Goal: Communication & Community: Participate in discussion

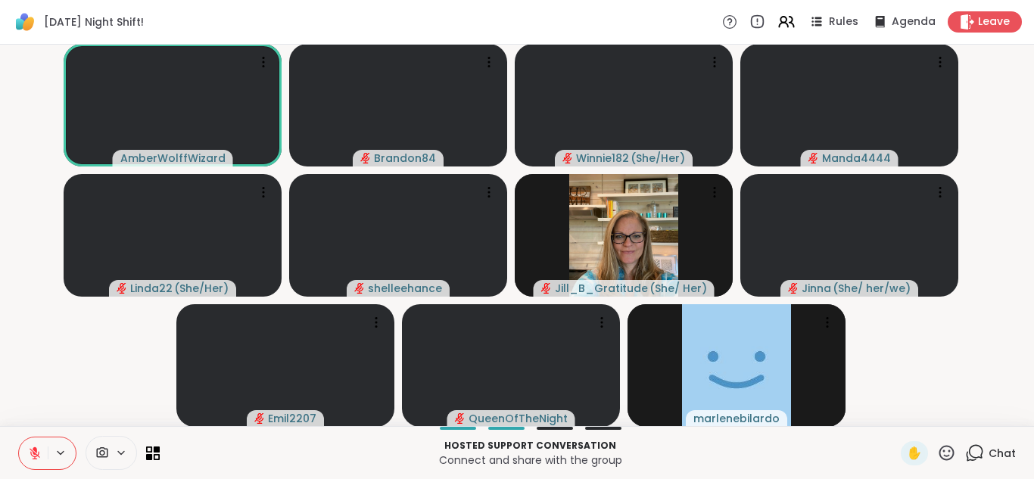
click at [30, 456] on icon at bounding box center [35, 454] width 14 height 14
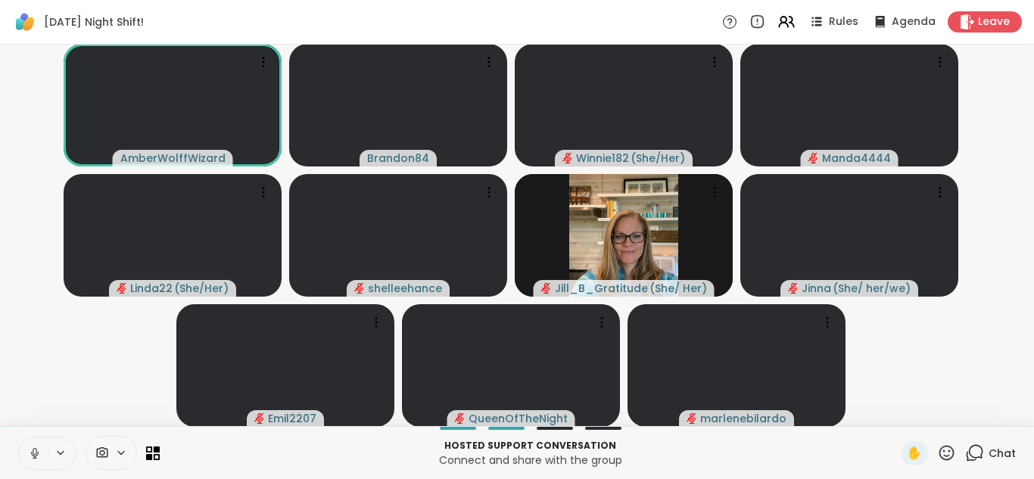
click at [30, 456] on icon at bounding box center [35, 454] width 14 height 14
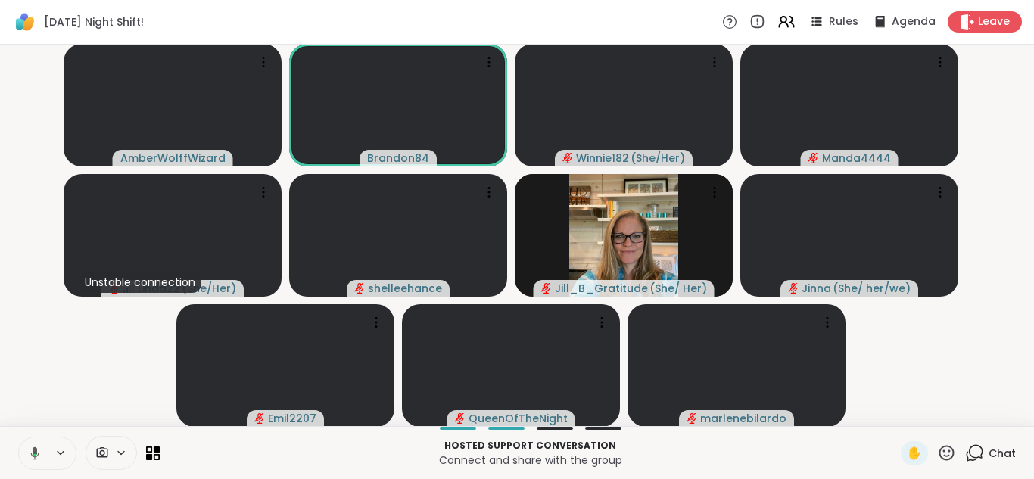
click at [30, 456] on icon at bounding box center [33, 454] width 14 height 14
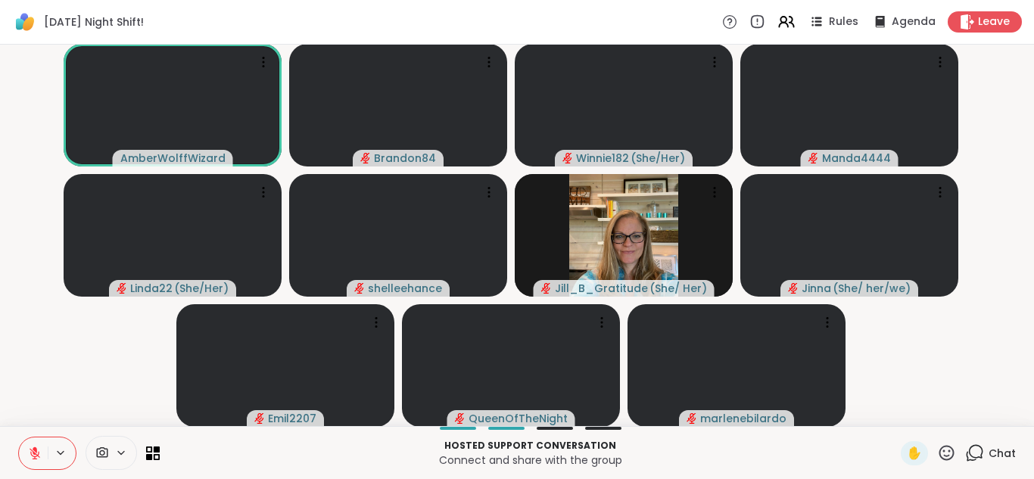
click at [30, 456] on icon at bounding box center [35, 454] width 14 height 14
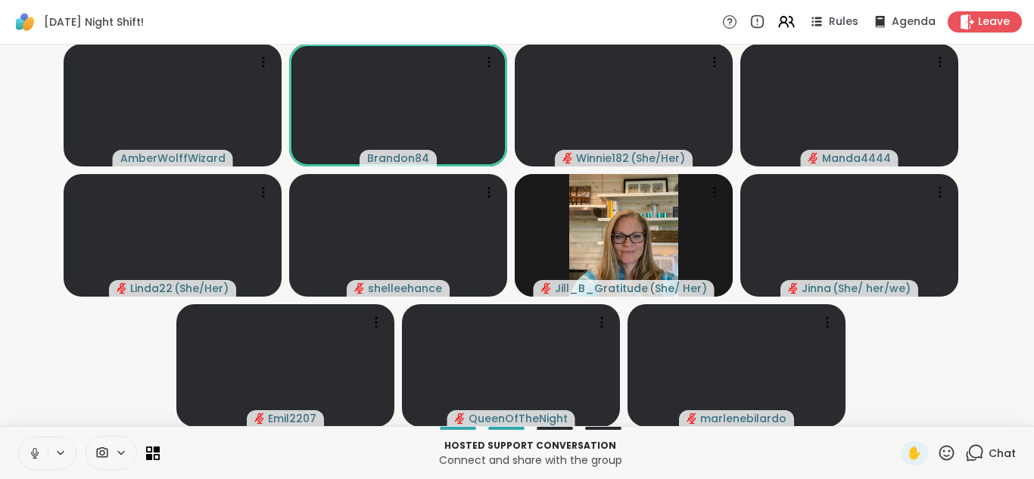
click at [30, 456] on icon at bounding box center [35, 454] width 14 height 14
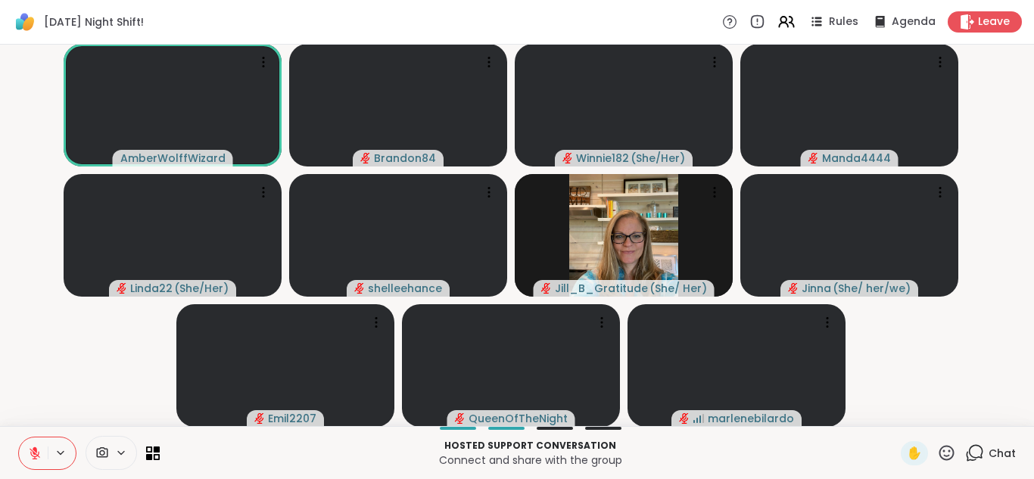
click at [30, 456] on icon at bounding box center [35, 454] width 14 height 14
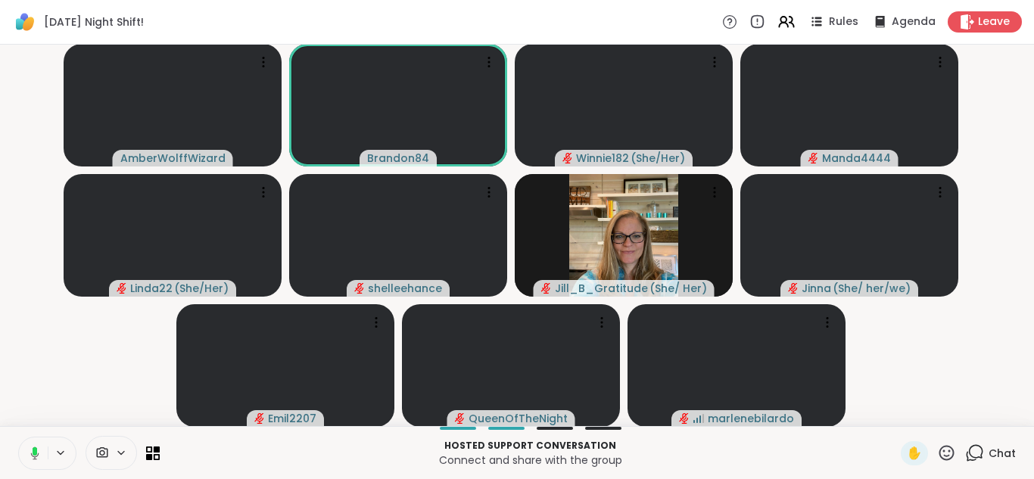
click at [17, 438] on button at bounding box center [32, 454] width 31 height 32
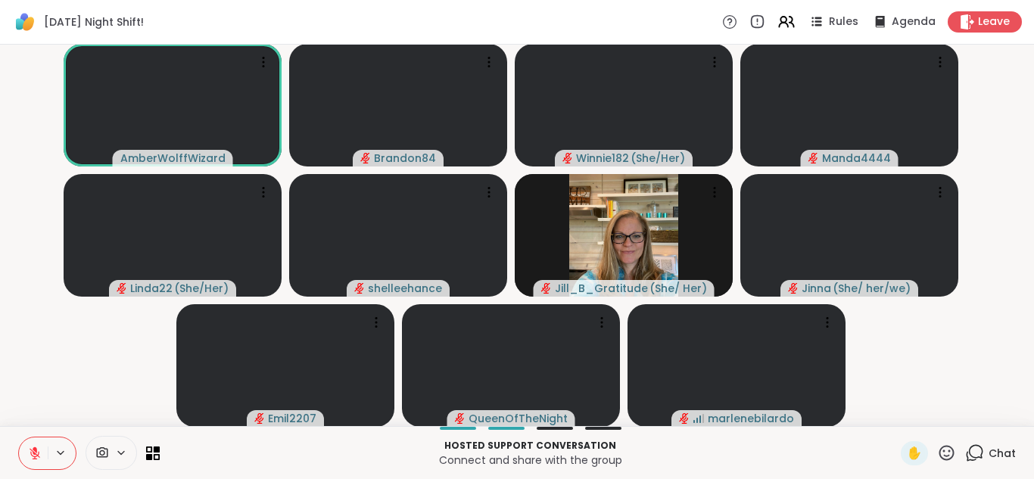
click at [30, 456] on icon at bounding box center [35, 454] width 14 height 14
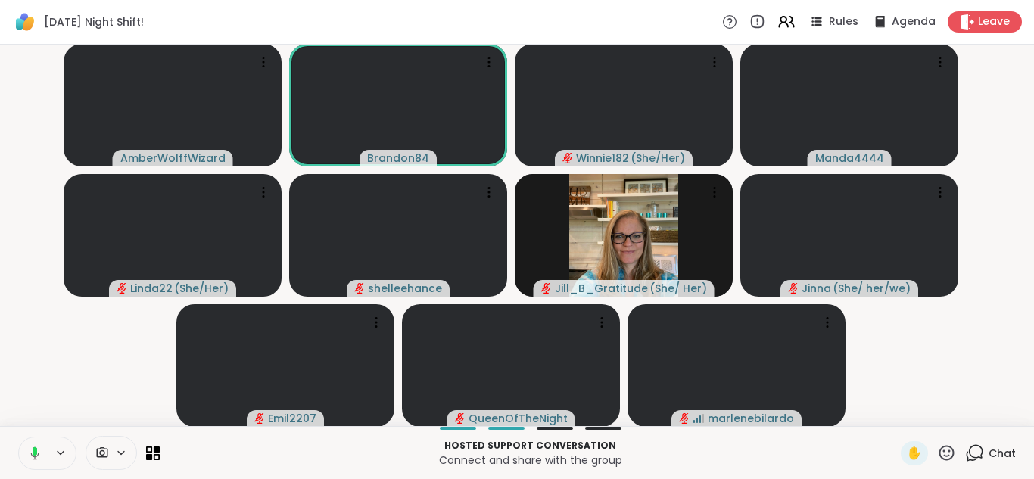
click at [30, 456] on icon at bounding box center [33, 454] width 14 height 14
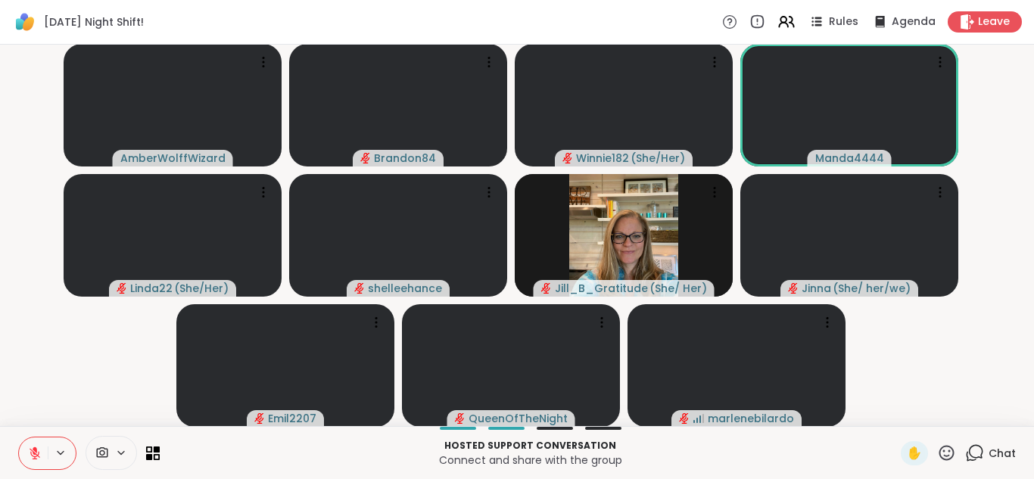
click at [30, 456] on icon at bounding box center [35, 454] width 14 height 14
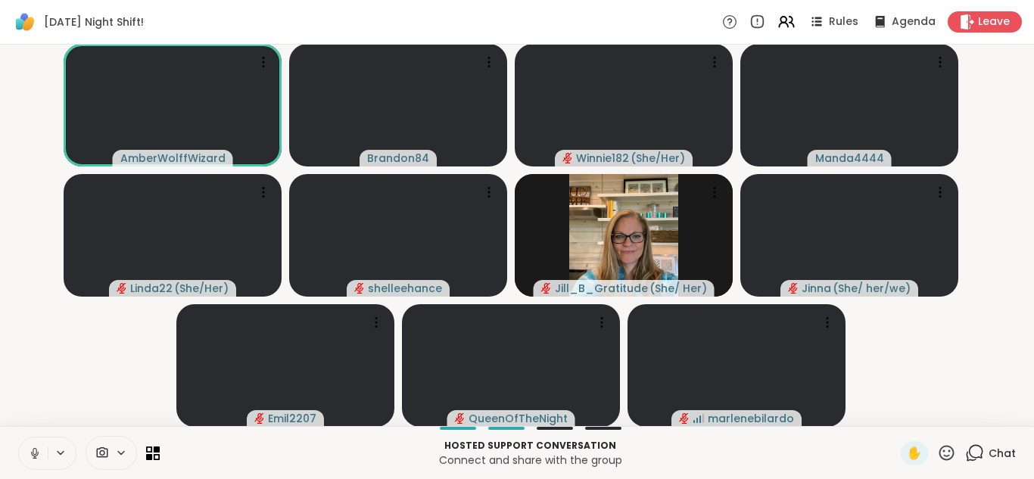
click at [30, 456] on icon at bounding box center [35, 454] width 14 height 14
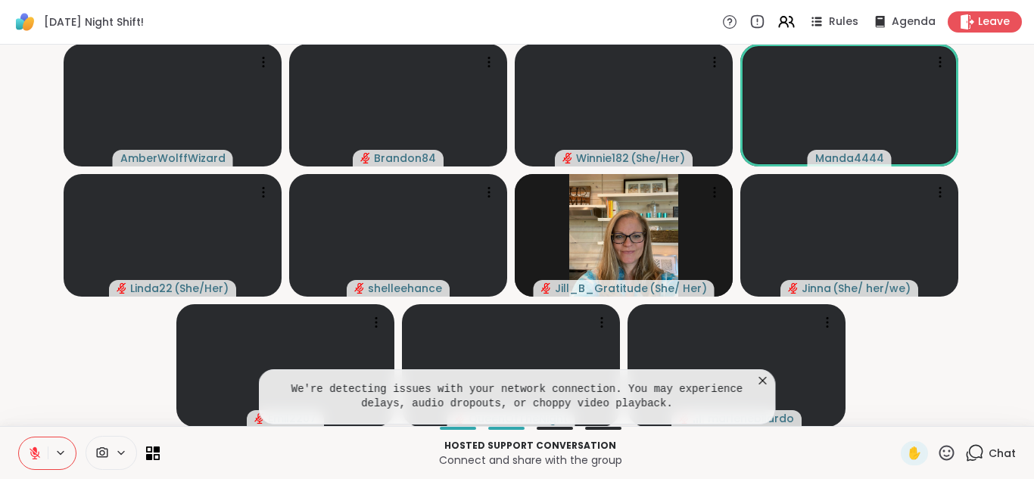
click at [30, 456] on icon at bounding box center [35, 454] width 14 height 14
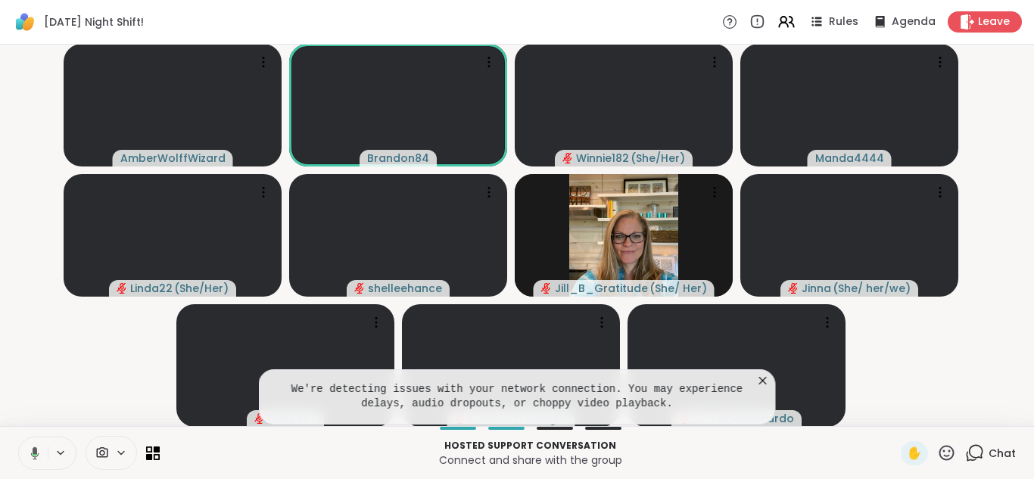
click at [30, 456] on icon at bounding box center [33, 454] width 14 height 14
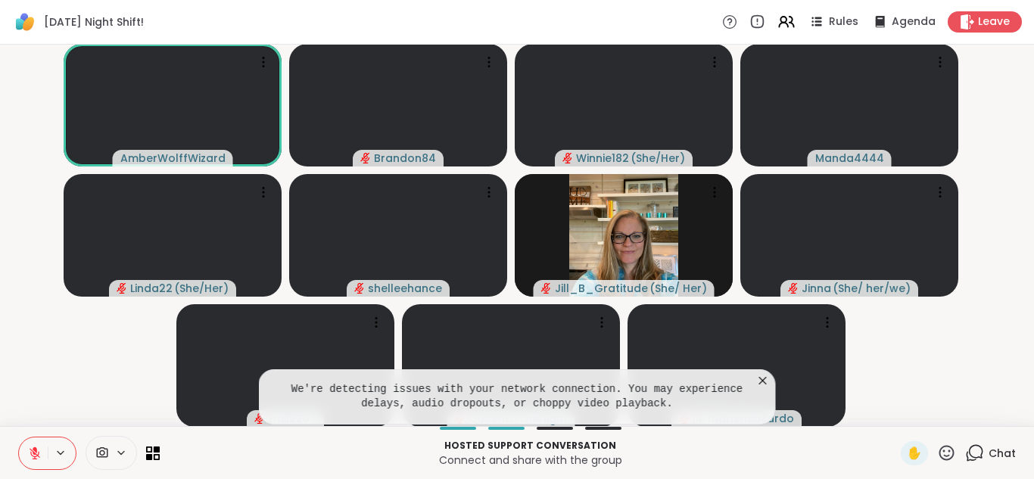
click at [30, 456] on icon at bounding box center [35, 454] width 14 height 14
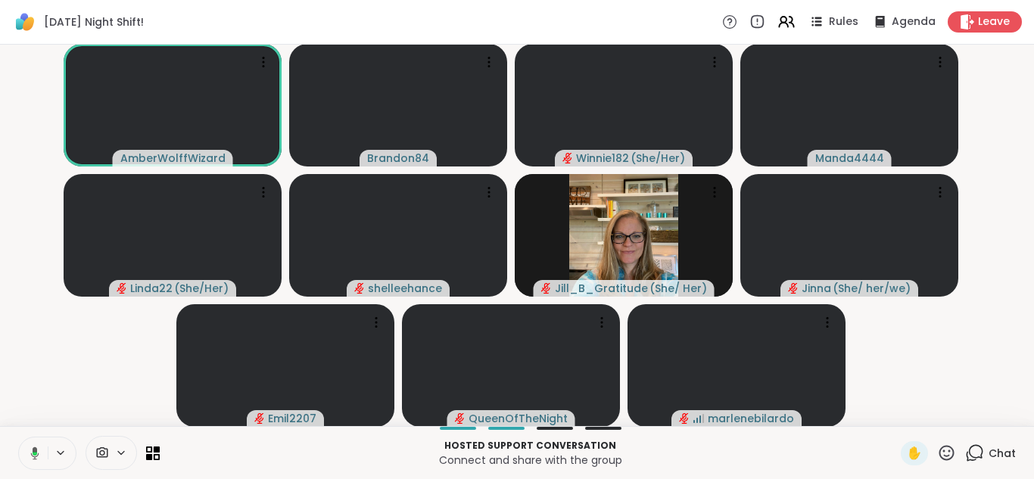
click at [30, 456] on icon at bounding box center [33, 454] width 14 height 14
click at [19, 438] on button at bounding box center [33, 454] width 29 height 32
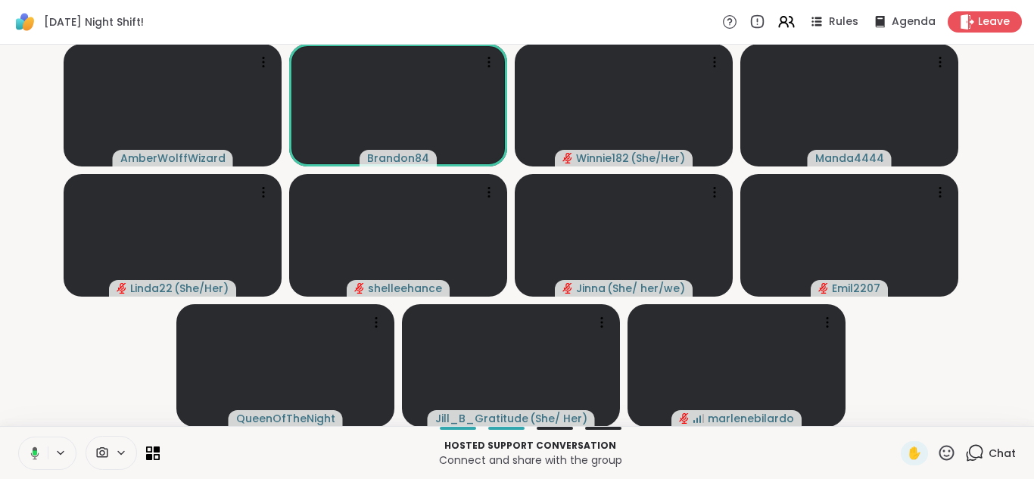
click at [17, 438] on button at bounding box center [32, 454] width 31 height 32
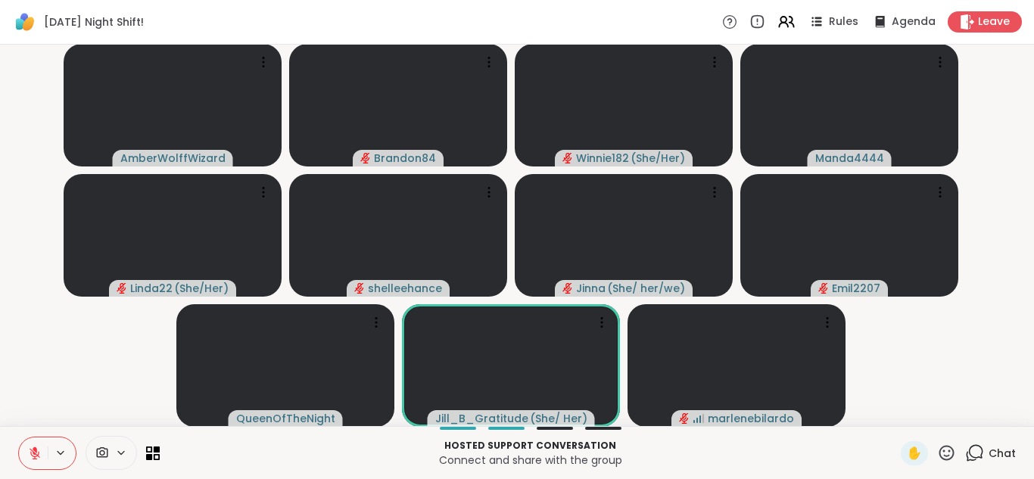
click at [30, 456] on icon at bounding box center [35, 454] width 14 height 14
click at [19, 438] on button at bounding box center [33, 454] width 29 height 32
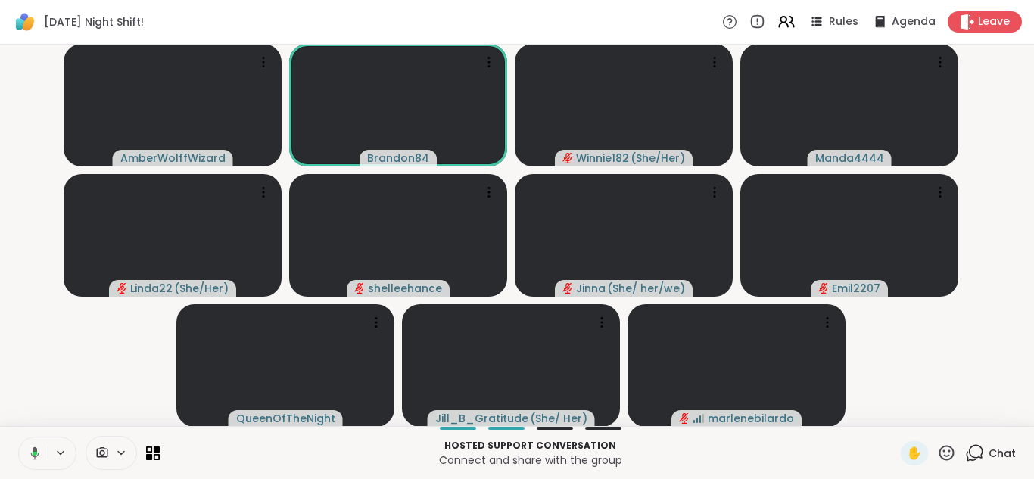
click at [17, 438] on button at bounding box center [32, 454] width 31 height 32
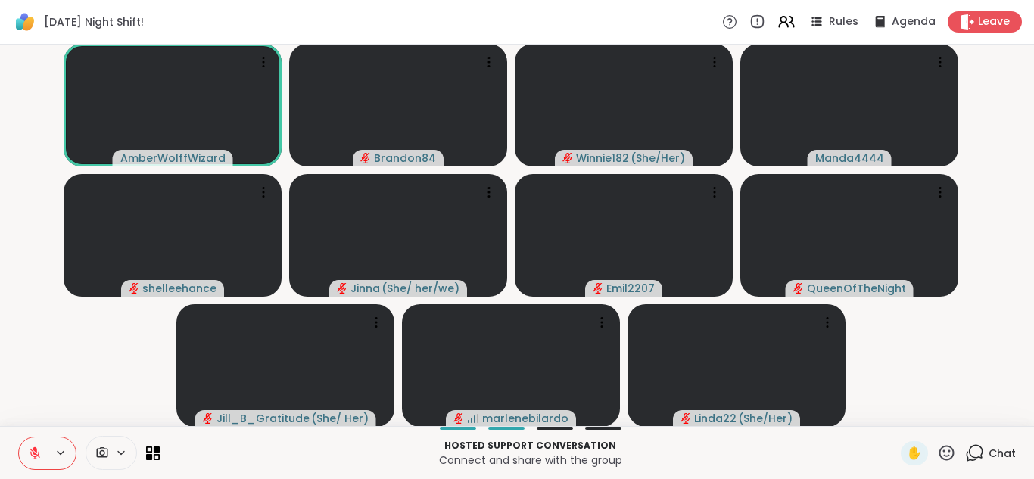
click at [30, 456] on icon at bounding box center [35, 454] width 14 height 14
click at [19, 438] on button at bounding box center [33, 454] width 29 height 32
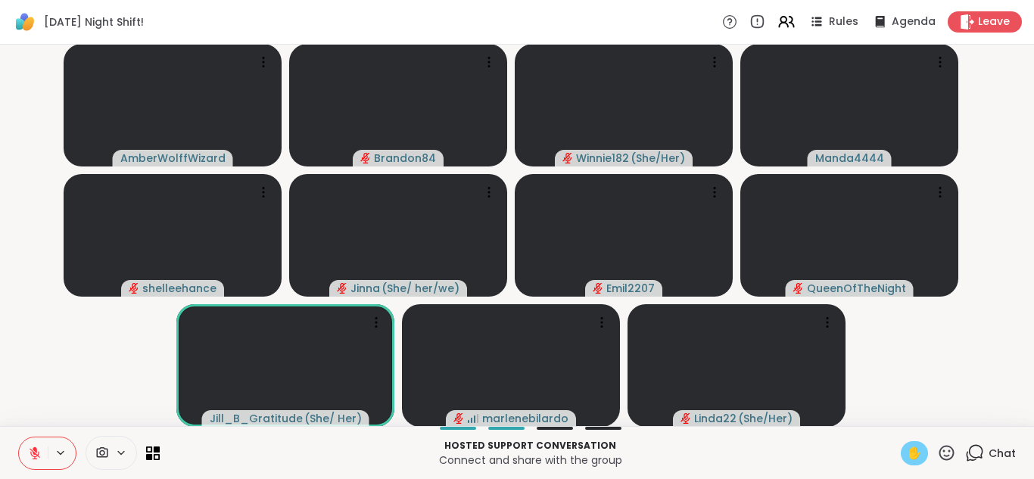
click at [907, 450] on span "✋" at bounding box center [914, 453] width 15 height 18
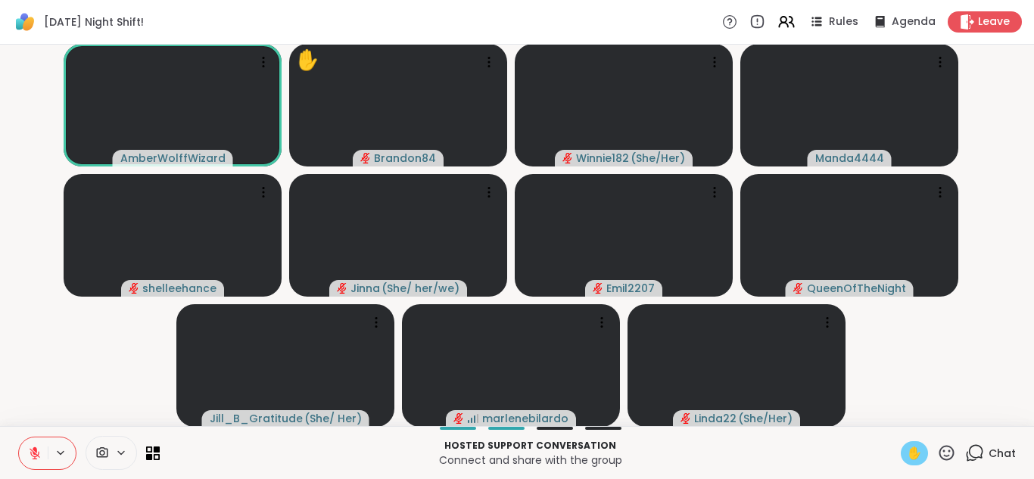
click at [907, 458] on span "✋" at bounding box center [914, 453] width 15 height 18
click at [36, 457] on icon at bounding box center [35, 453] width 11 height 11
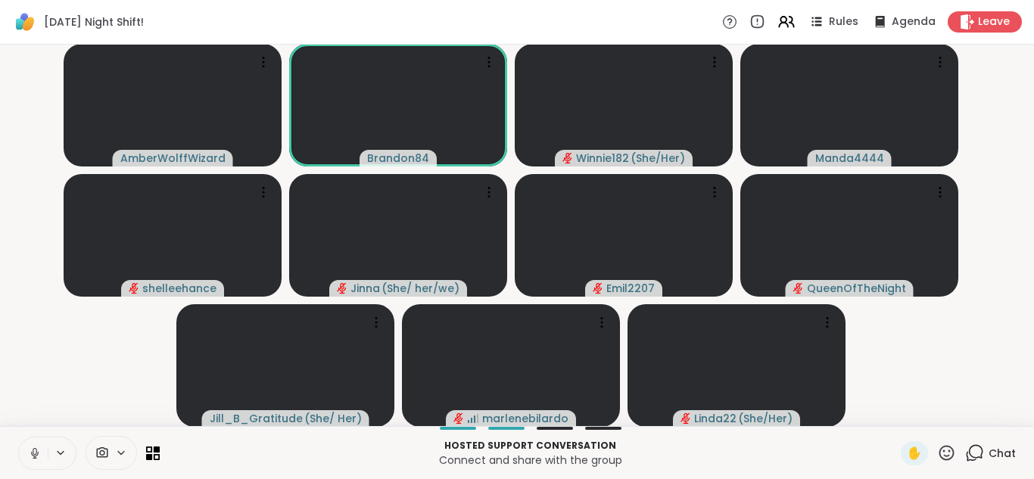
click at [36, 457] on icon at bounding box center [35, 454] width 14 height 14
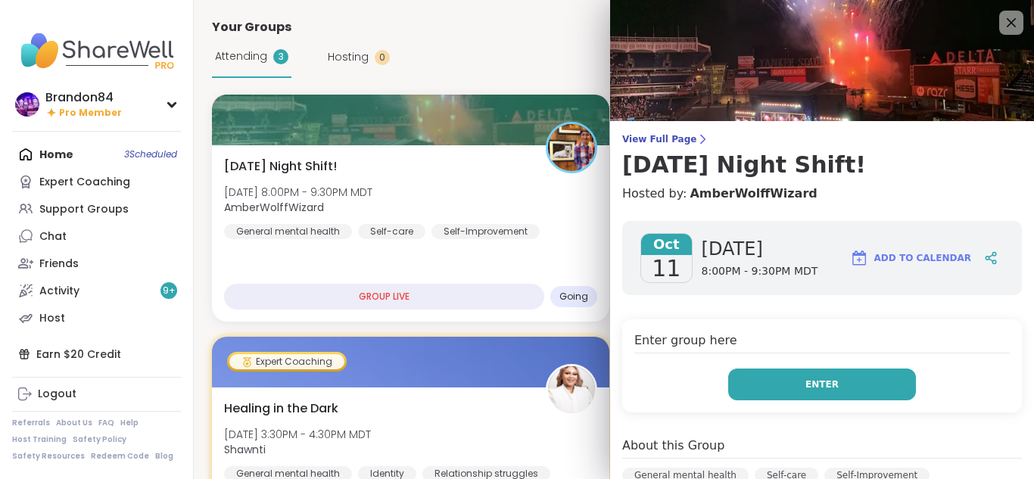
click at [783, 386] on button "Enter" at bounding box center [822, 385] width 188 height 32
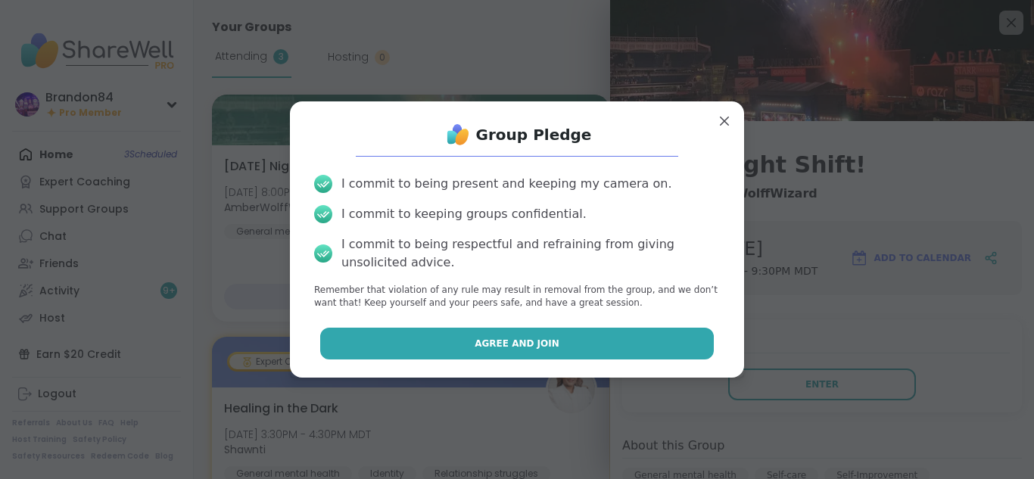
click at [588, 341] on button "Agree and Join" at bounding box center [517, 344] width 394 height 32
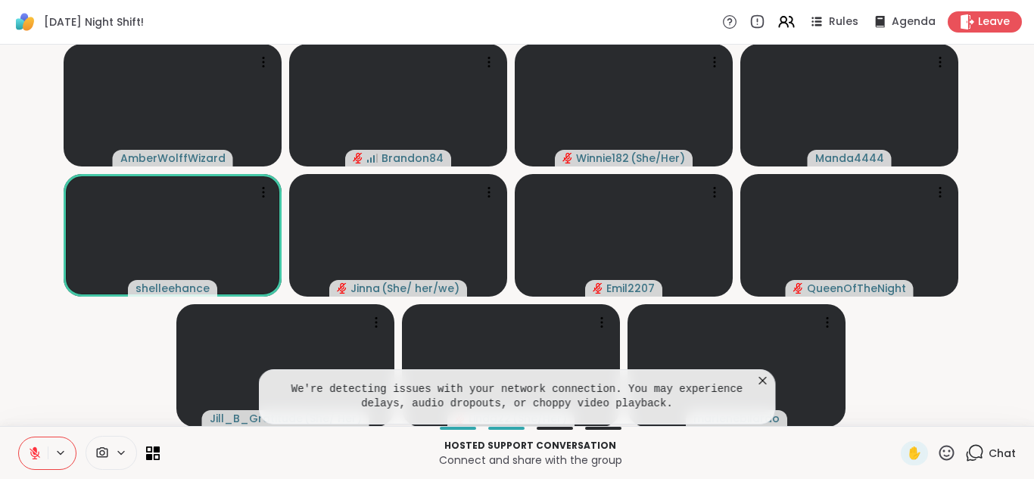
click at [39, 448] on icon at bounding box center [35, 454] width 14 height 14
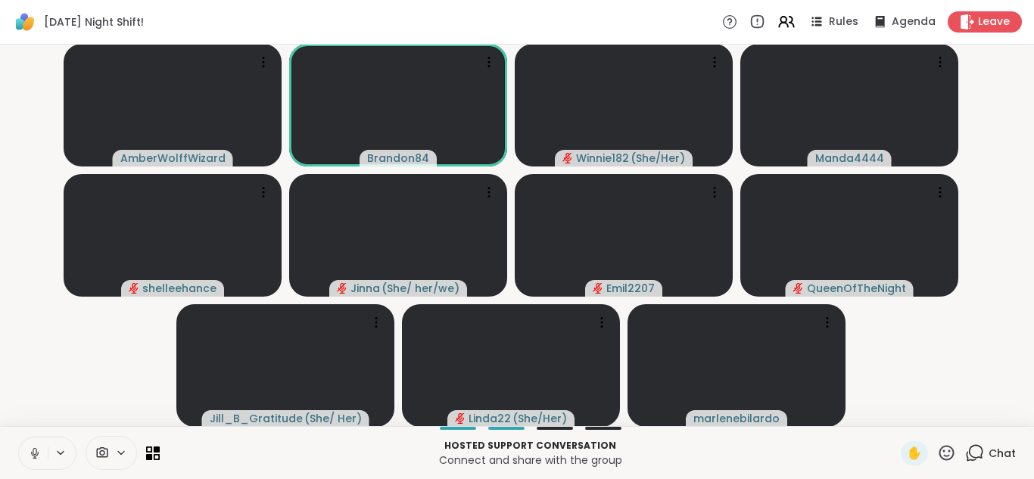
click at [19, 438] on button at bounding box center [33, 454] width 29 height 32
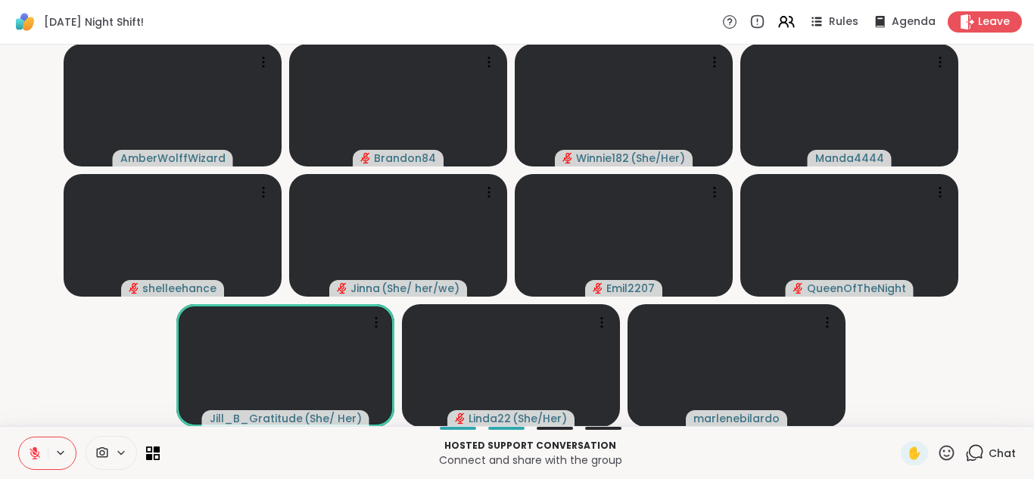
click at [19, 438] on button at bounding box center [33, 454] width 29 height 32
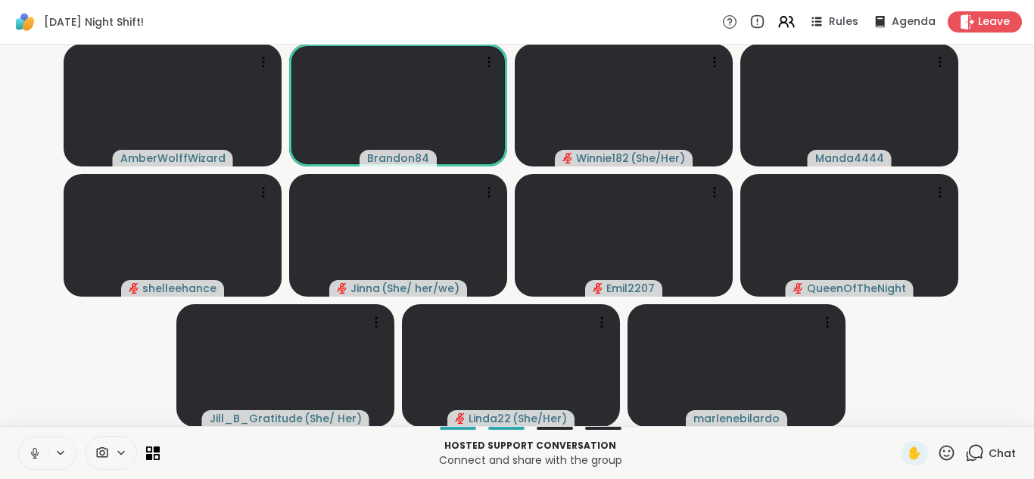
click at [19, 438] on button at bounding box center [33, 454] width 29 height 32
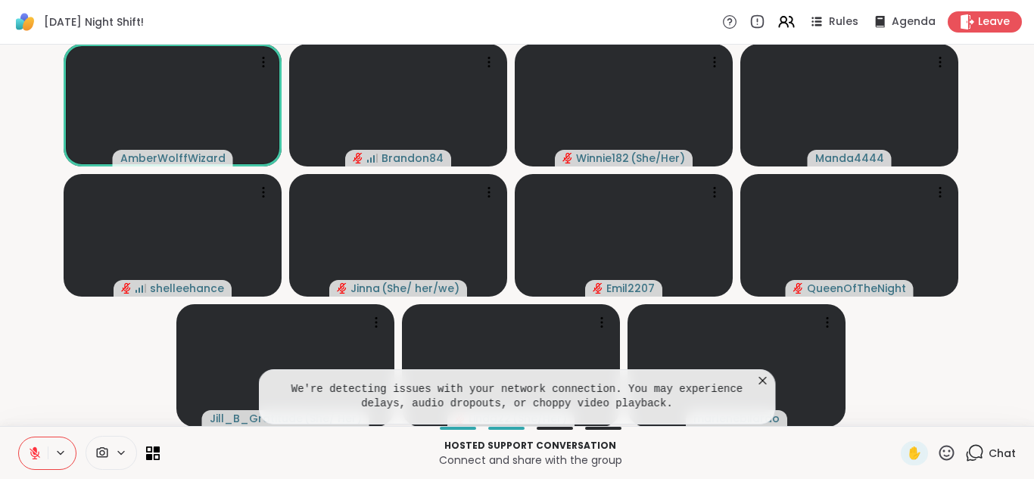
click at [39, 448] on icon at bounding box center [35, 454] width 14 height 14
click at [19, 438] on button at bounding box center [33, 454] width 29 height 32
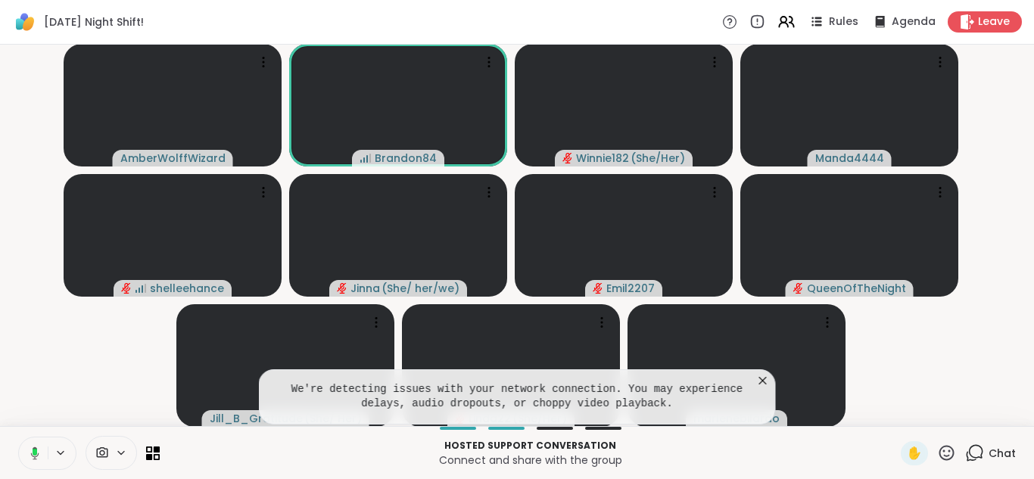
click at [17, 438] on button at bounding box center [32, 454] width 31 height 32
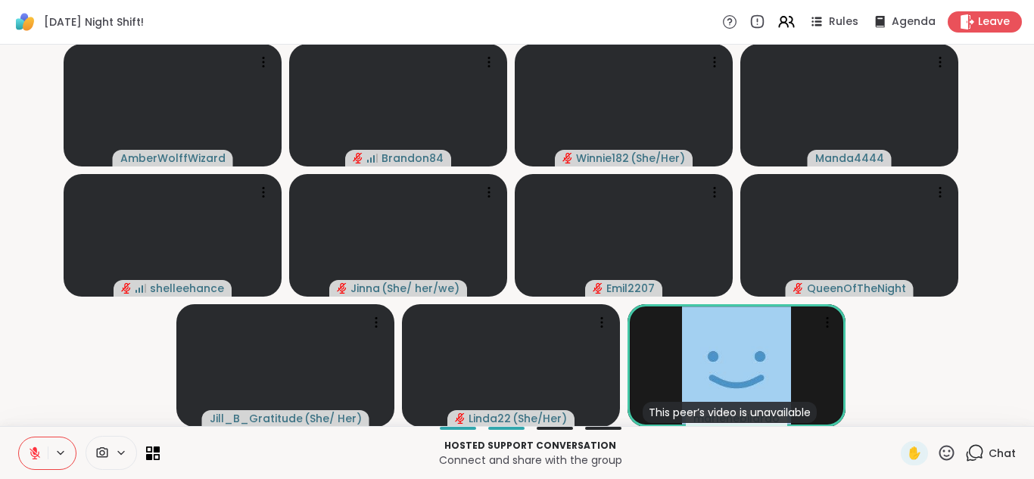
click at [965, 453] on icon at bounding box center [974, 453] width 19 height 19
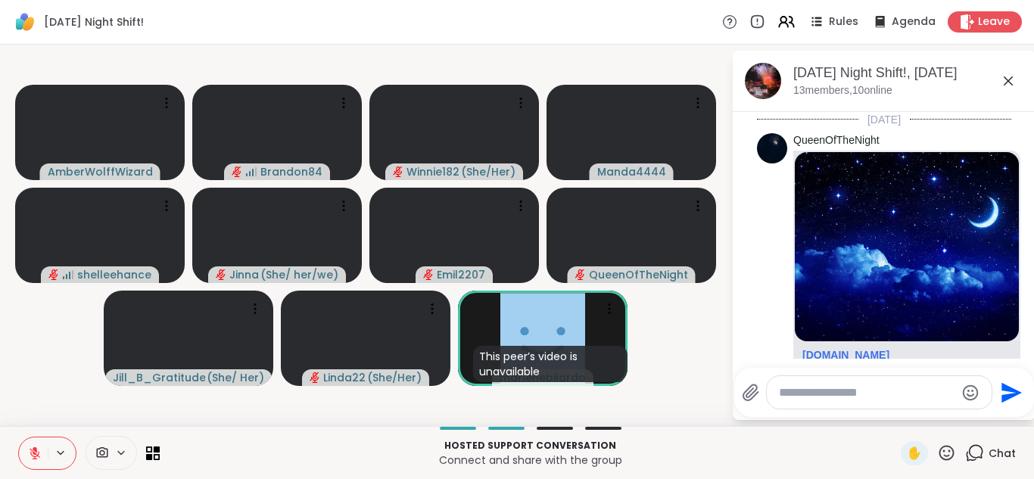
scroll to position [384, 0]
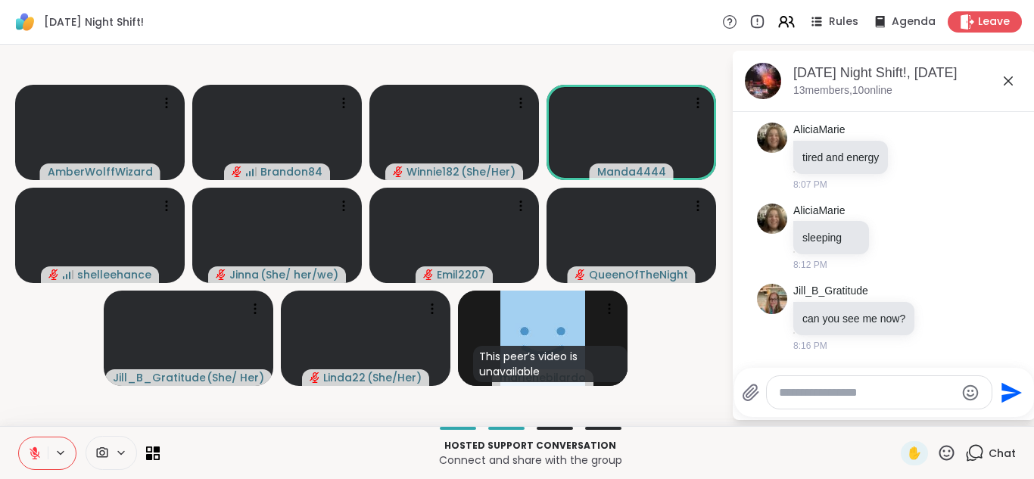
click at [800, 388] on textarea "Type your message" at bounding box center [867, 392] width 176 height 15
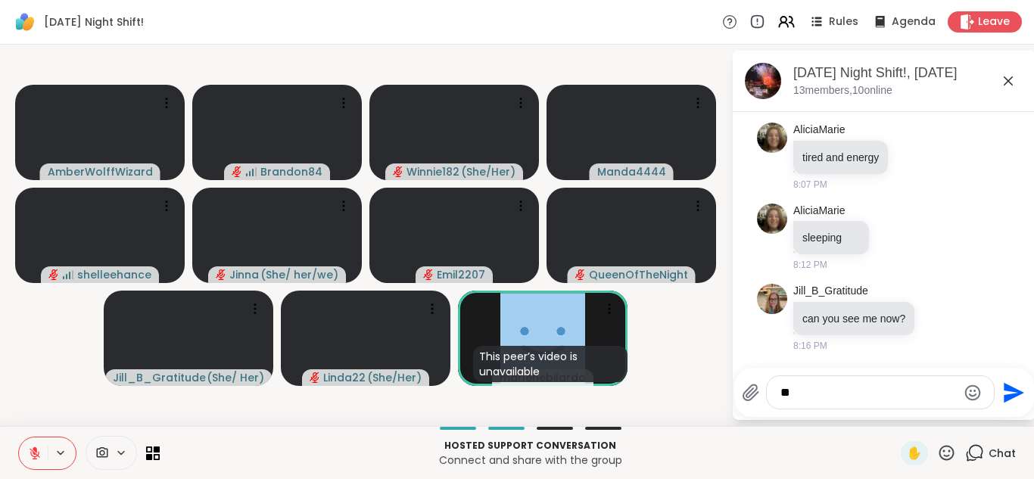
type textarea "***"
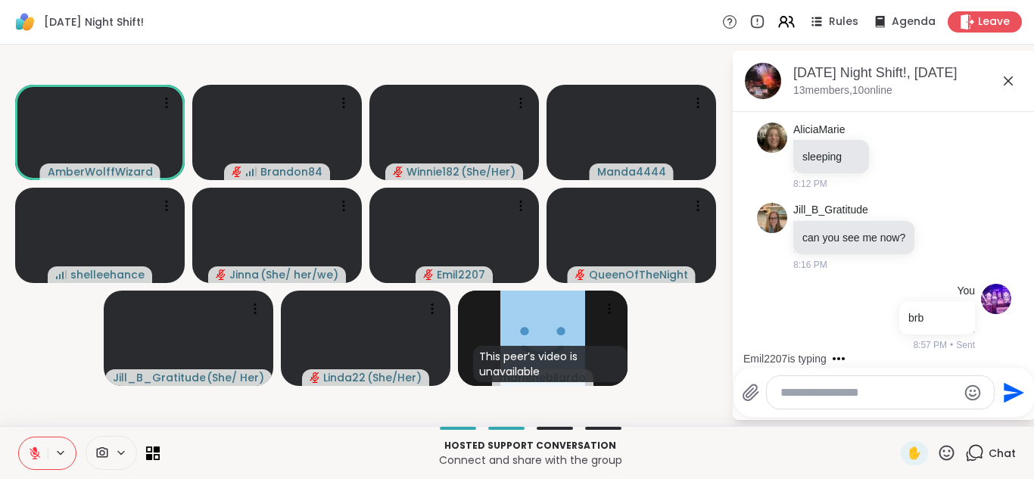
scroll to position [697, 0]
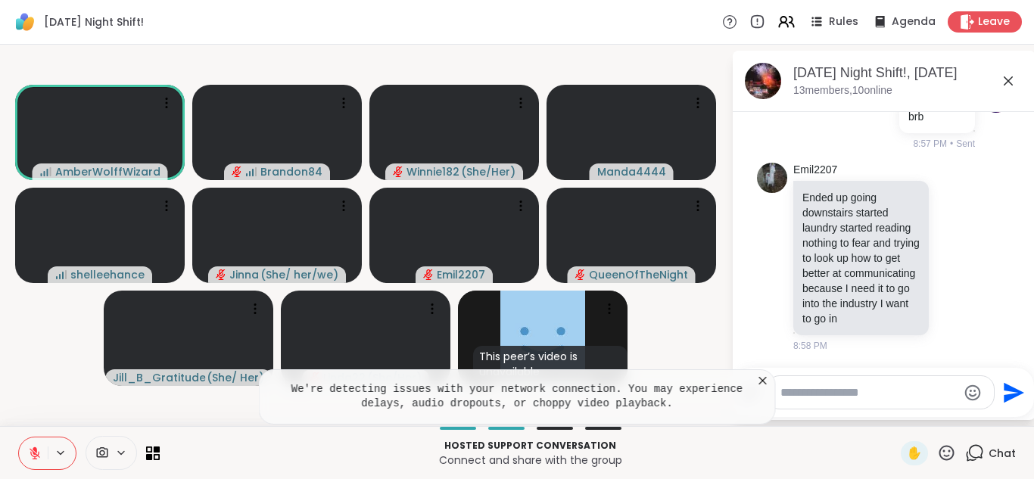
click at [39, 452] on icon at bounding box center [35, 453] width 11 height 11
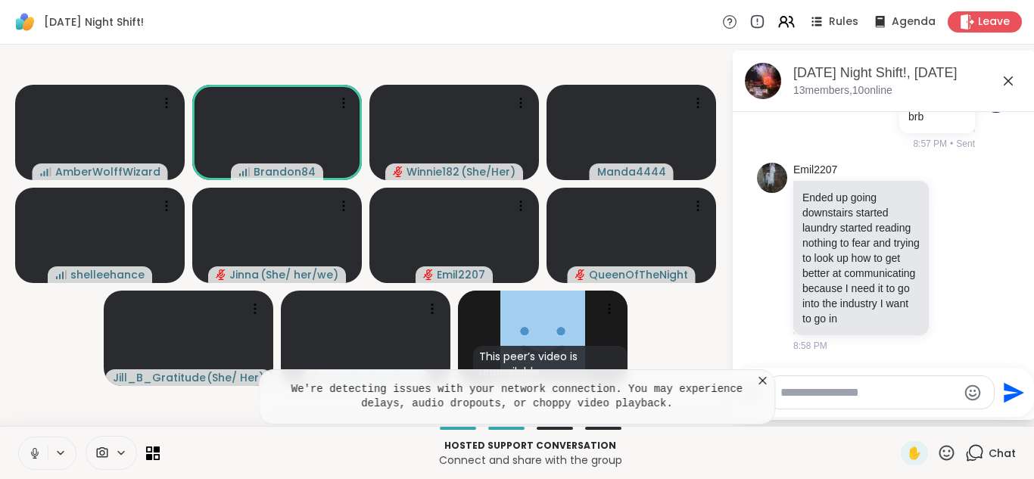
click at [19, 438] on button at bounding box center [33, 454] width 29 height 32
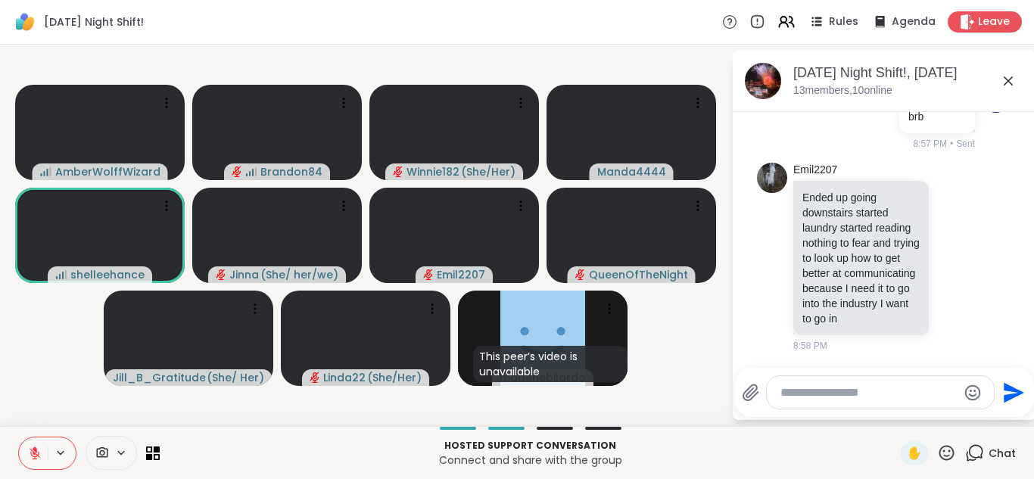
click at [39, 452] on icon at bounding box center [35, 453] width 11 height 11
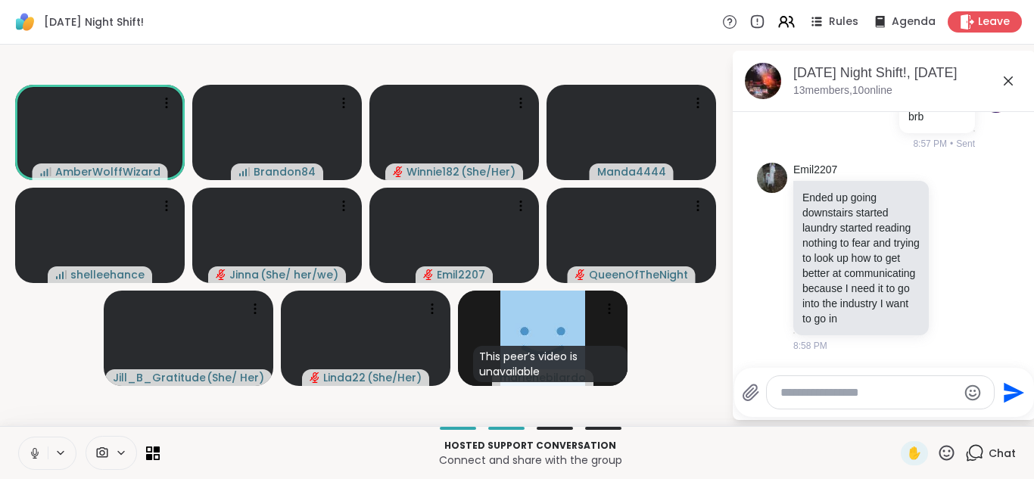
click at [19, 438] on button at bounding box center [33, 454] width 29 height 32
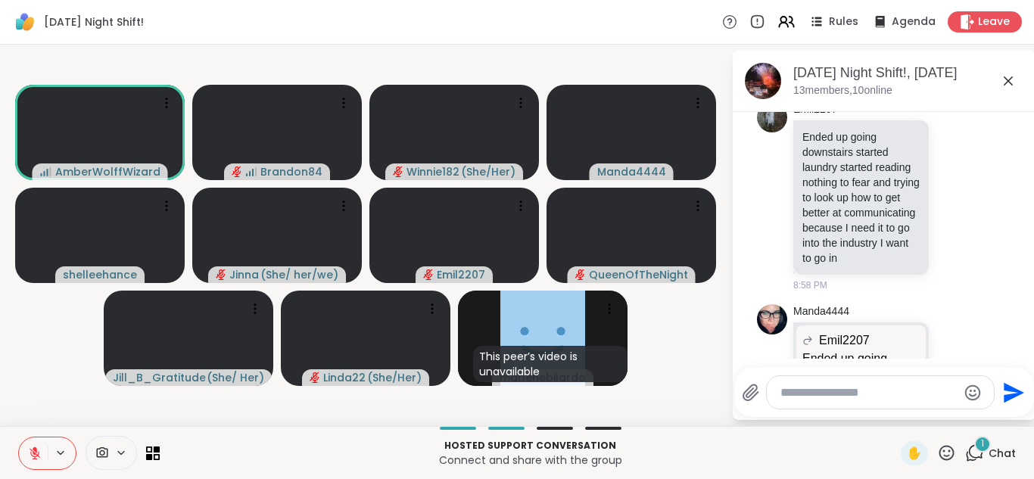
scroll to position [881, 0]
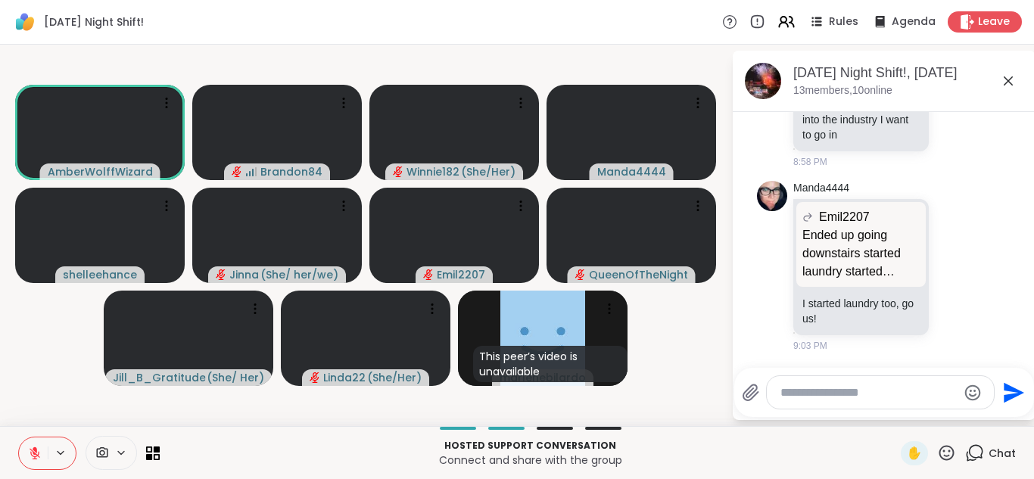
click at [39, 452] on icon at bounding box center [35, 453] width 11 height 11
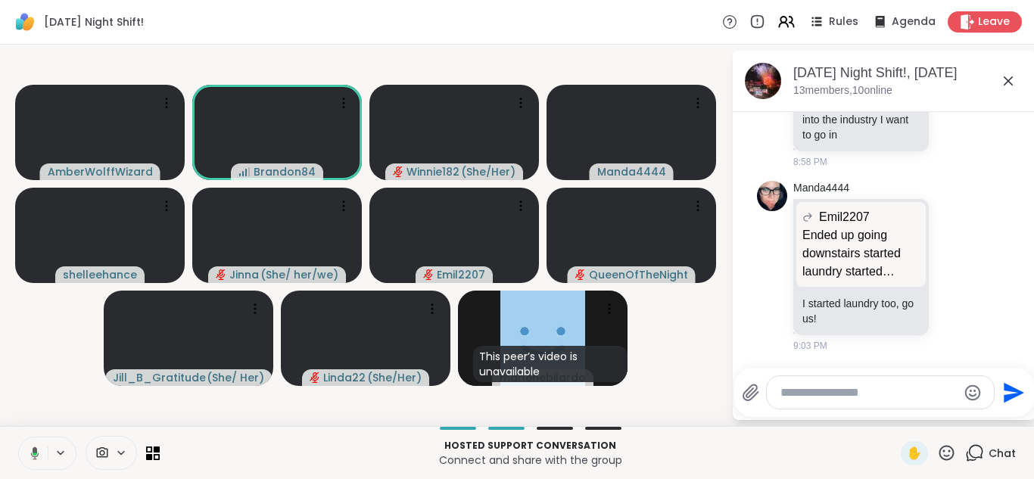
click at [17, 438] on button at bounding box center [32, 454] width 31 height 32
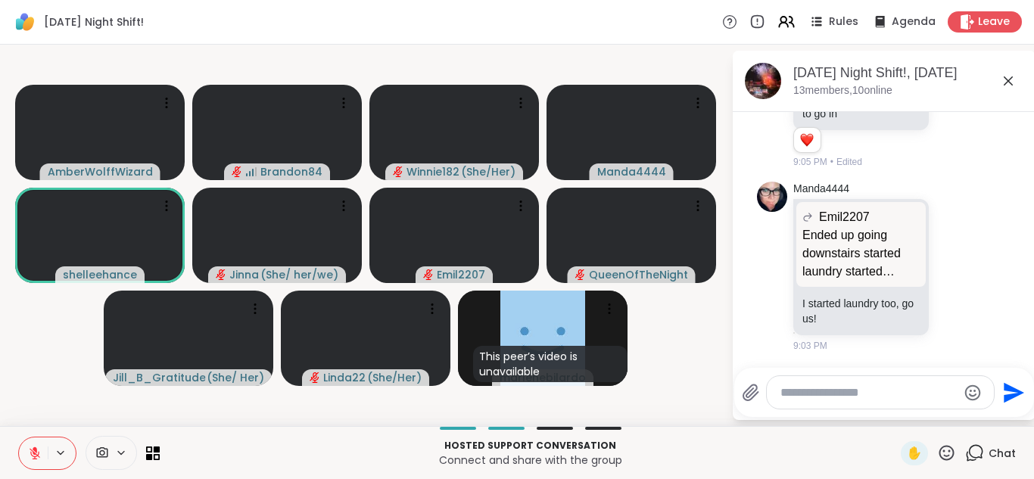
click at [11, 449] on div "Hosted support conversation Connect and share with the group ✋ Chat" at bounding box center [517, 452] width 1034 height 53
click at [37, 461] on button at bounding box center [33, 454] width 29 height 32
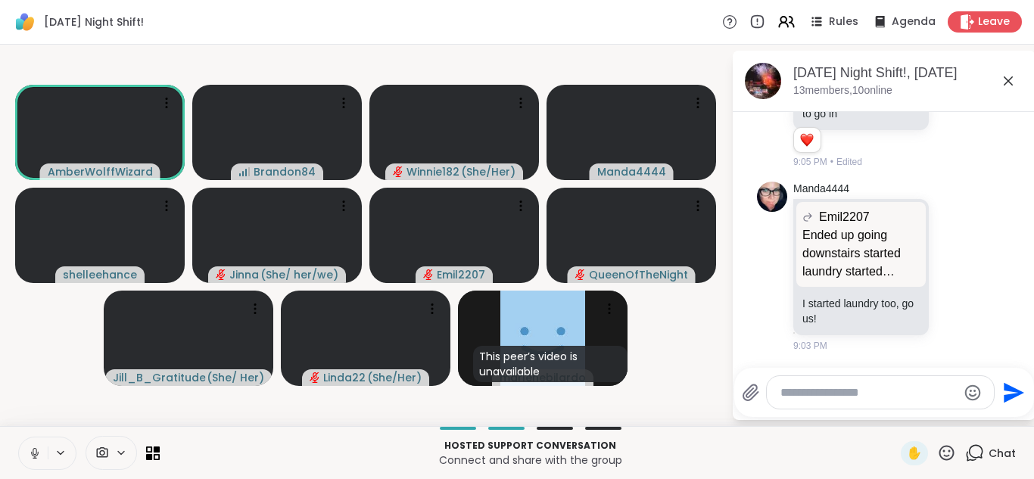
click at [19, 438] on button at bounding box center [33, 454] width 29 height 32
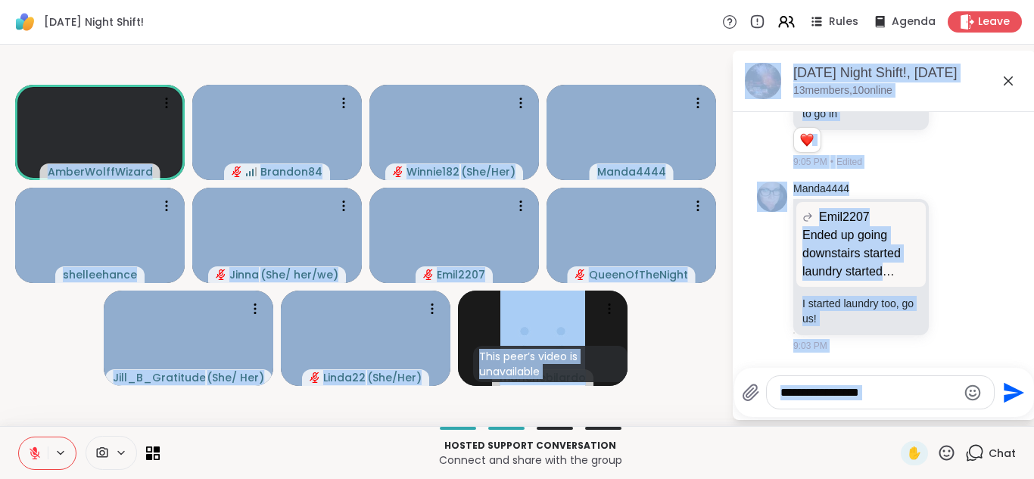
drag, startPoint x: 37, startPoint y: 461, endPoint x: 31, endPoint y: 451, distance: 11.6
click at [31, 451] on div "Saturday Night Shift! Rules Agenda Leave AmberWolffWizard Brandon84 Winnie182 (…" at bounding box center [517, 239] width 1034 height 479
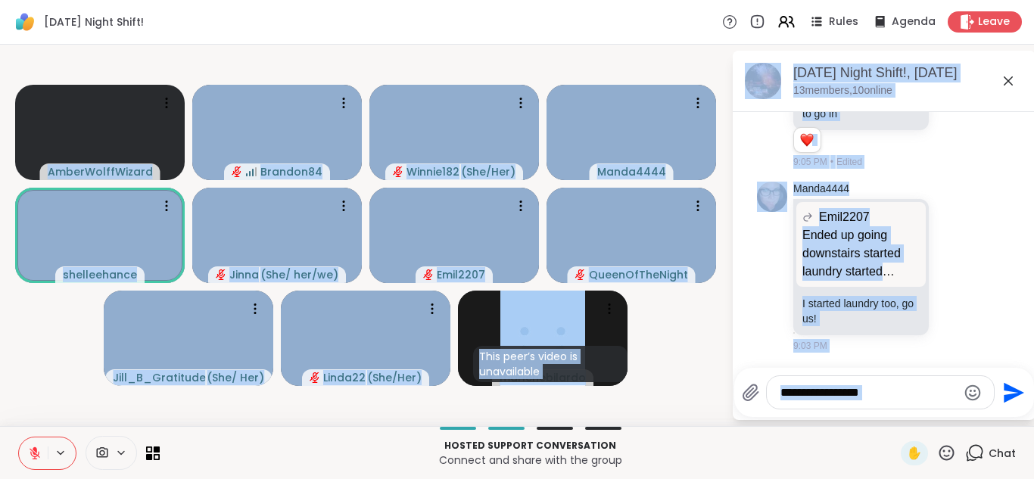
click at [31, 451] on icon at bounding box center [35, 454] width 14 height 14
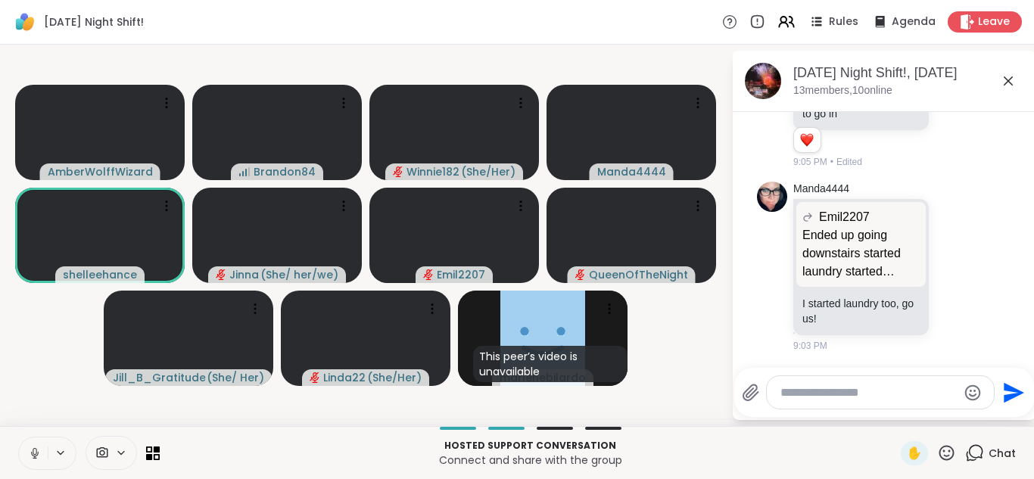
click at [19, 367] on video-player-container "AmberWolffWizard Brandon84 Winnie182 ( She/Her ) Manda4444 shelleehance Jinna (…" at bounding box center [365, 235] width 713 height 369
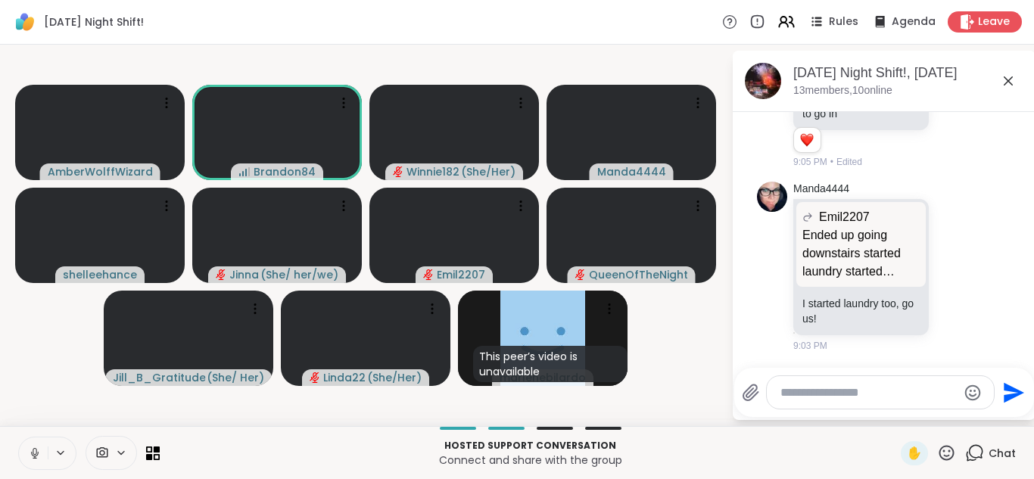
click at [35, 448] on icon at bounding box center [35, 451] width 4 height 7
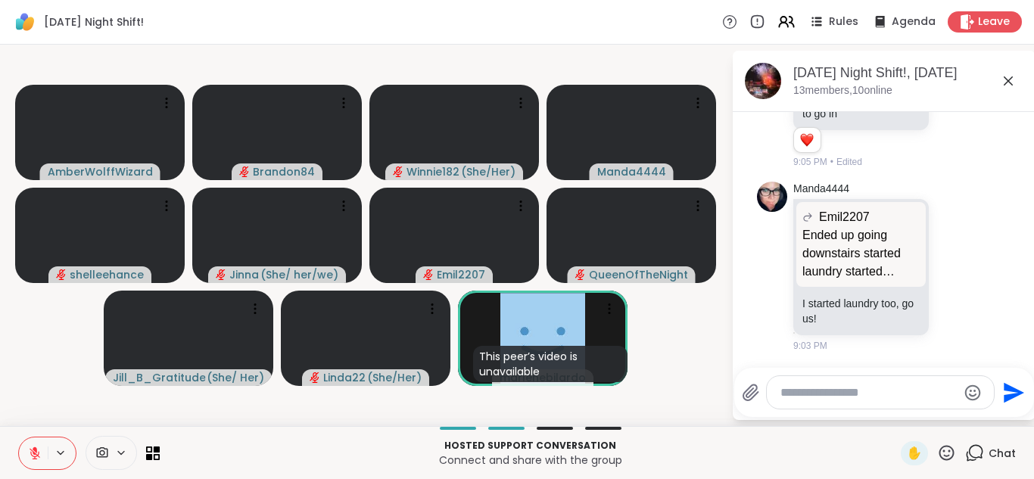
click at [35, 448] on icon at bounding box center [35, 450] width 5 height 6
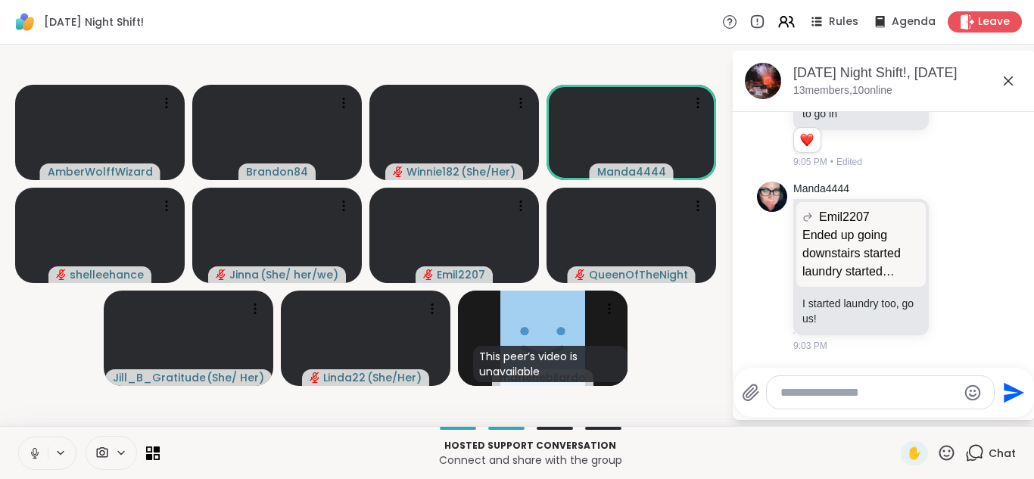
click at [35, 448] on icon at bounding box center [35, 451] width 4 height 7
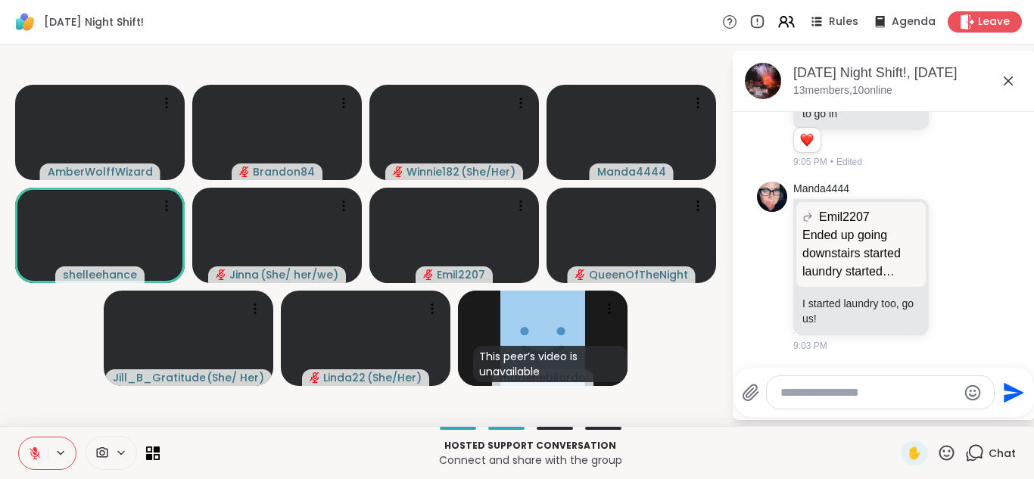
click at [19, 438] on button at bounding box center [33, 454] width 29 height 32
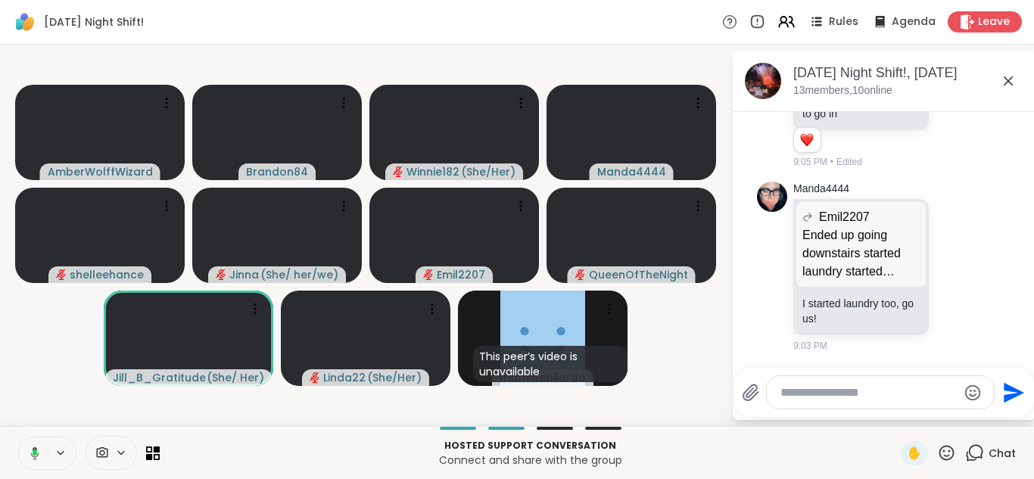
click at [17, 438] on button at bounding box center [32, 454] width 31 height 32
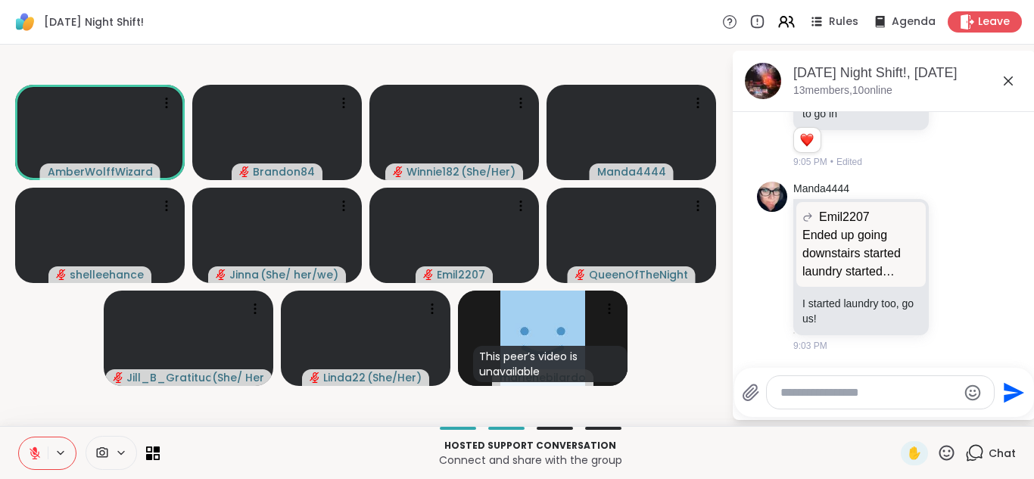
click at [35, 448] on icon at bounding box center [35, 450] width 5 height 6
click at [19, 438] on button at bounding box center [33, 454] width 29 height 32
click at [35, 448] on icon at bounding box center [35, 450] width 5 height 6
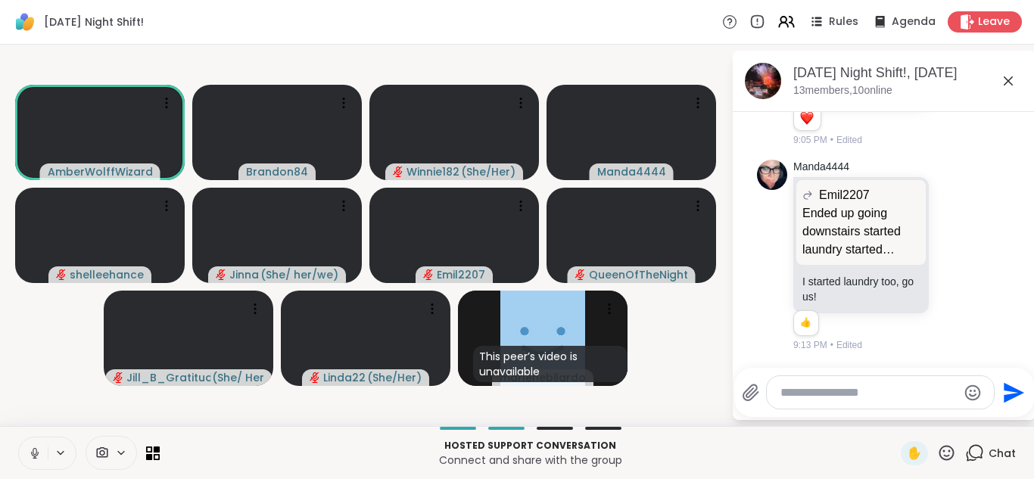
scroll to position [924, 0]
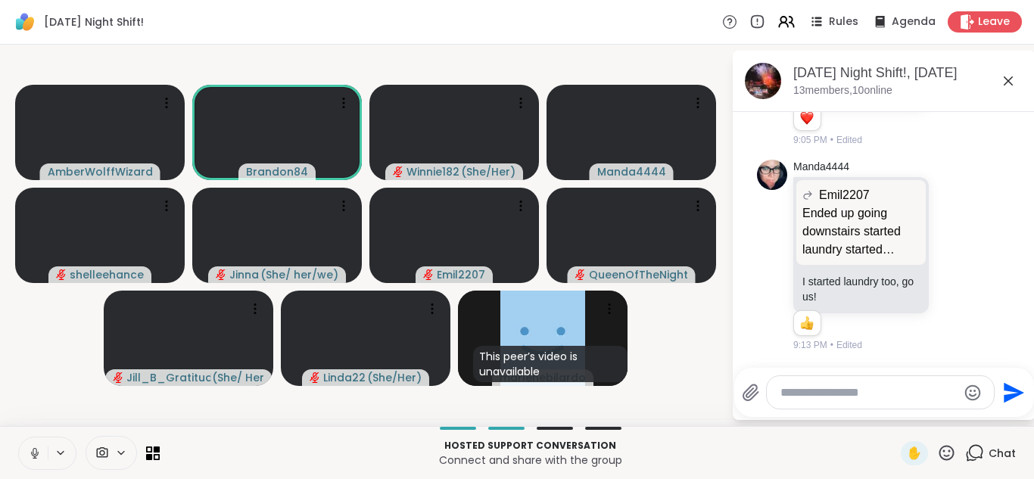
click at [35, 448] on icon at bounding box center [35, 451] width 4 height 7
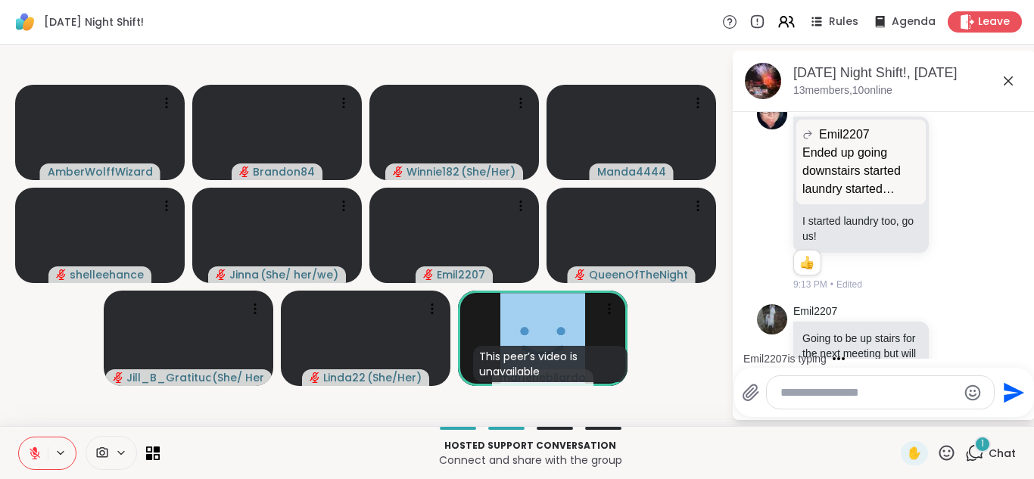
scroll to position [1065, 0]
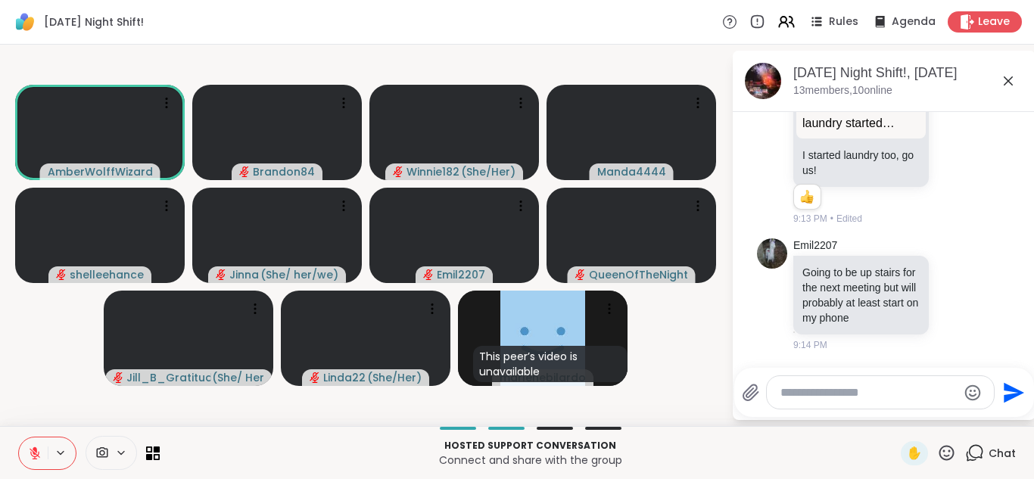
click at [35, 448] on icon at bounding box center [35, 450] width 5 height 6
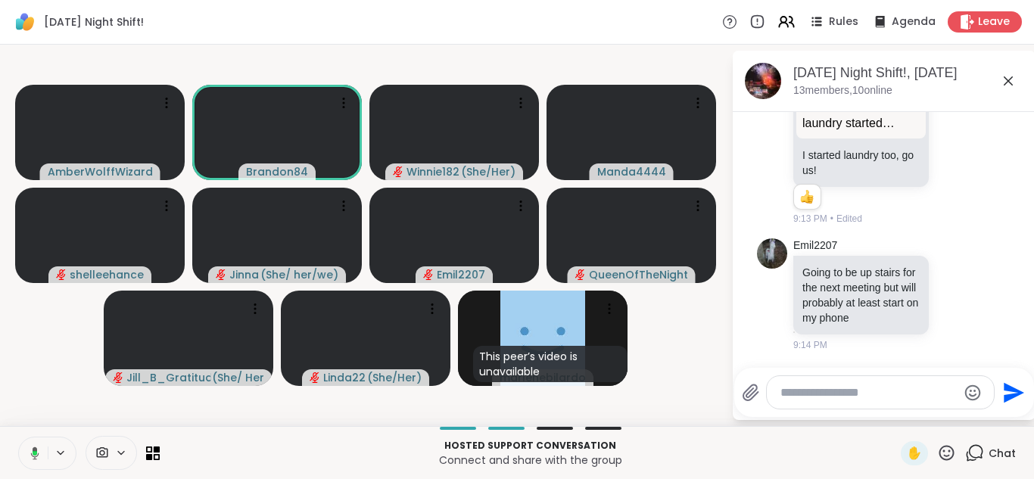
click at [35, 448] on icon at bounding box center [35, 453] width 8 height 13
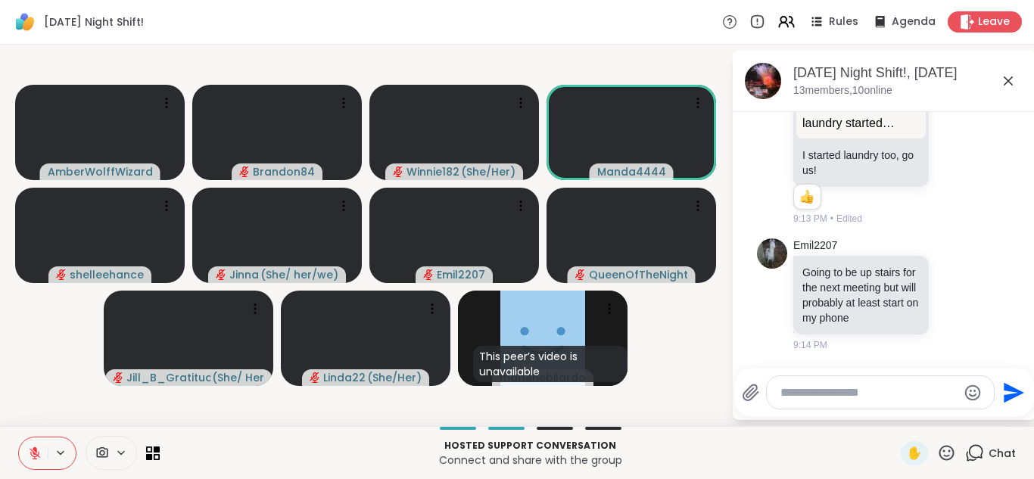
click at [35, 448] on icon at bounding box center [35, 450] width 5 height 6
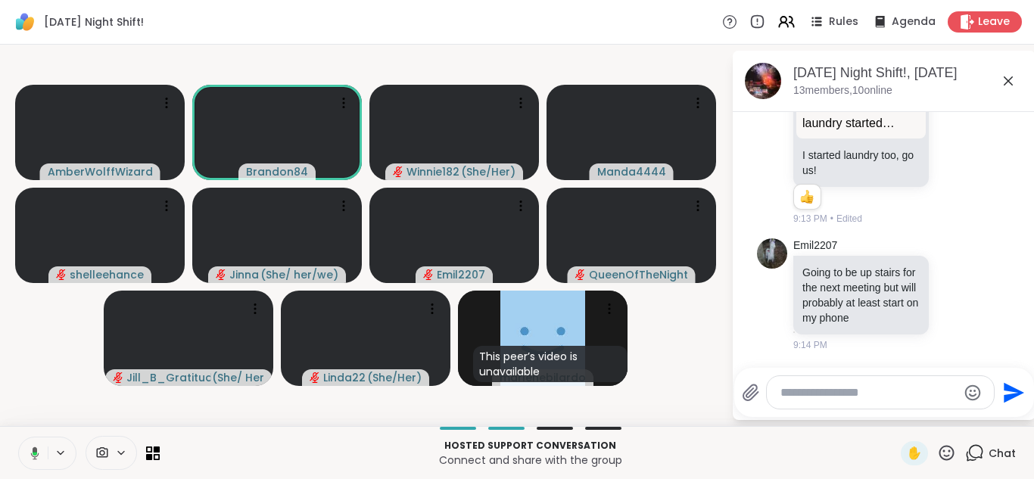
click at [35, 448] on icon at bounding box center [35, 453] width 8 height 13
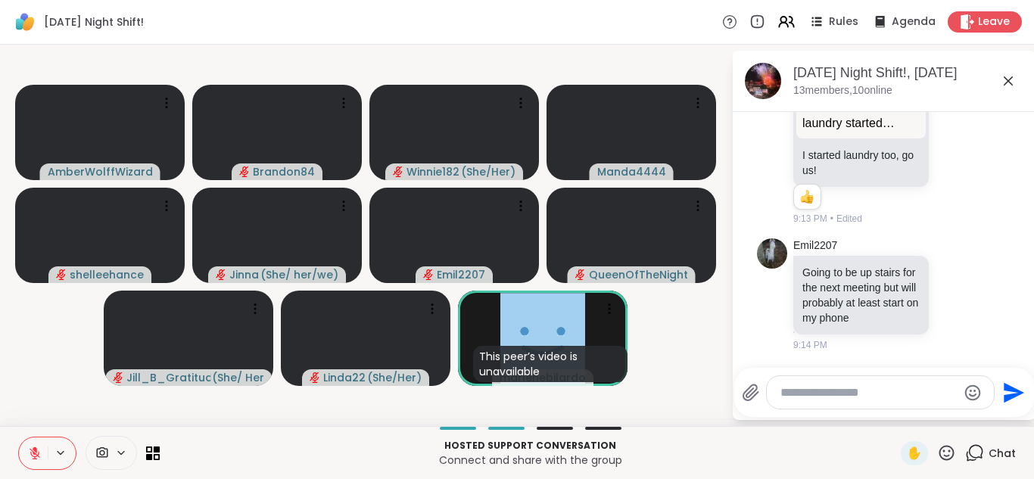
click at [35, 448] on icon at bounding box center [35, 450] width 5 height 6
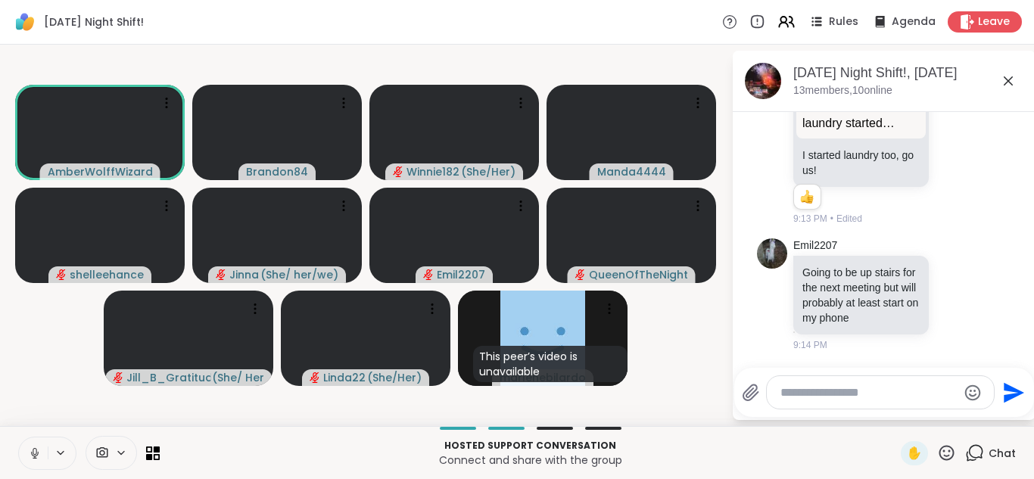
click at [35, 448] on icon at bounding box center [35, 451] width 4 height 7
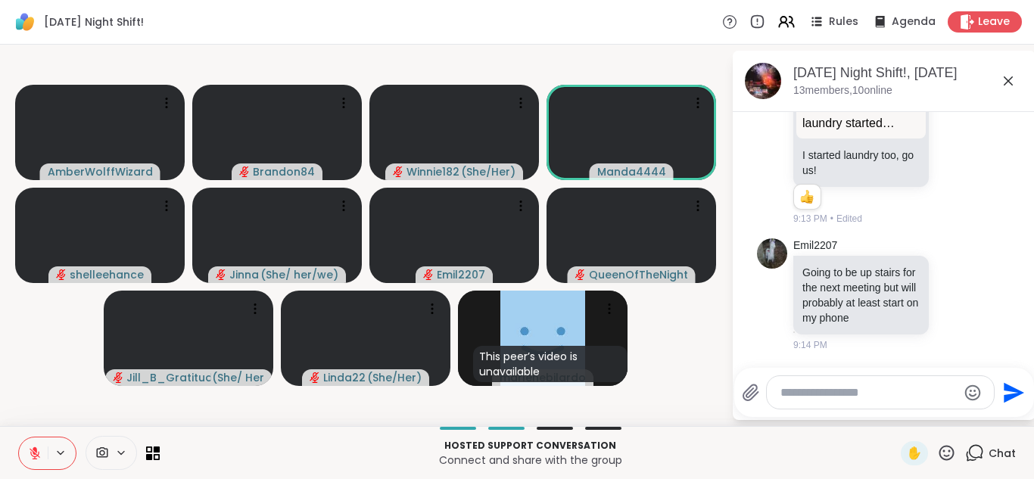
click at [35, 448] on icon at bounding box center [35, 450] width 5 height 6
click at [35, 448] on icon at bounding box center [35, 451] width 4 height 7
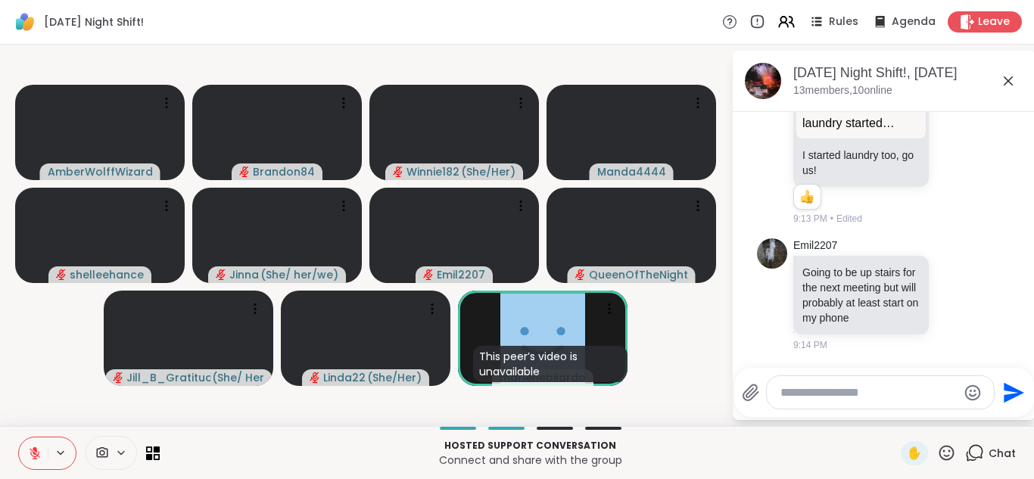
click at [35, 448] on icon at bounding box center [35, 450] width 5 height 6
click at [35, 448] on icon at bounding box center [35, 451] width 4 height 7
click at [35, 448] on icon at bounding box center [35, 450] width 5 height 6
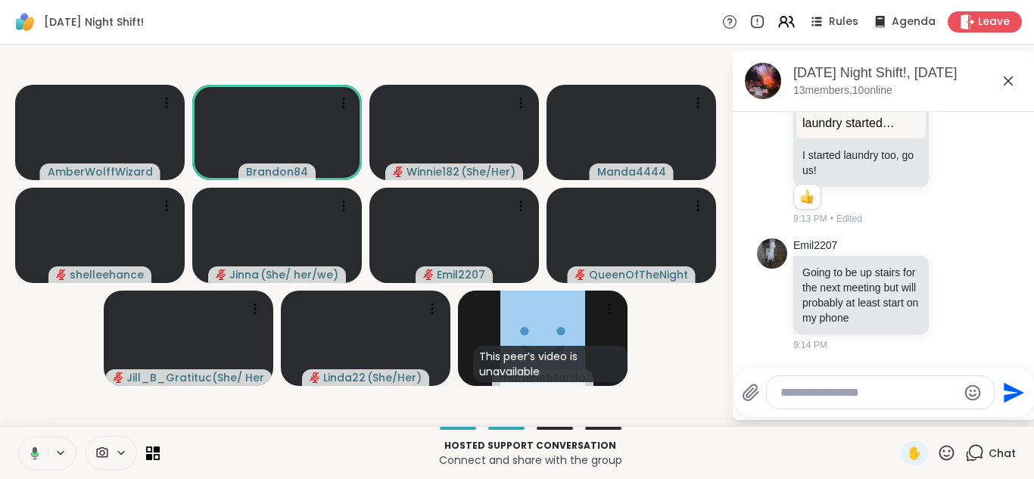
click at [35, 448] on icon at bounding box center [35, 453] width 8 height 13
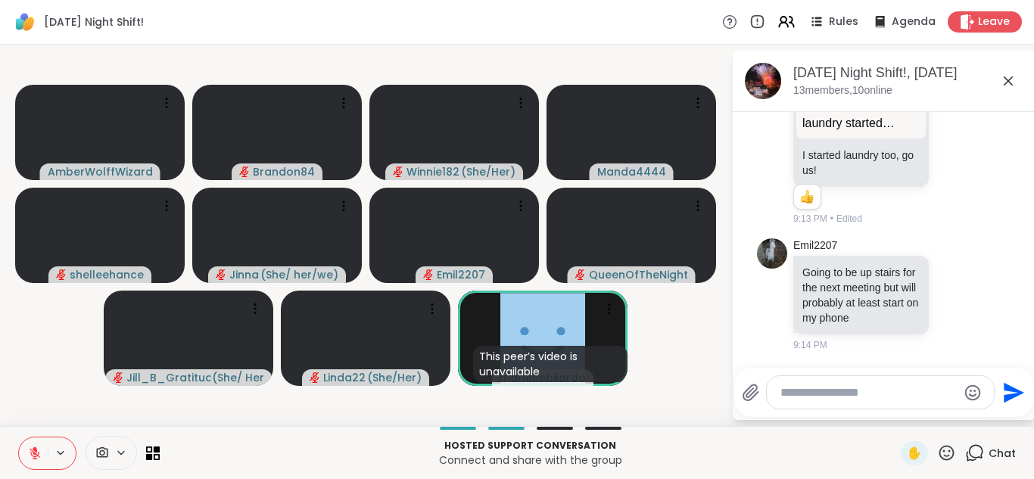
click at [35, 448] on icon at bounding box center [35, 450] width 5 height 6
click at [19, 438] on button at bounding box center [33, 454] width 29 height 32
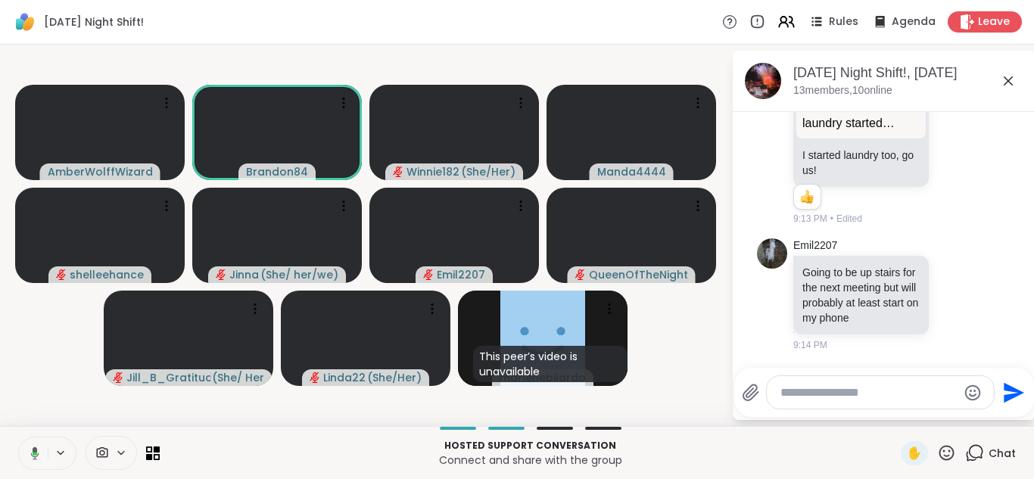
click at [17, 438] on button at bounding box center [32, 454] width 31 height 32
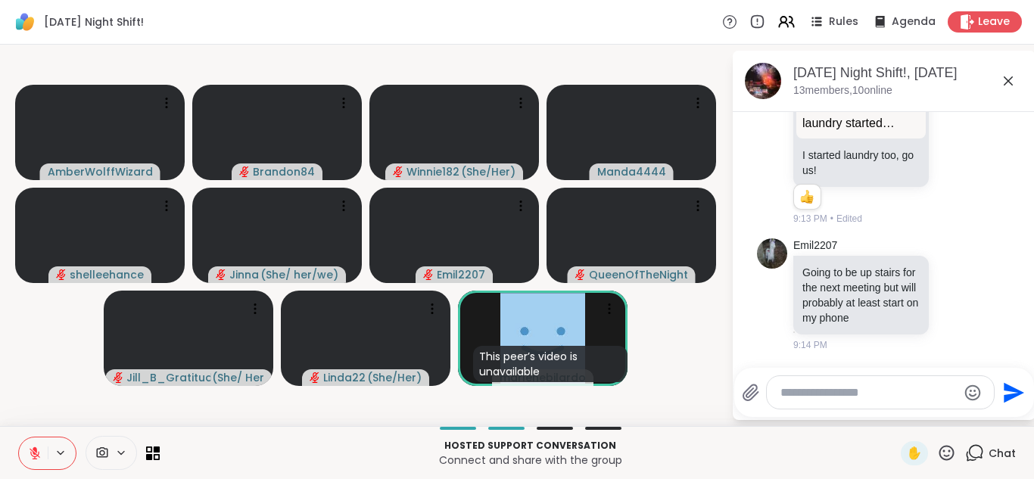
click at [19, 438] on button at bounding box center [33, 454] width 29 height 32
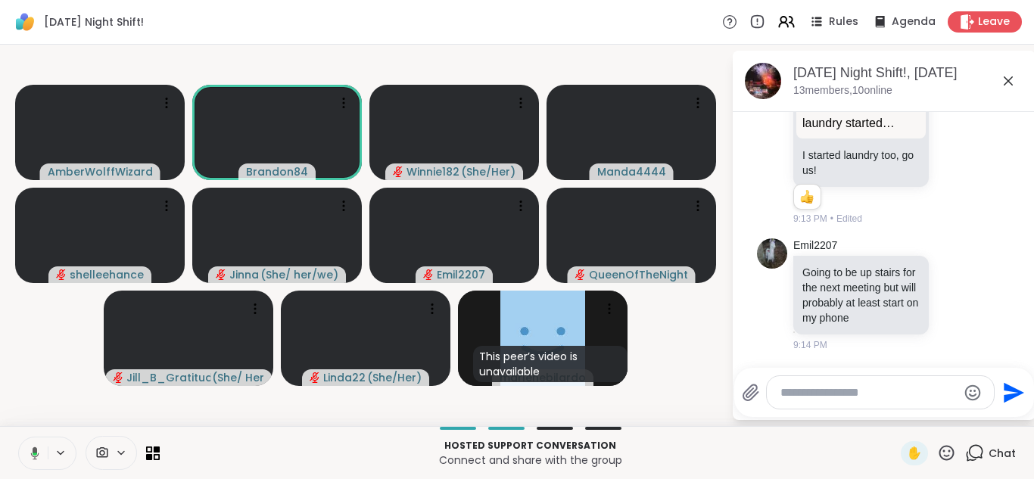
click at [17, 438] on button at bounding box center [32, 454] width 31 height 32
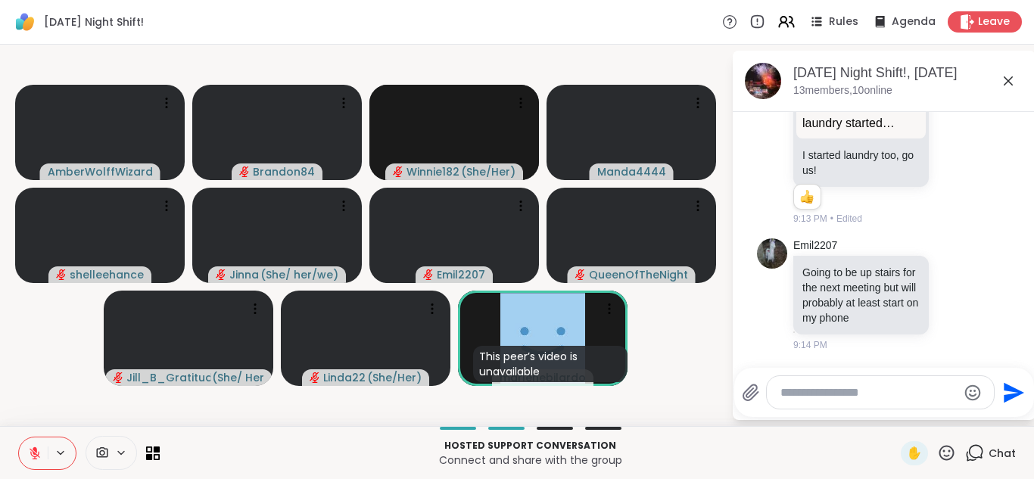
click at [19, 438] on button at bounding box center [33, 454] width 29 height 32
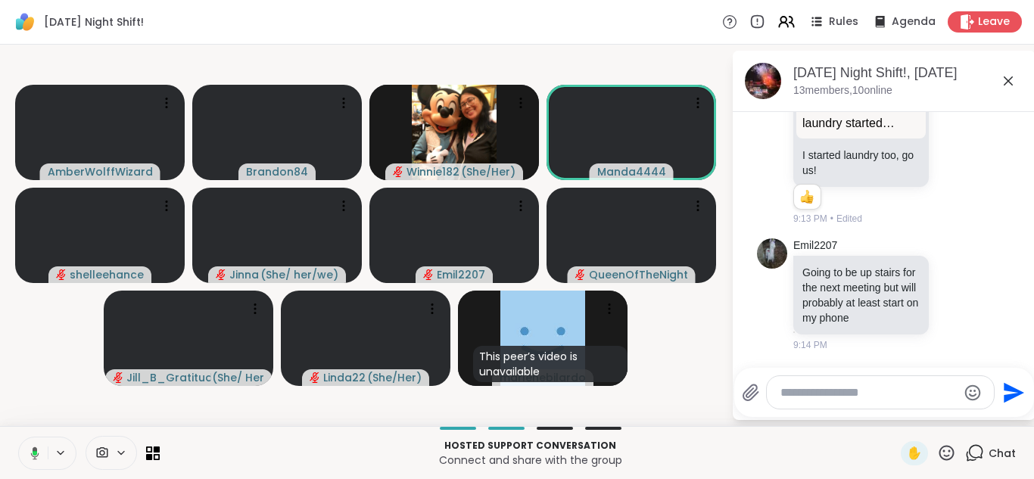
click at [17, 438] on button at bounding box center [32, 454] width 31 height 32
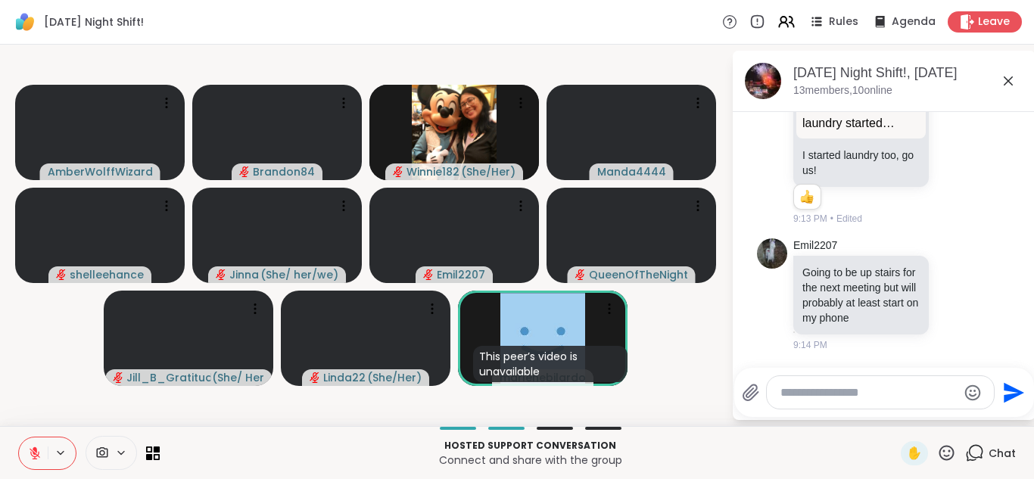
click at [19, 438] on button at bounding box center [33, 454] width 29 height 32
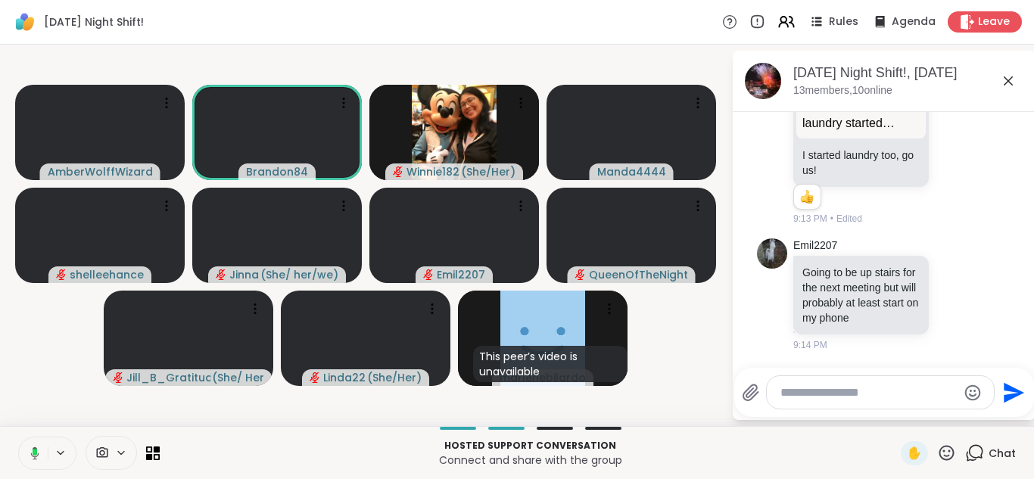
click at [17, 438] on button at bounding box center [32, 454] width 31 height 32
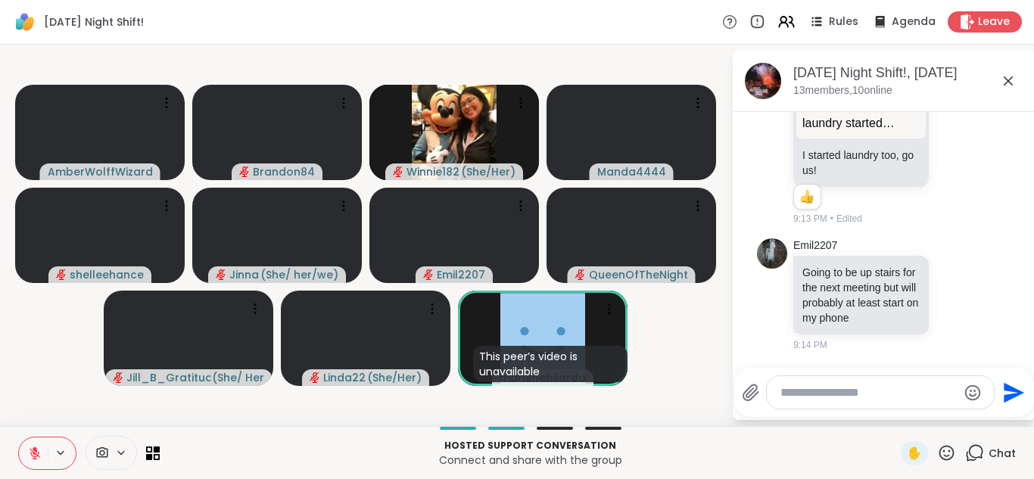
click at [19, 438] on button at bounding box center [33, 454] width 29 height 32
click at [17, 438] on button at bounding box center [32, 454] width 31 height 32
click at [603, 307] on icon at bounding box center [609, 308] width 15 height 15
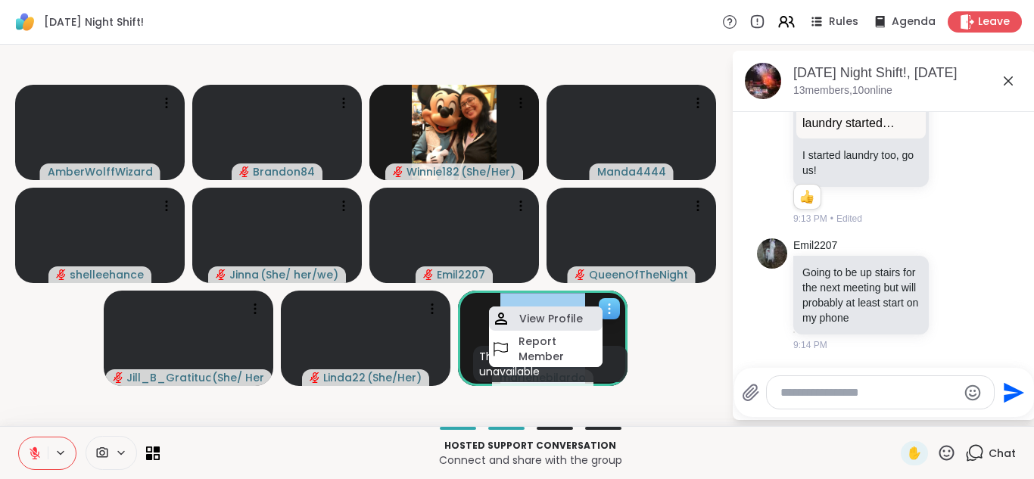
click at [563, 320] on h4 "View Profile" at bounding box center [551, 318] width 64 height 15
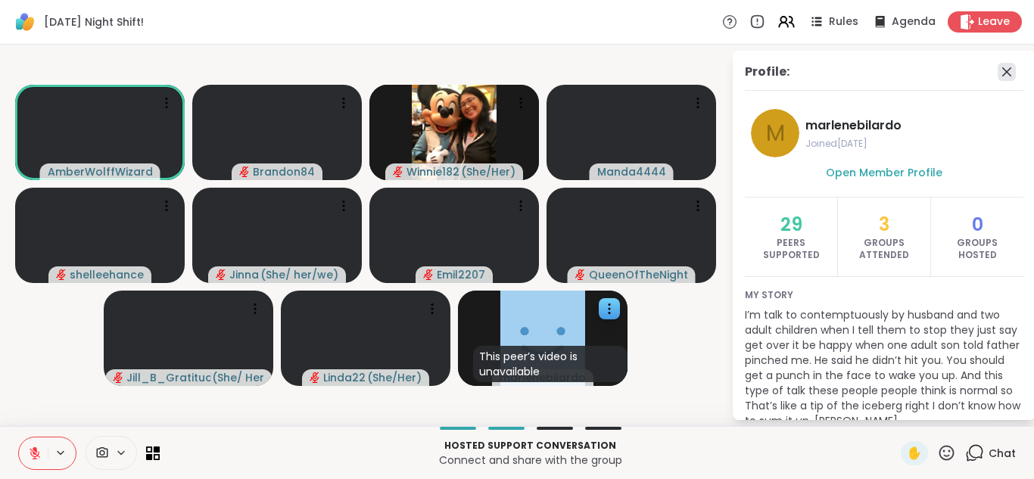
click at [999, 73] on icon at bounding box center [1007, 72] width 18 height 18
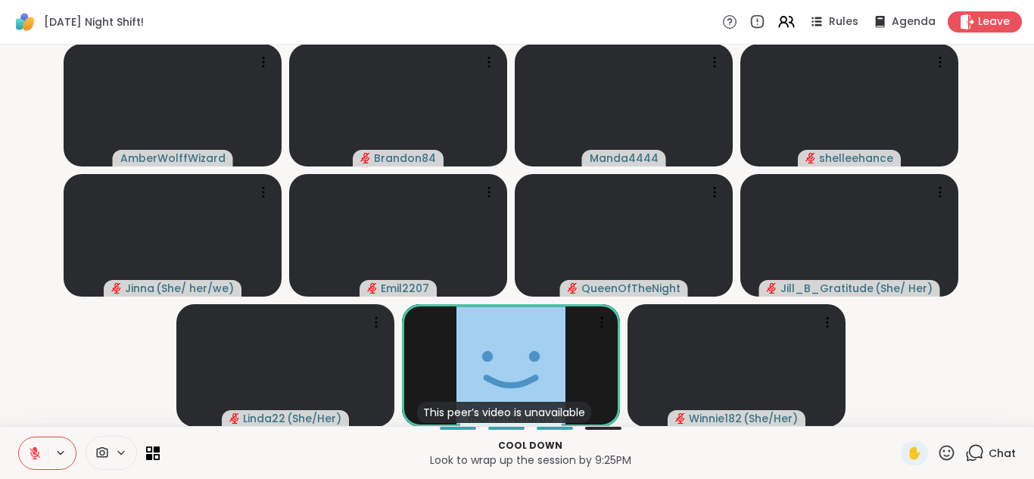
scroll to position [1, 0]
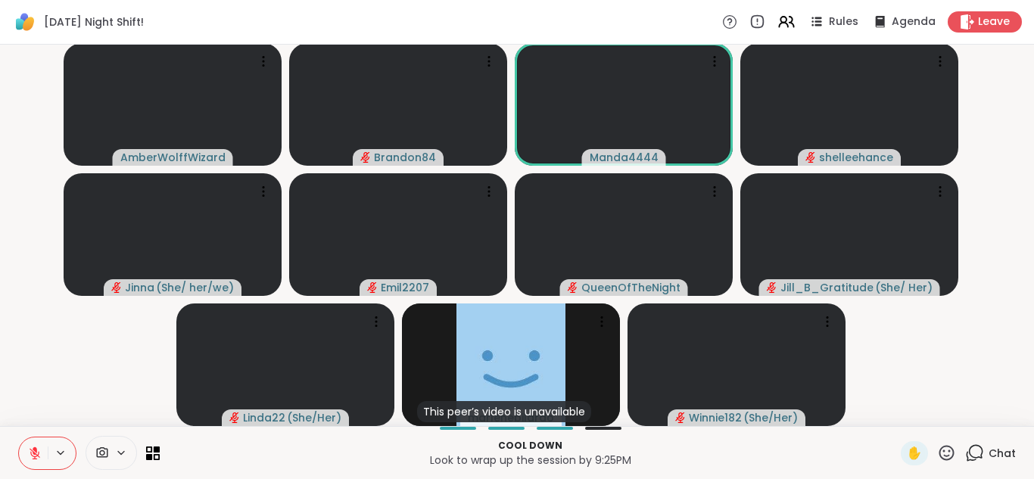
click at [35, 455] on icon at bounding box center [35, 454] width 14 height 14
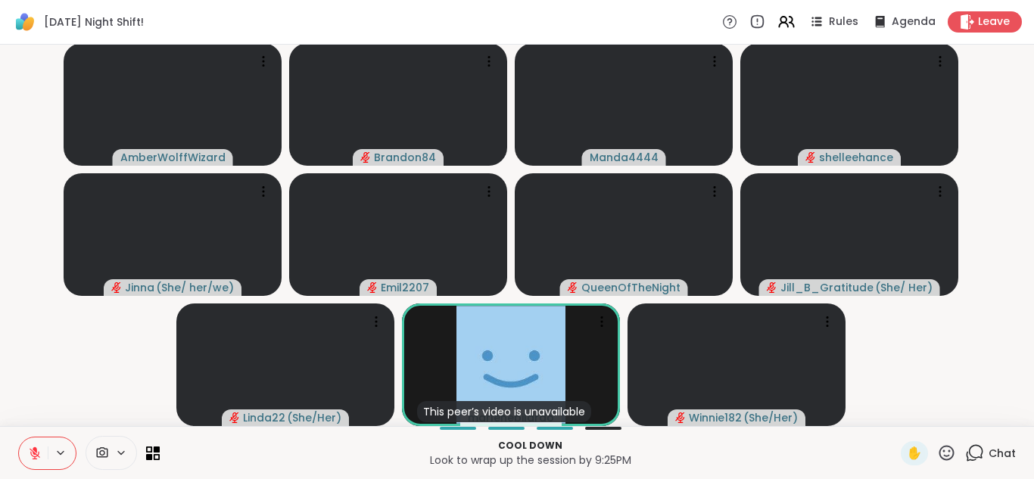
click at [19, 438] on button at bounding box center [33, 454] width 29 height 32
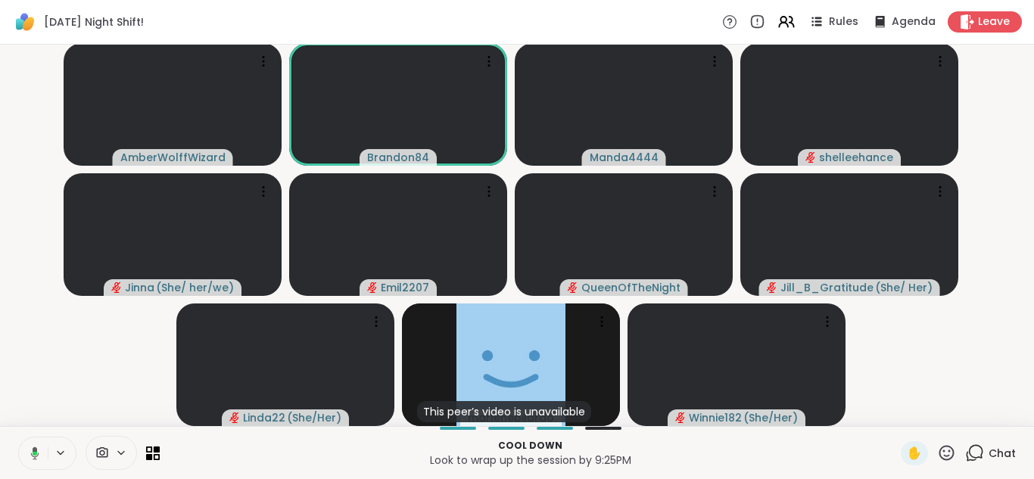
click at [17, 438] on button at bounding box center [32, 454] width 31 height 32
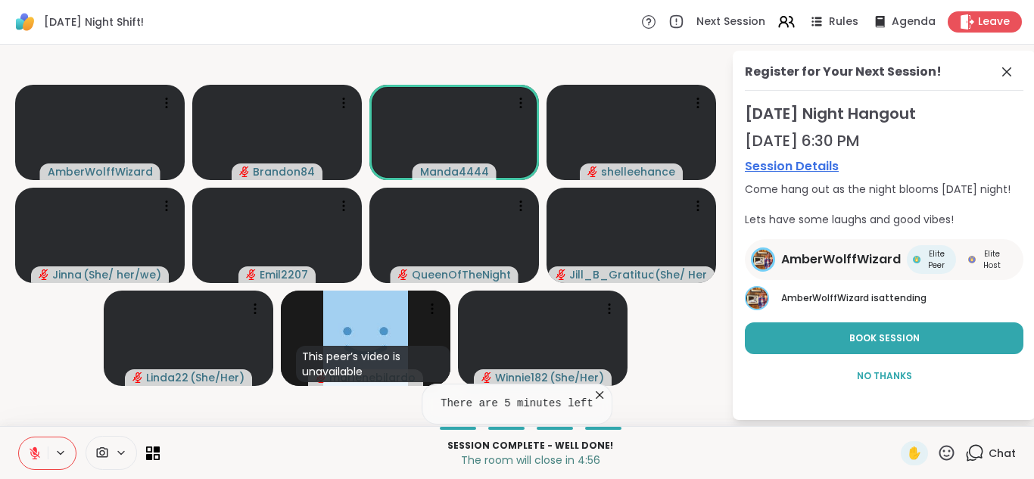
scroll to position [0, 0]
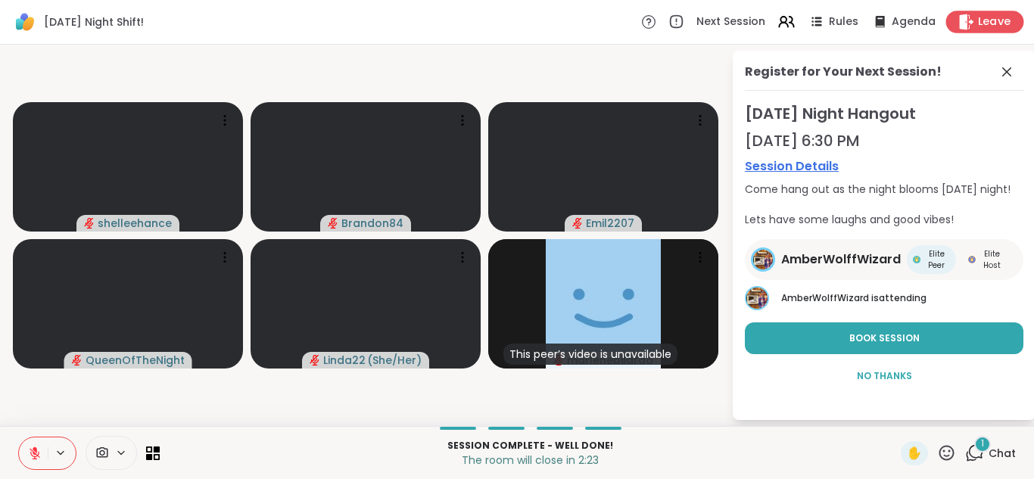
click at [962, 19] on icon at bounding box center [966, 22] width 16 height 16
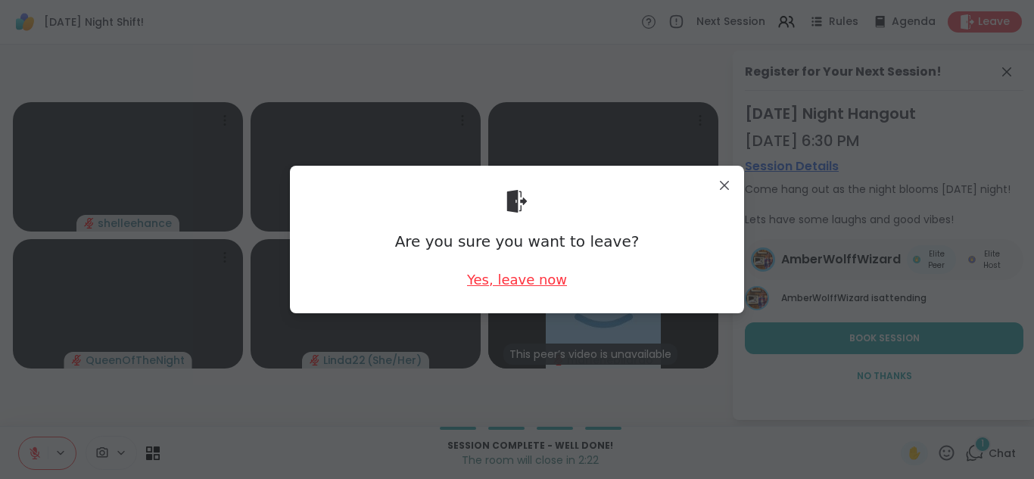
click at [507, 280] on div "Yes, leave now" at bounding box center [517, 279] width 100 height 19
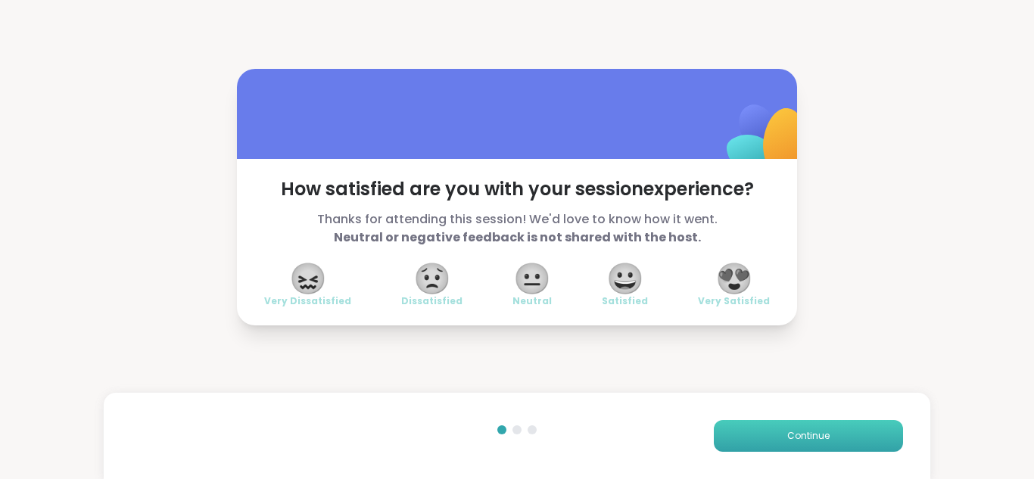
click at [807, 435] on span "Continue" at bounding box center [808, 436] width 42 height 14
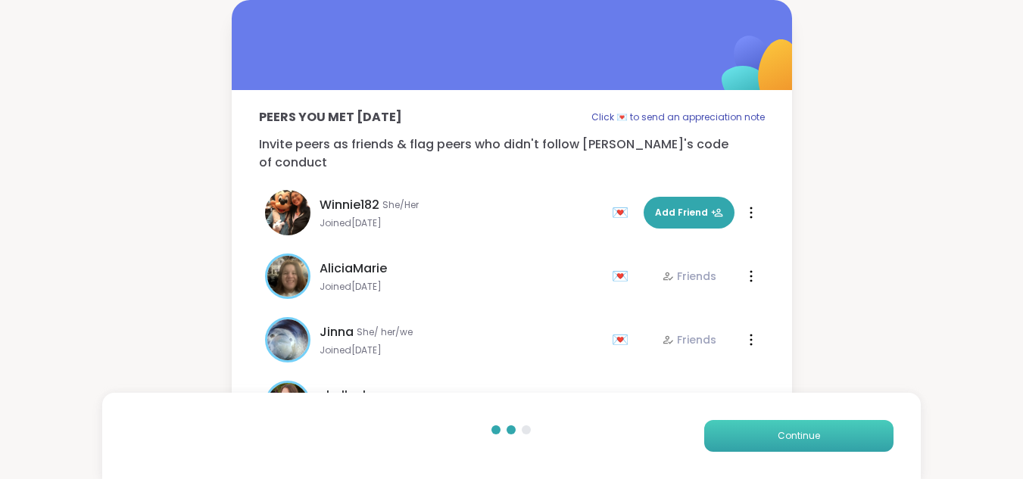
click at [807, 435] on span "Continue" at bounding box center [799, 436] width 42 height 14
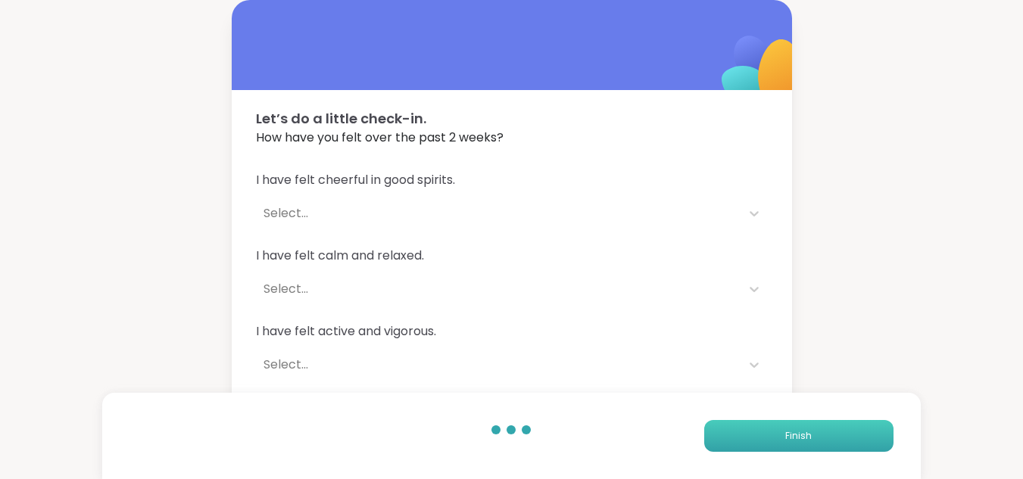
click at [807, 435] on span "Finish" at bounding box center [798, 436] width 26 height 14
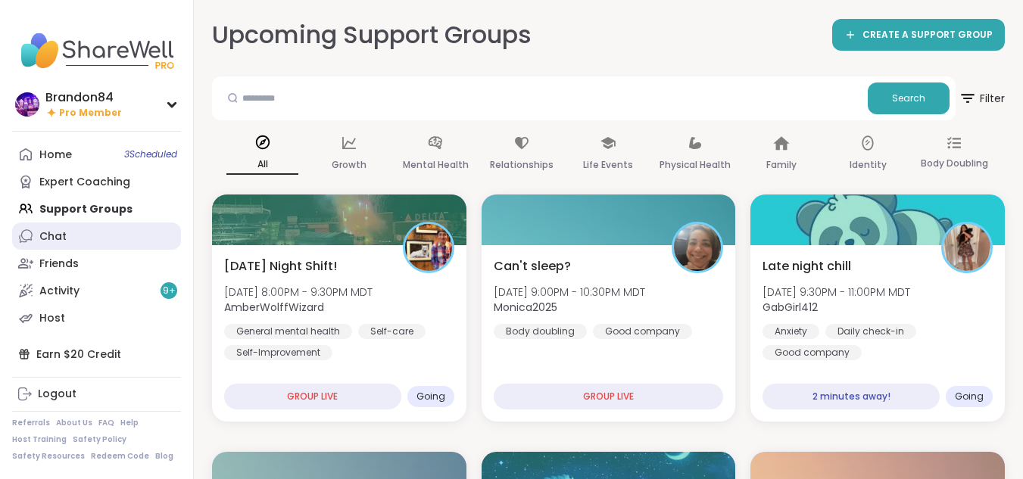
click at [65, 229] on div "Chat" at bounding box center [52, 236] width 27 height 15
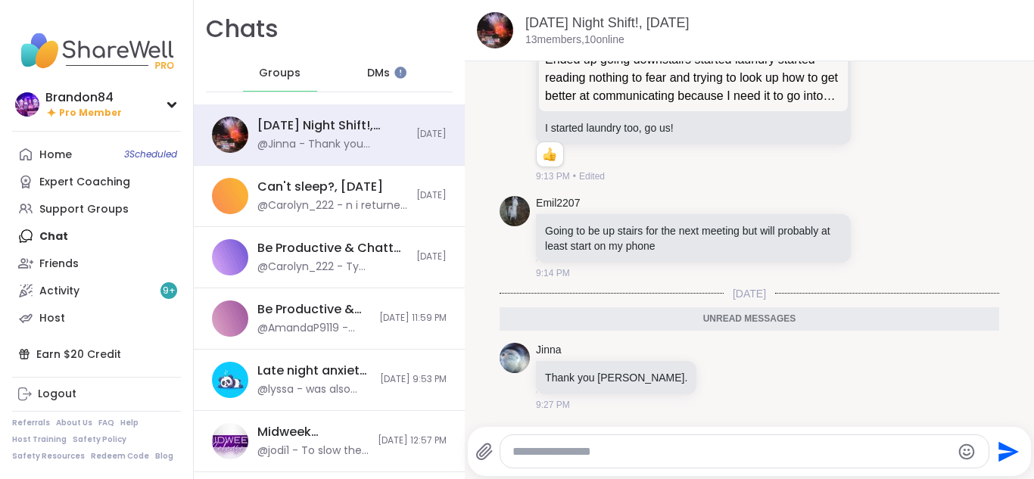
click at [372, 70] on span "DMs" at bounding box center [378, 73] width 23 height 15
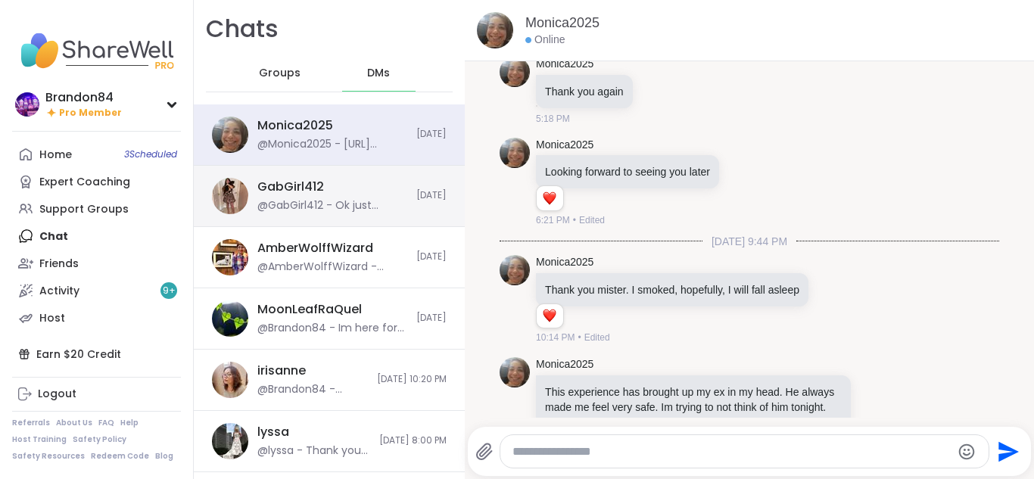
scroll to position [5141, 0]
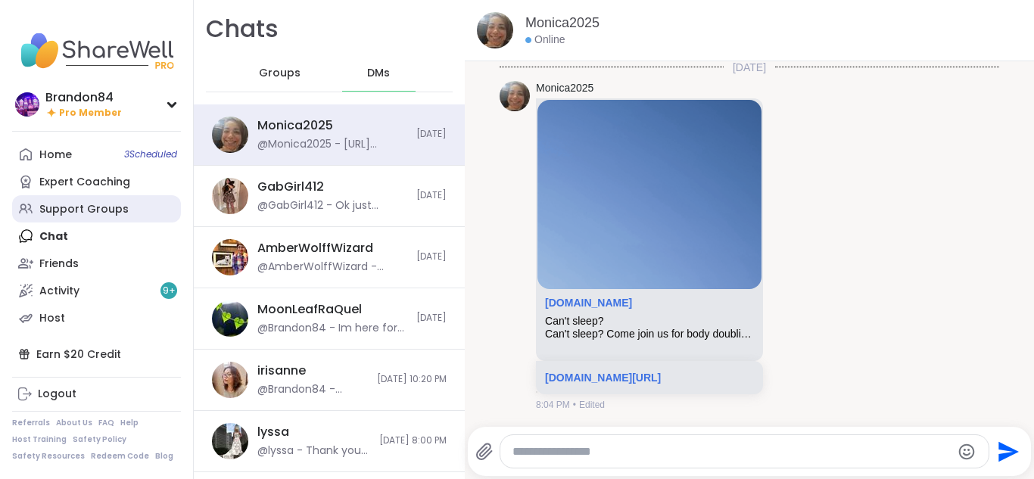
click at [56, 210] on div "Support Groups" at bounding box center [83, 209] width 89 height 15
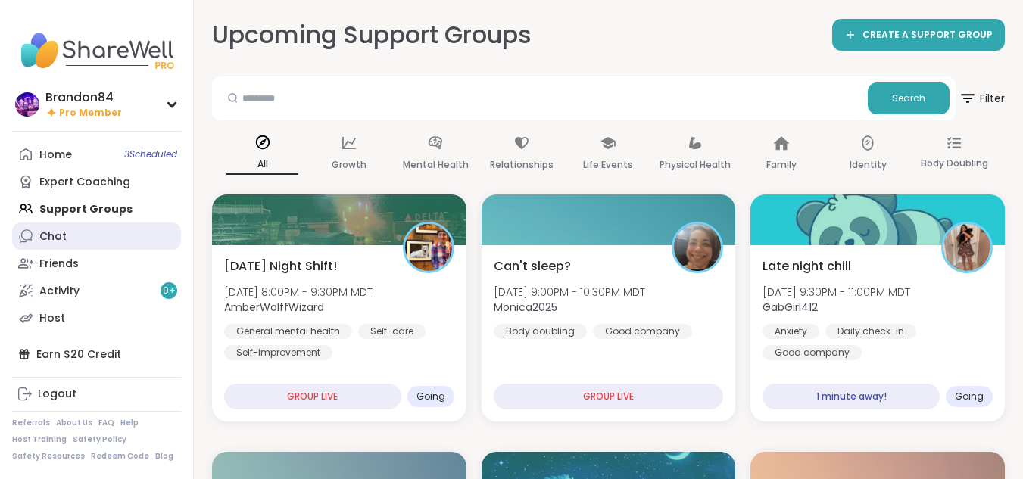
click at [51, 237] on div "Chat" at bounding box center [52, 236] width 27 height 15
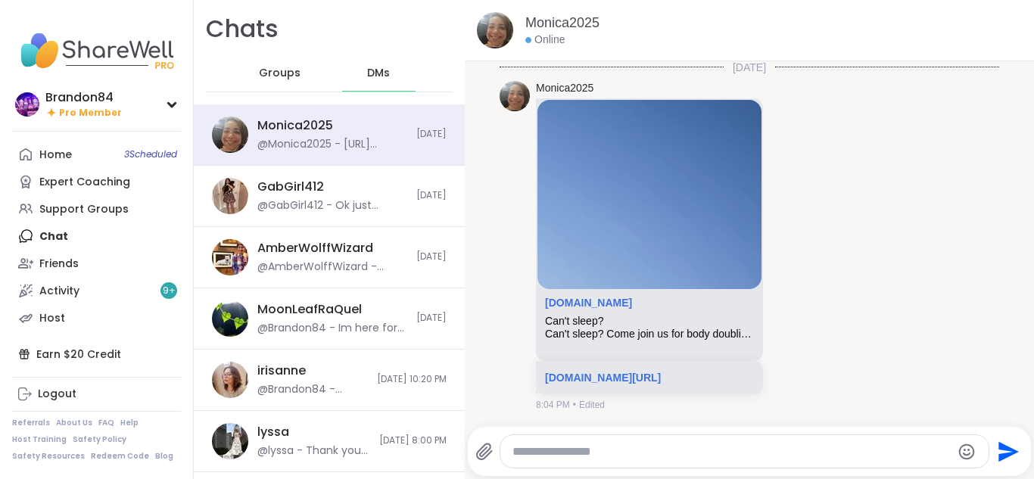
click at [564, 458] on textarea "Type your message" at bounding box center [732, 451] width 439 height 15
type textarea "*"
type textarea "**********"
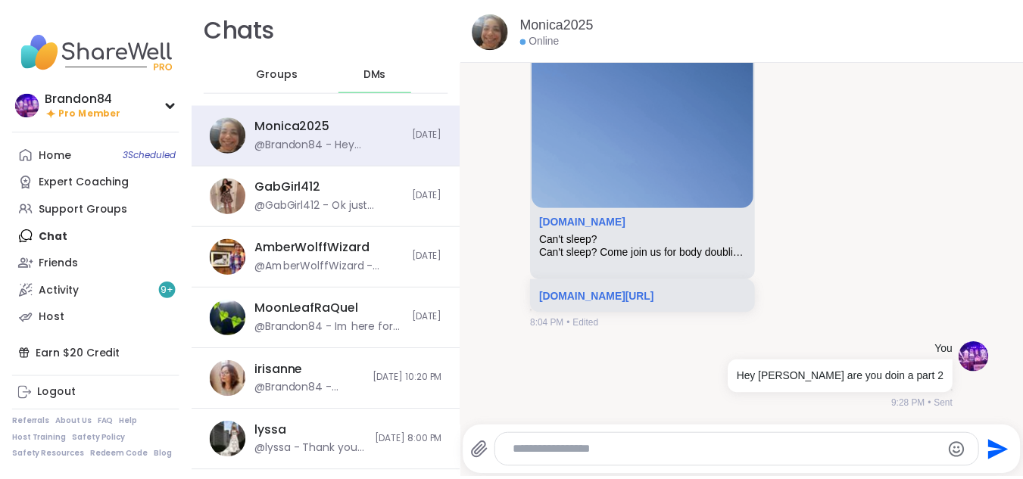
scroll to position [5222, 0]
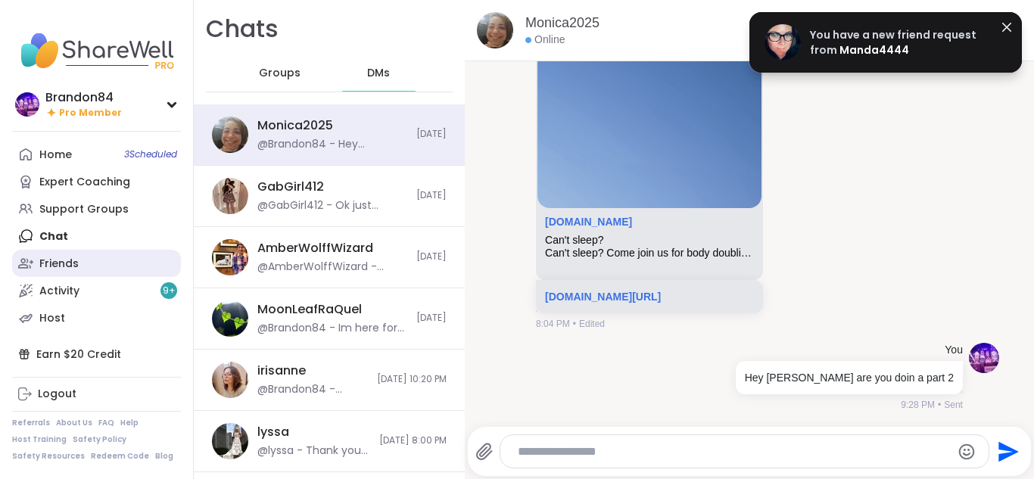
click at [111, 267] on link "Friends" at bounding box center [96, 263] width 169 height 27
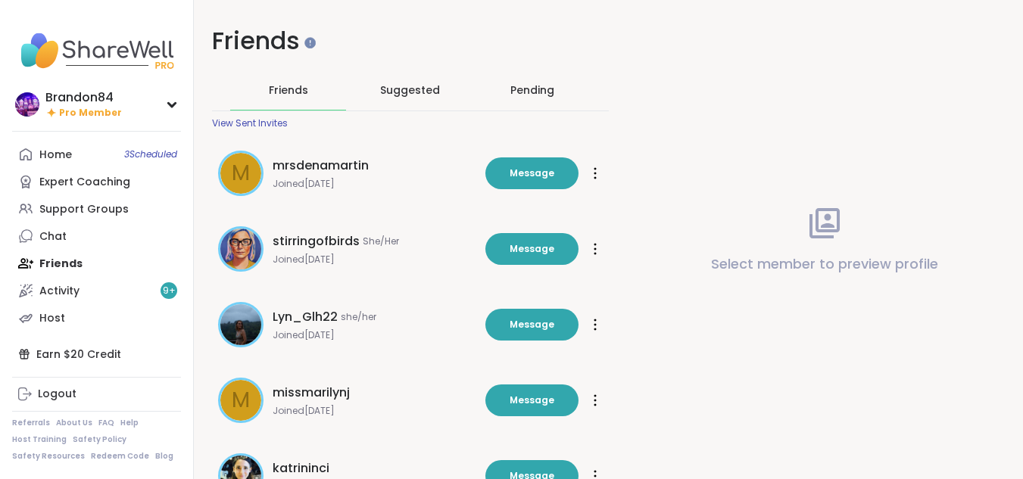
click at [537, 86] on div "Pending" at bounding box center [532, 90] width 44 height 15
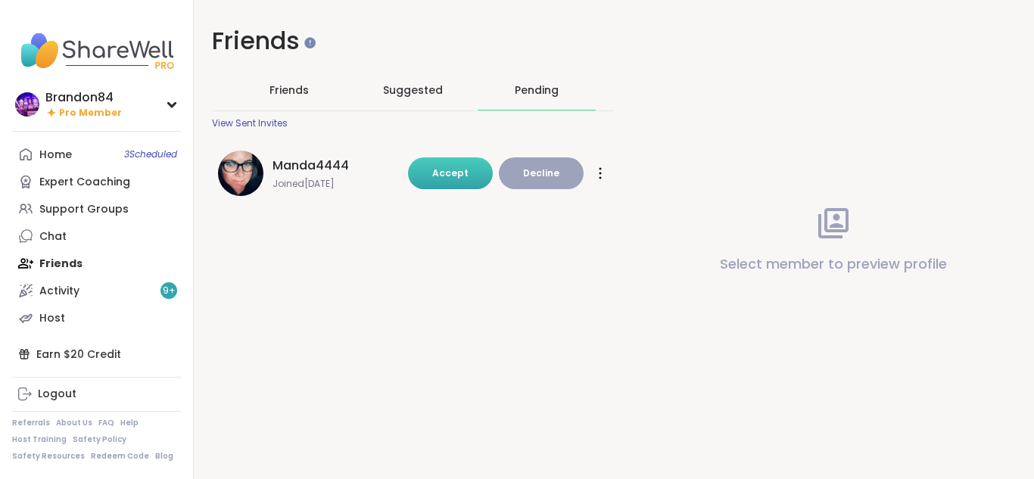
click at [437, 164] on button "Accept" at bounding box center [450, 173] width 85 height 32
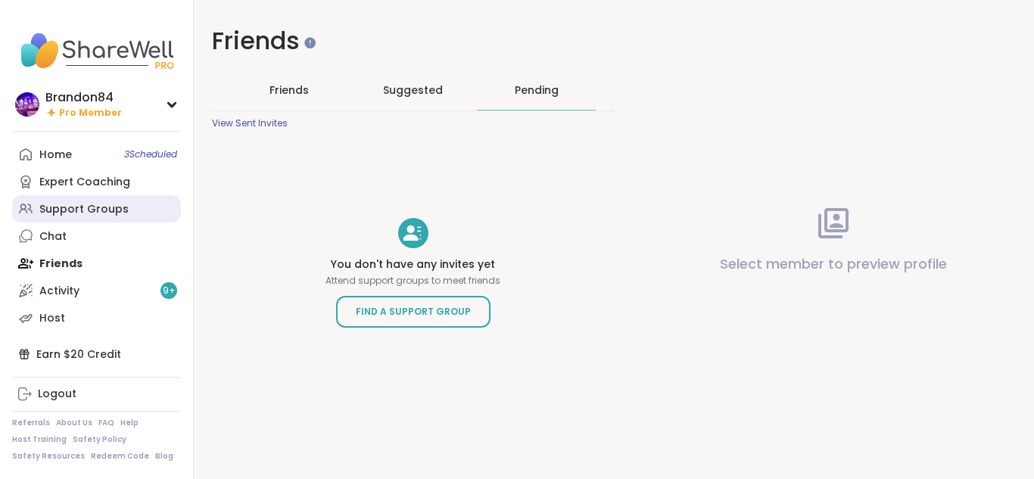
click at [59, 206] on div "Support Groups" at bounding box center [83, 209] width 89 height 15
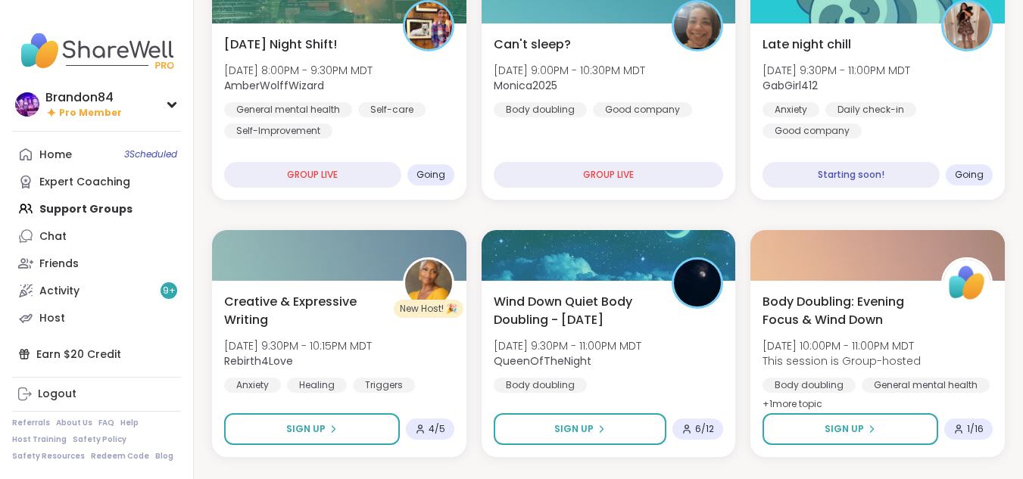
scroll to position [288, 0]
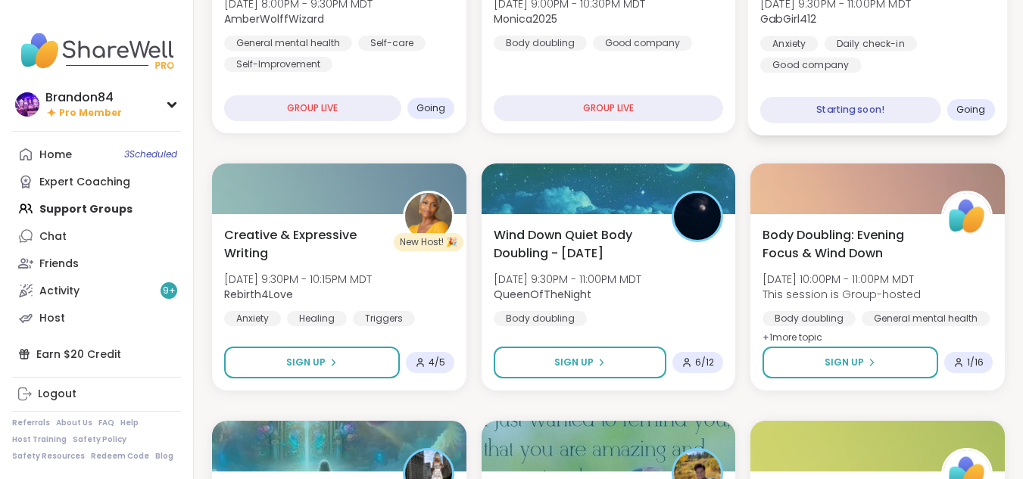
click at [940, 34] on div "Late night chill Sat, Oct 11 | 9:30PM - 11:00PM MDT GabGirl412 Anxiety Daily ch…" at bounding box center [877, 19] width 235 height 105
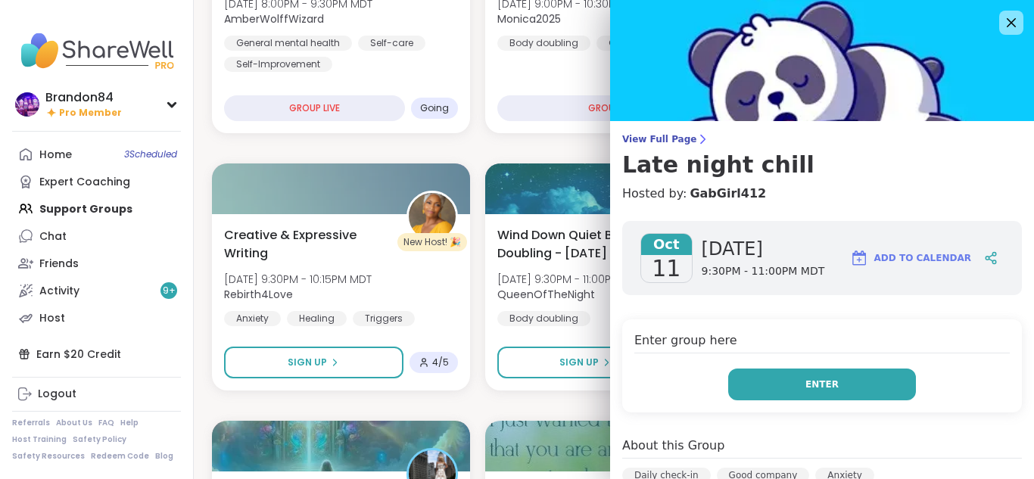
click at [773, 388] on button "Enter" at bounding box center [822, 385] width 188 height 32
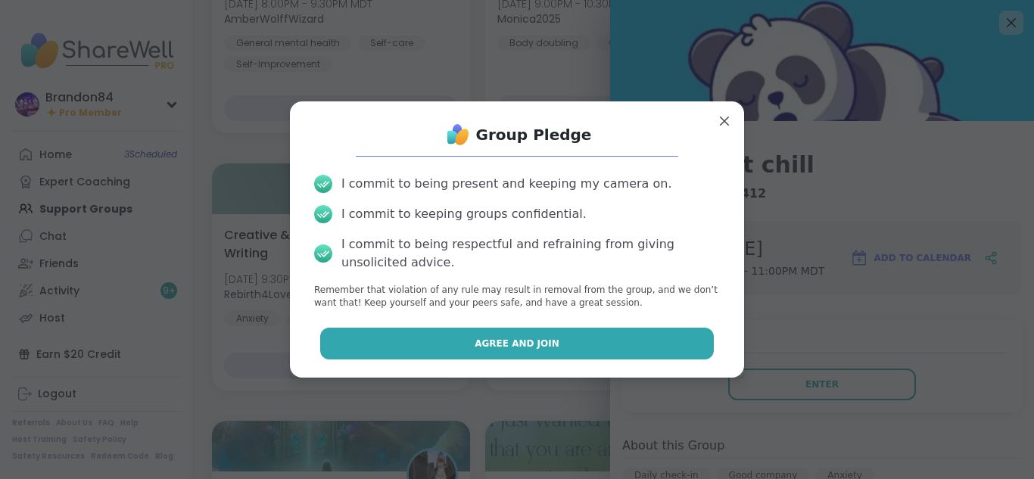
click at [456, 351] on button "Agree and Join" at bounding box center [517, 344] width 394 height 32
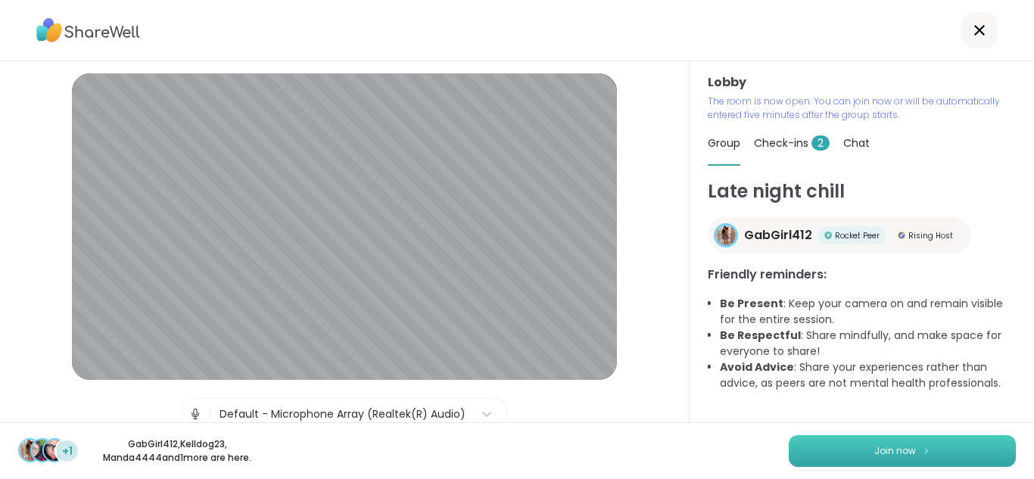
click at [858, 459] on button "Join now" at bounding box center [902, 451] width 227 height 32
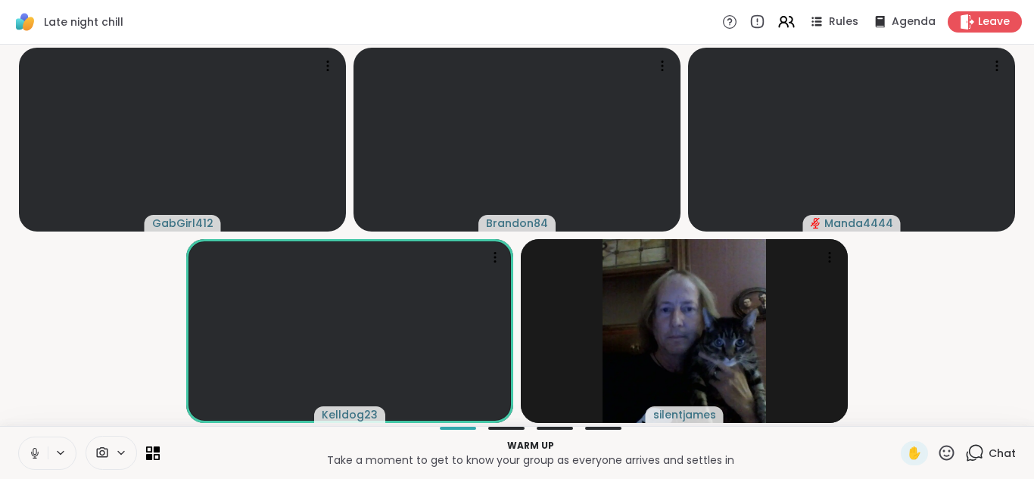
click at [31, 450] on icon at bounding box center [35, 454] width 14 height 14
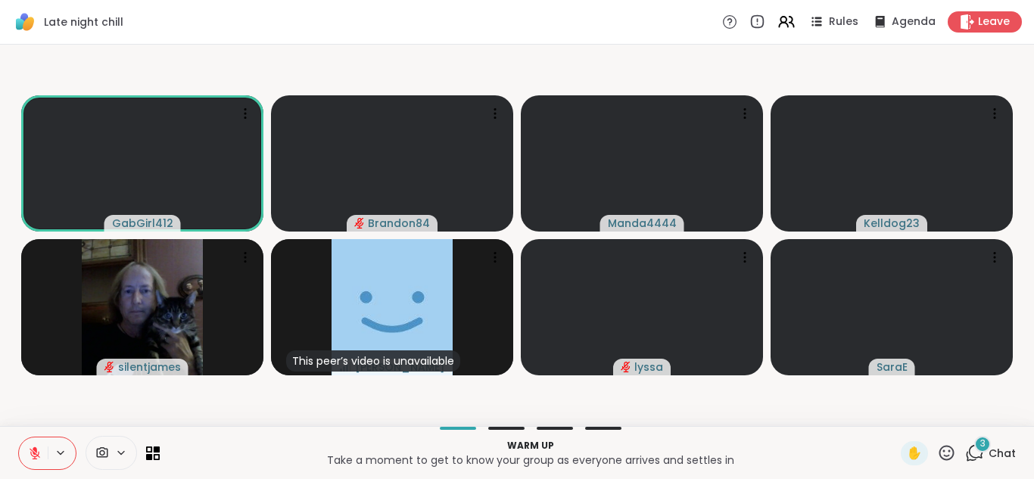
click at [19, 438] on button at bounding box center [33, 454] width 29 height 32
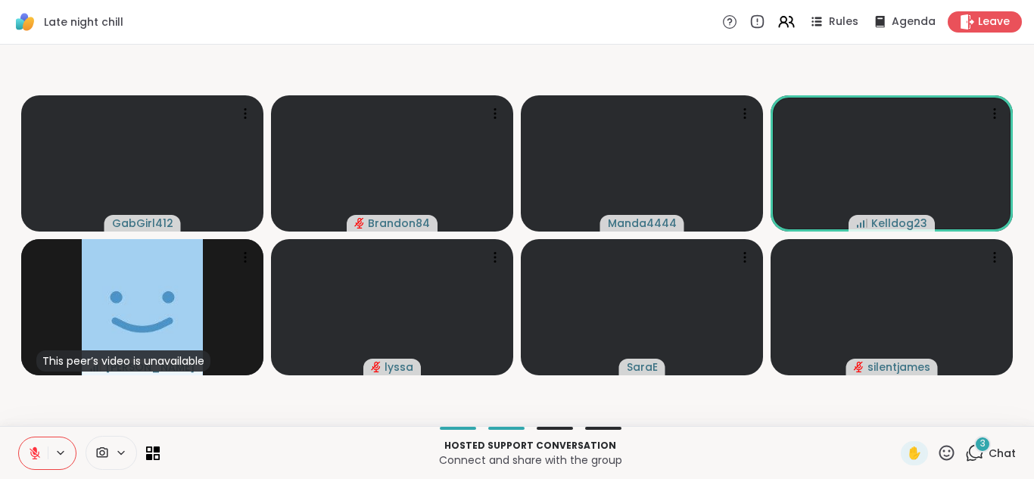
click at [965, 448] on icon at bounding box center [974, 453] width 19 height 19
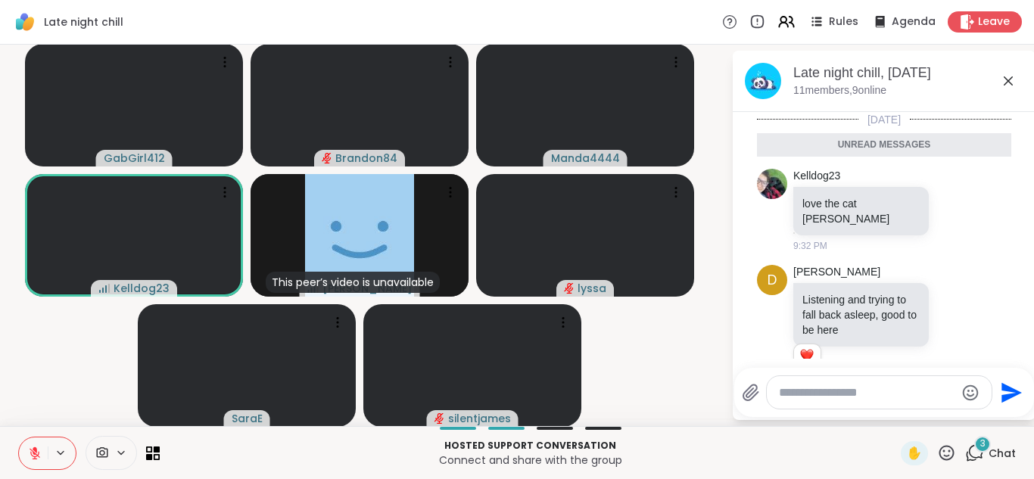
scroll to position [120, 0]
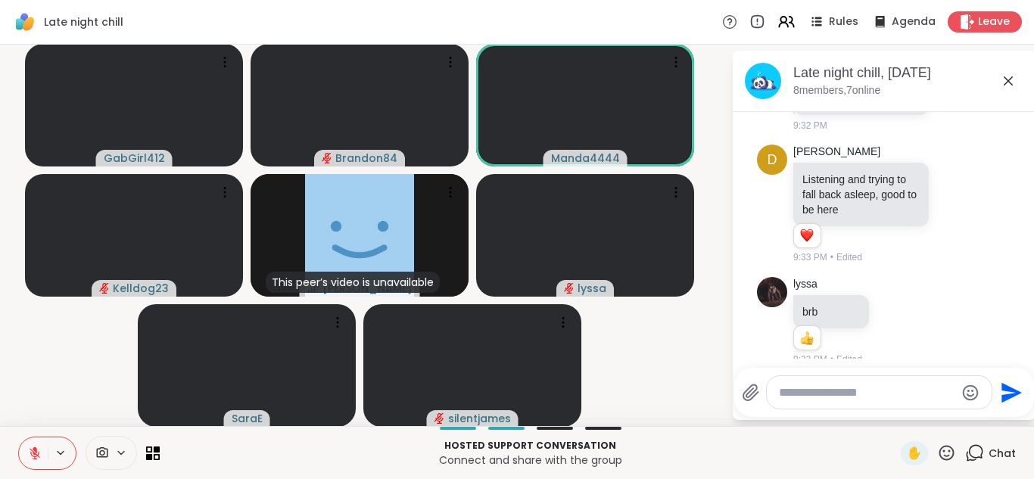
click at [28, 450] on icon at bounding box center [35, 454] width 14 height 14
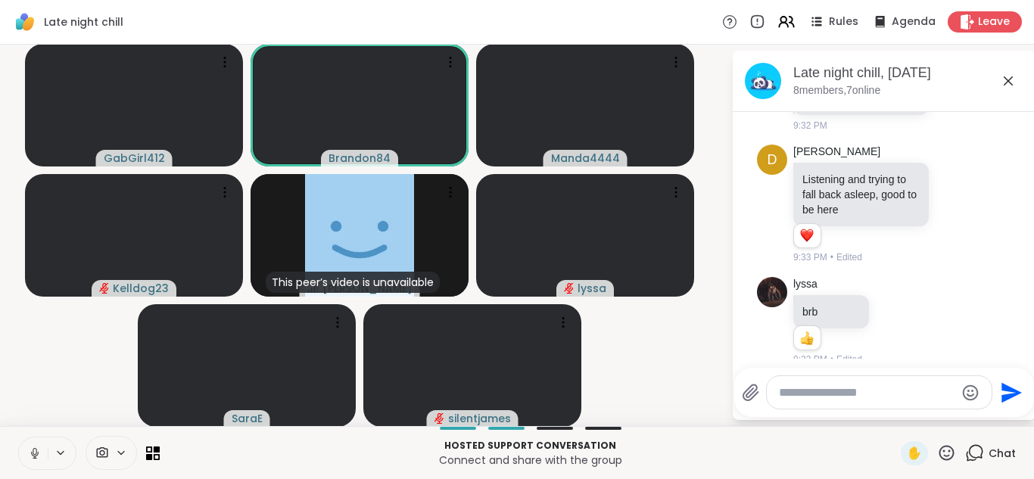
click at [28, 450] on icon at bounding box center [35, 454] width 14 height 14
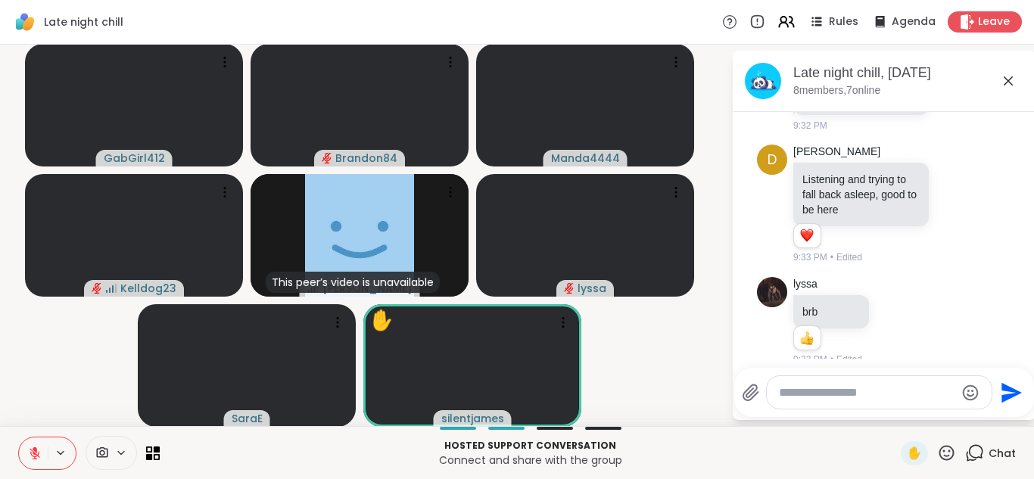
click at [19, 438] on button at bounding box center [33, 454] width 29 height 32
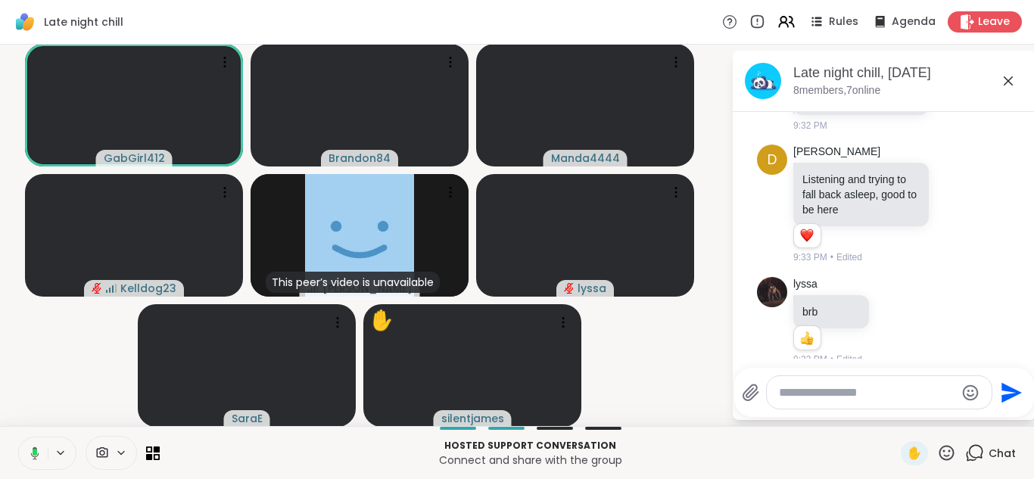
click at [17, 438] on button at bounding box center [32, 454] width 31 height 32
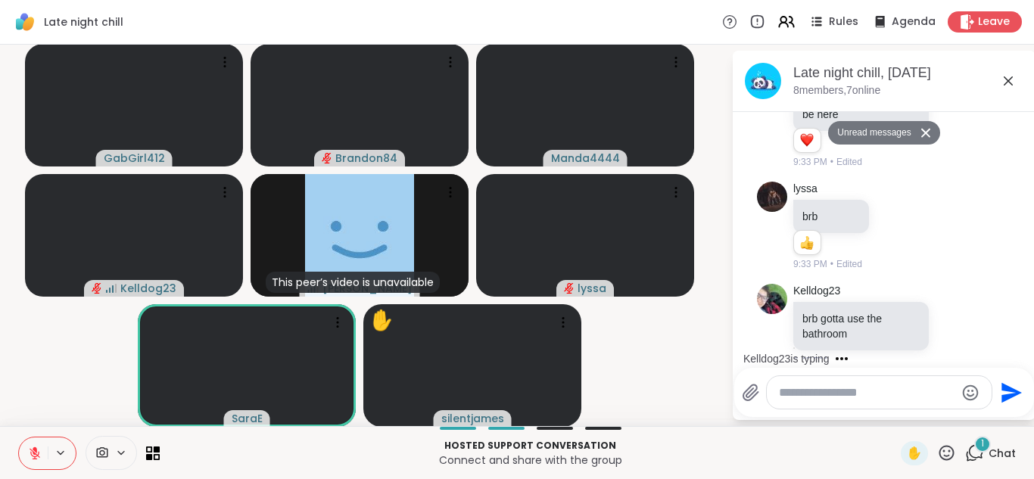
scroll to position [179, 0]
click at [19, 438] on button at bounding box center [33, 454] width 29 height 32
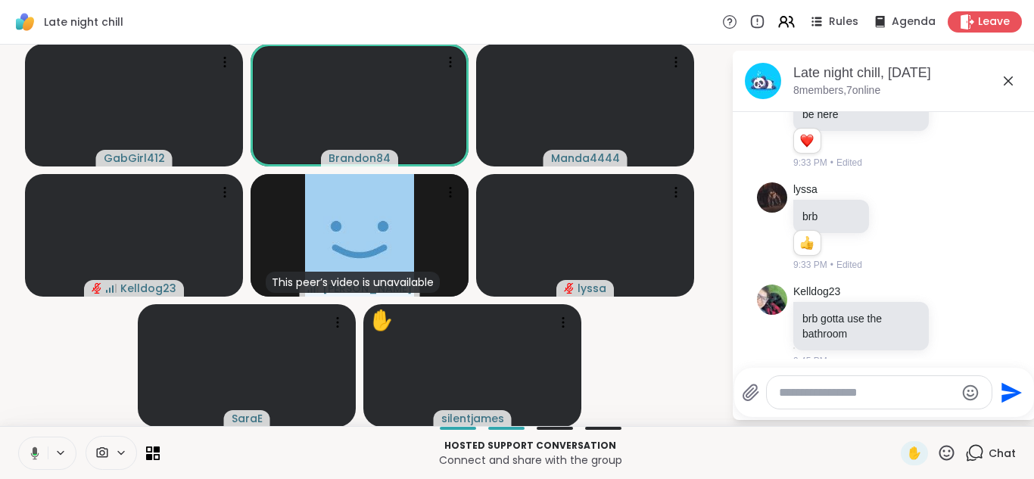
click at [17, 438] on button at bounding box center [32, 454] width 31 height 32
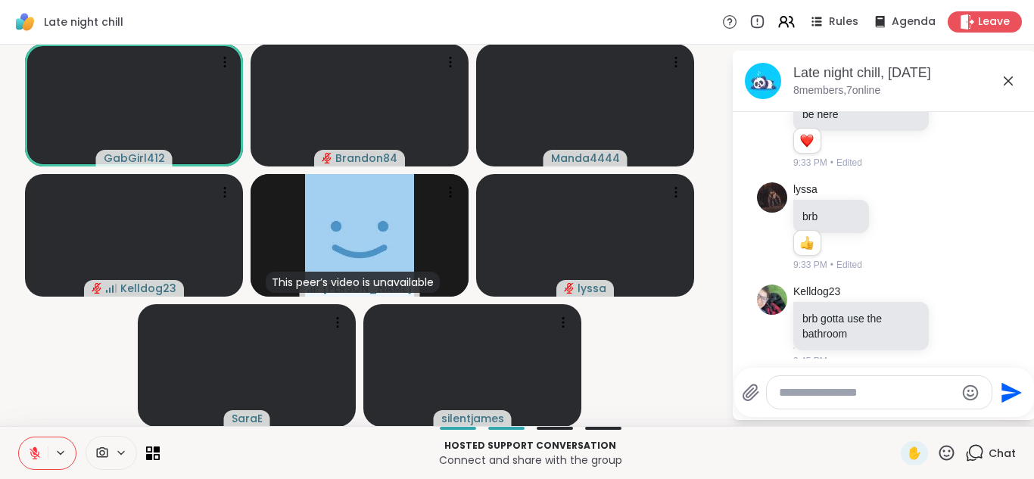
click at [28, 450] on icon at bounding box center [35, 454] width 14 height 14
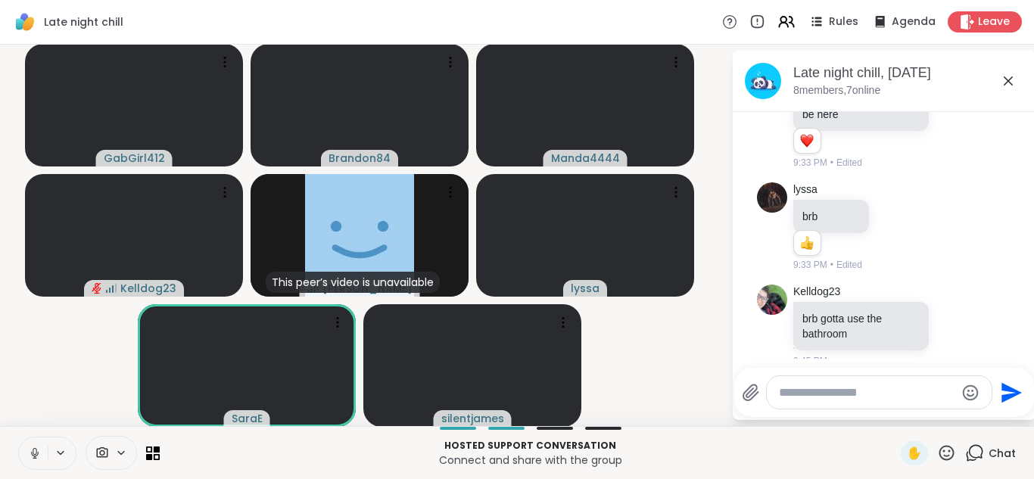
click at [28, 450] on icon at bounding box center [35, 454] width 14 height 14
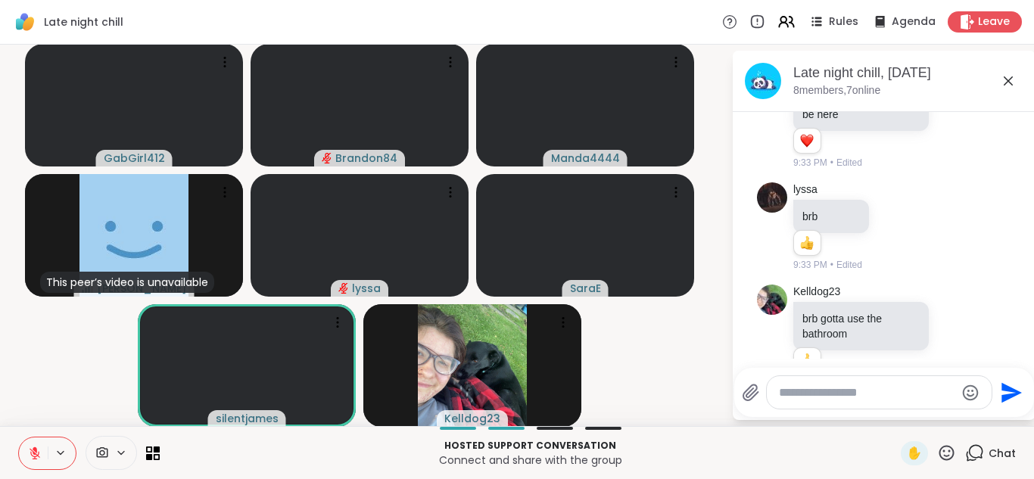
scroll to position [201, 0]
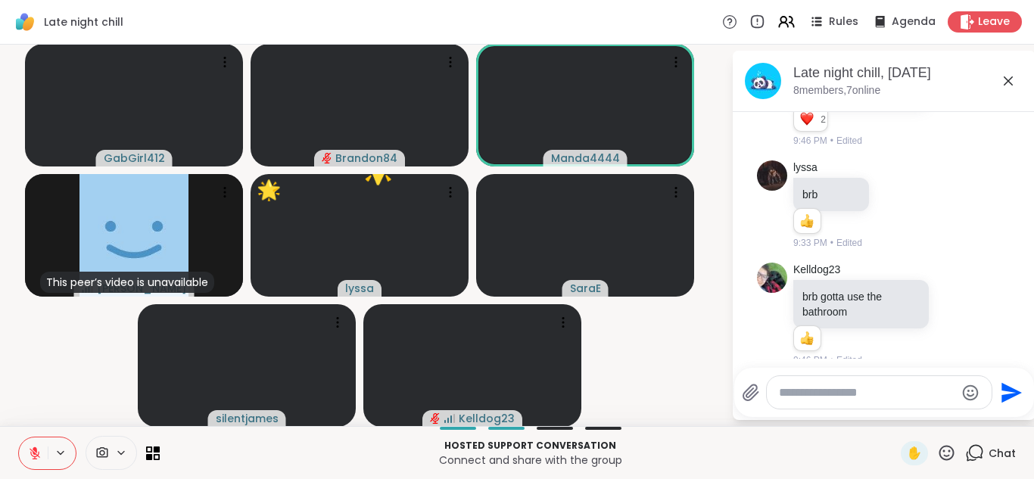
click at [28, 450] on icon at bounding box center [35, 454] width 14 height 14
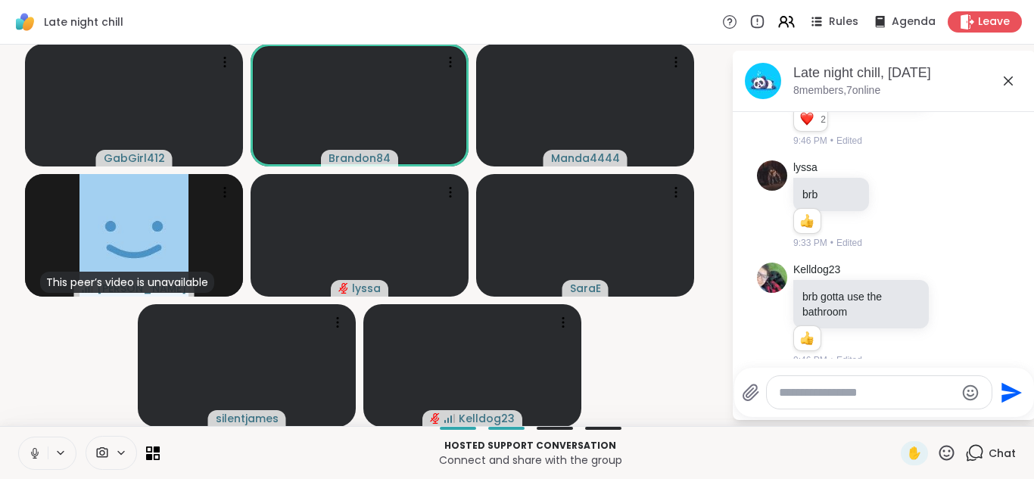
click at [28, 450] on icon at bounding box center [35, 454] width 14 height 14
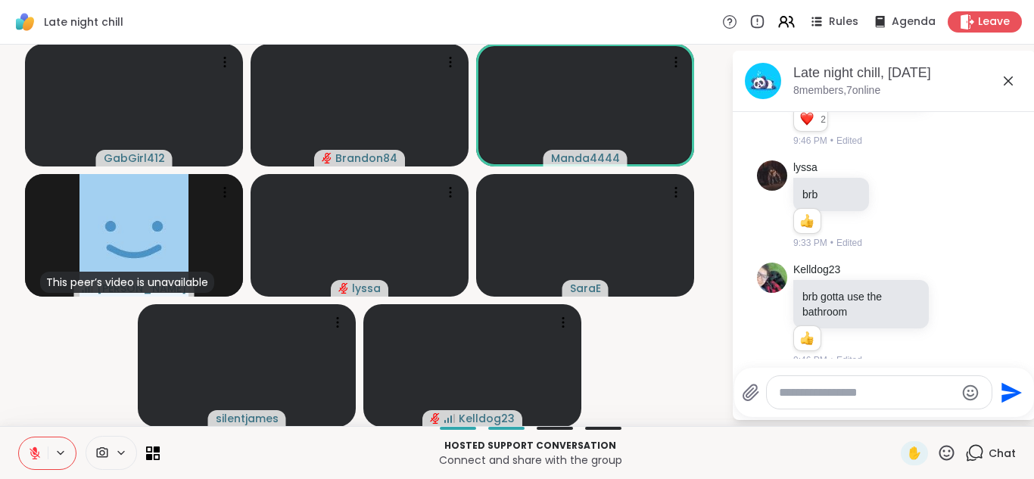
click at [19, 438] on button at bounding box center [33, 454] width 29 height 32
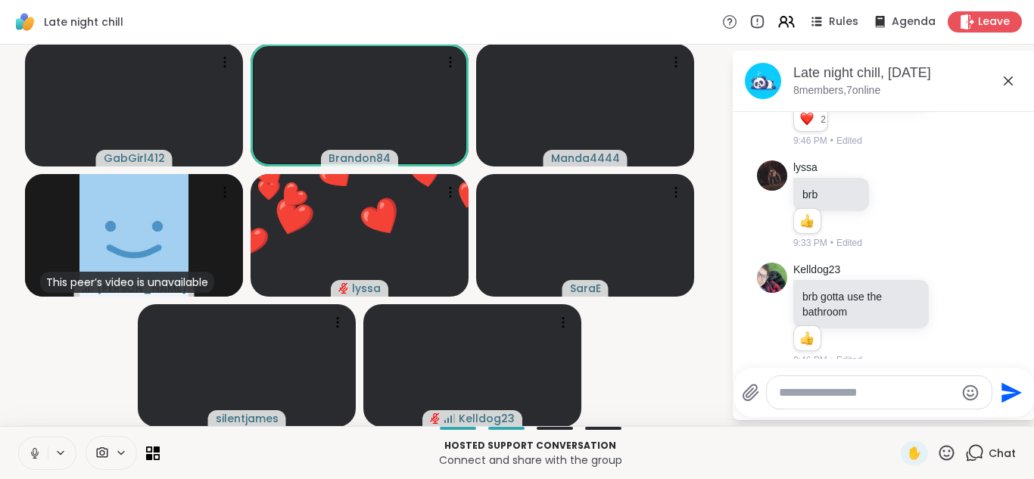
click at [19, 438] on button at bounding box center [33, 454] width 29 height 32
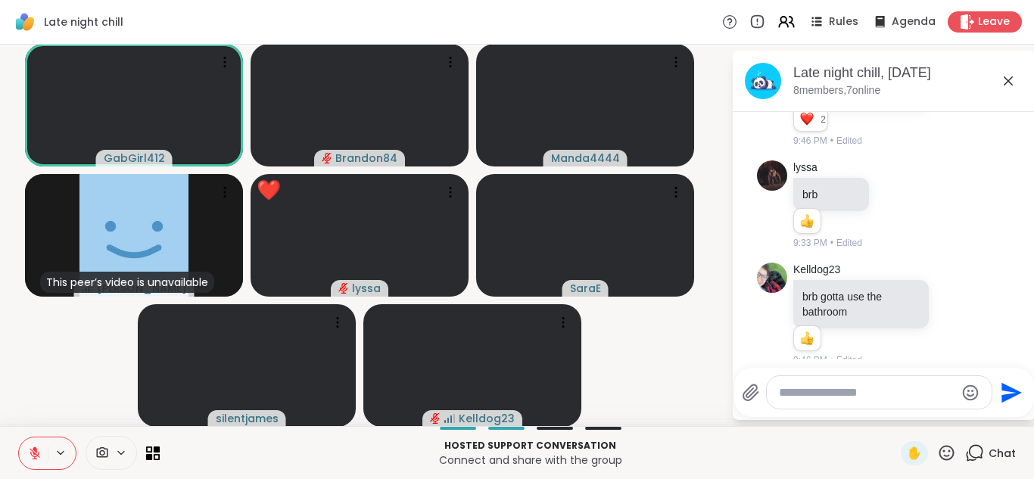
click at [19, 438] on button at bounding box center [33, 454] width 29 height 32
click at [17, 438] on button at bounding box center [32, 454] width 31 height 32
click at [19, 438] on button at bounding box center [33, 454] width 29 height 32
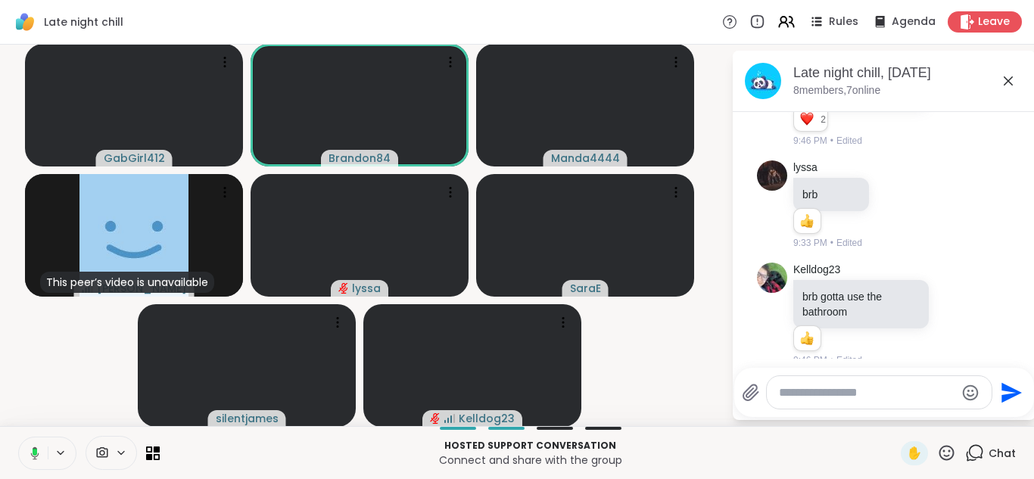
click at [17, 438] on button at bounding box center [32, 454] width 31 height 32
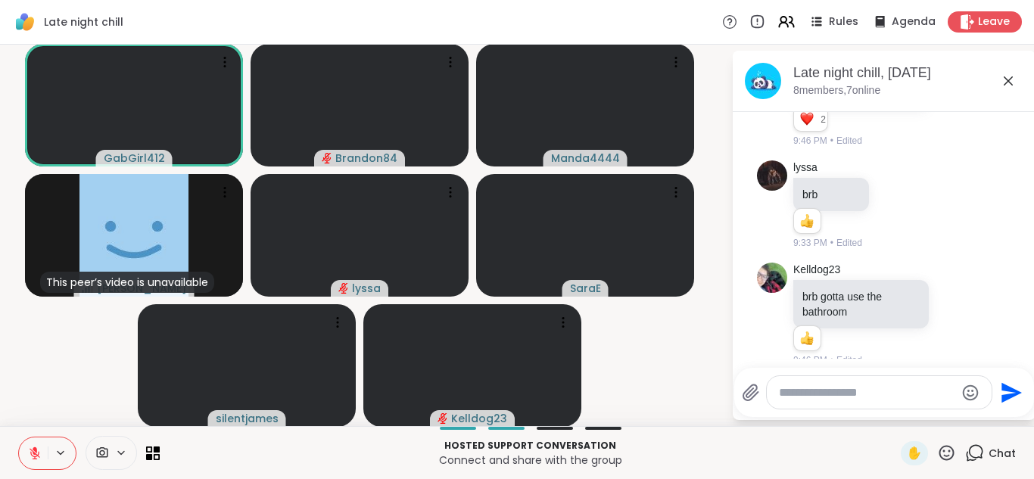
click at [30, 445] on button at bounding box center [33, 454] width 29 height 32
click at [30, 445] on button at bounding box center [32, 454] width 31 height 32
click at [19, 438] on button at bounding box center [33, 454] width 29 height 32
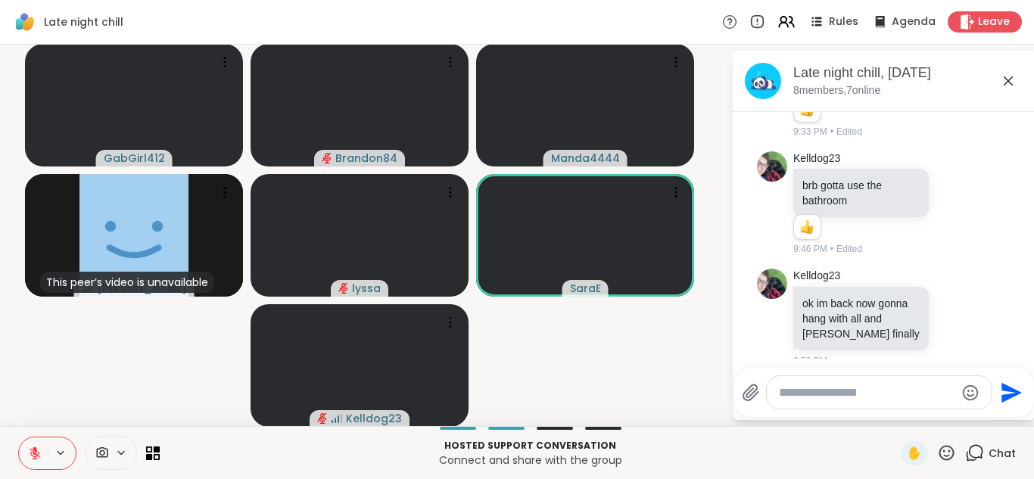
scroll to position [334, 0]
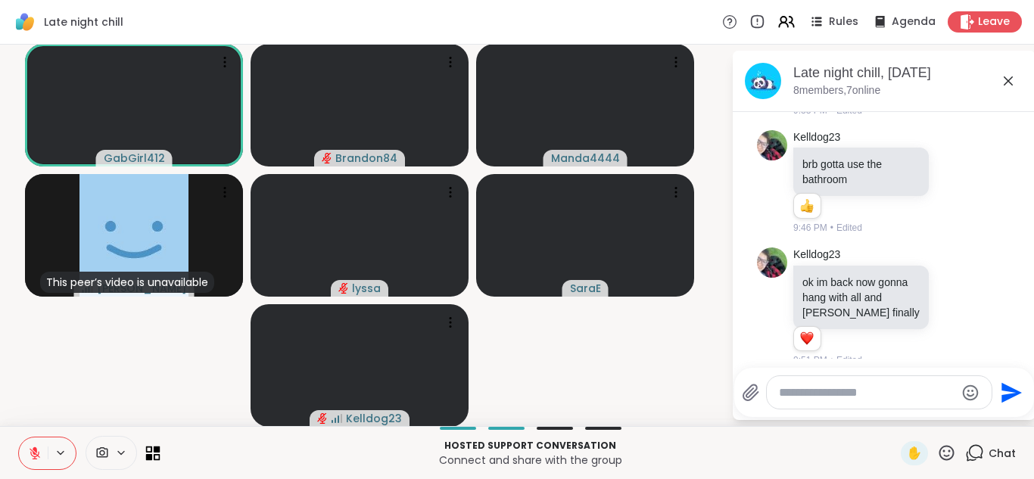
click at [156, 456] on icon at bounding box center [153, 453] width 14 height 14
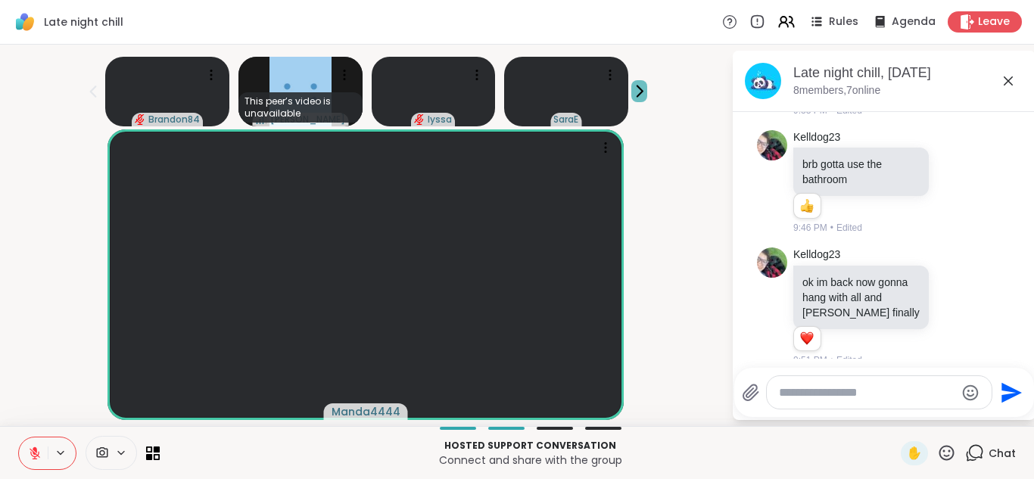
click at [631, 83] on icon at bounding box center [639, 91] width 16 height 16
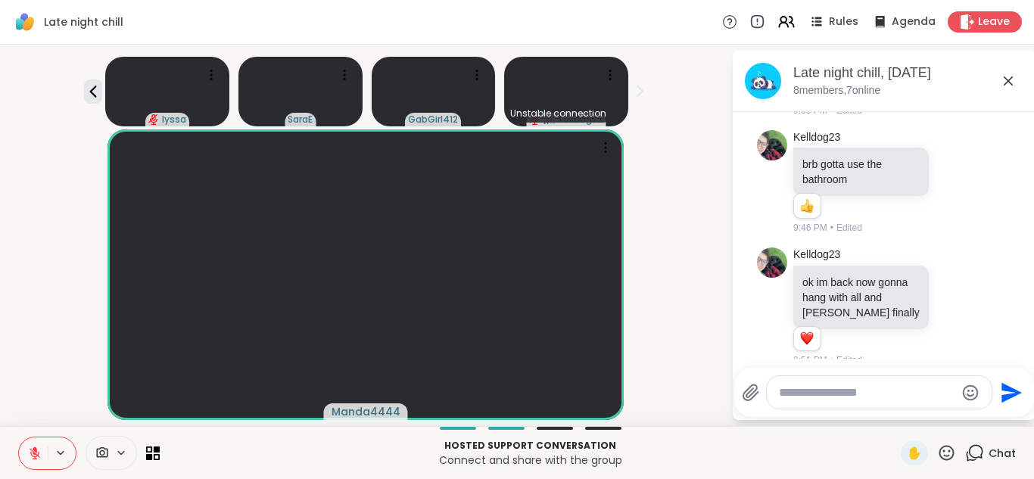
click at [26, 454] on button at bounding box center [33, 454] width 29 height 32
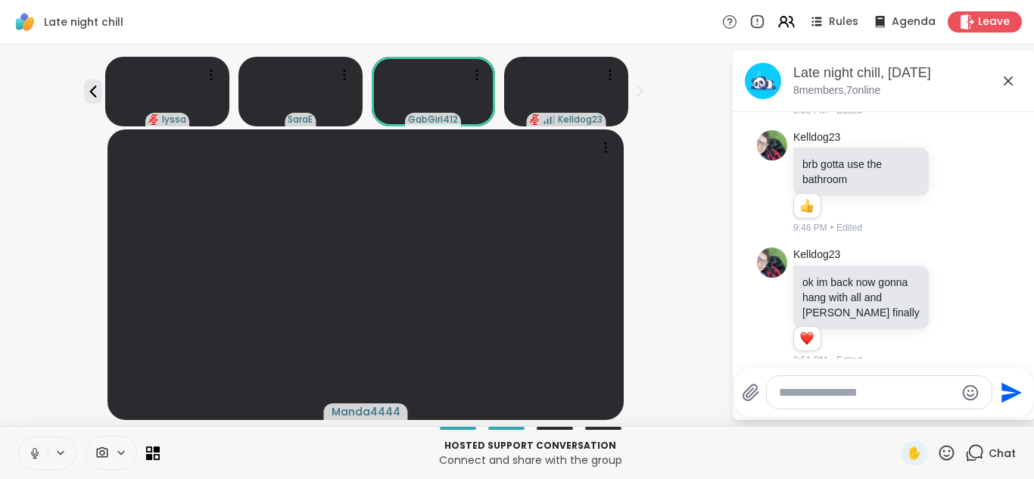
click at [26, 454] on button at bounding box center [33, 454] width 29 height 32
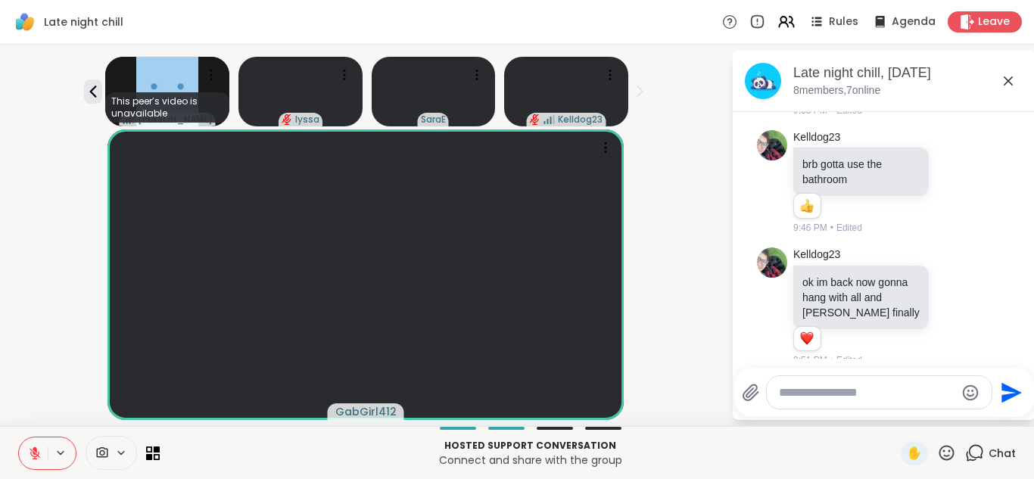
click at [26, 454] on button at bounding box center [33, 454] width 29 height 32
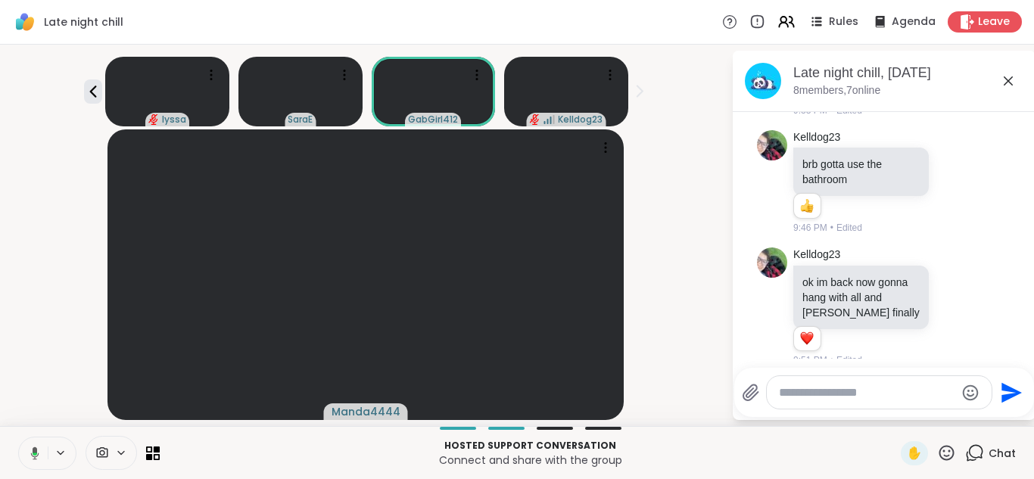
click at [26, 454] on icon at bounding box center [33, 454] width 14 height 14
click at [26, 454] on button at bounding box center [33, 454] width 29 height 32
click at [26, 454] on icon at bounding box center [33, 454] width 14 height 14
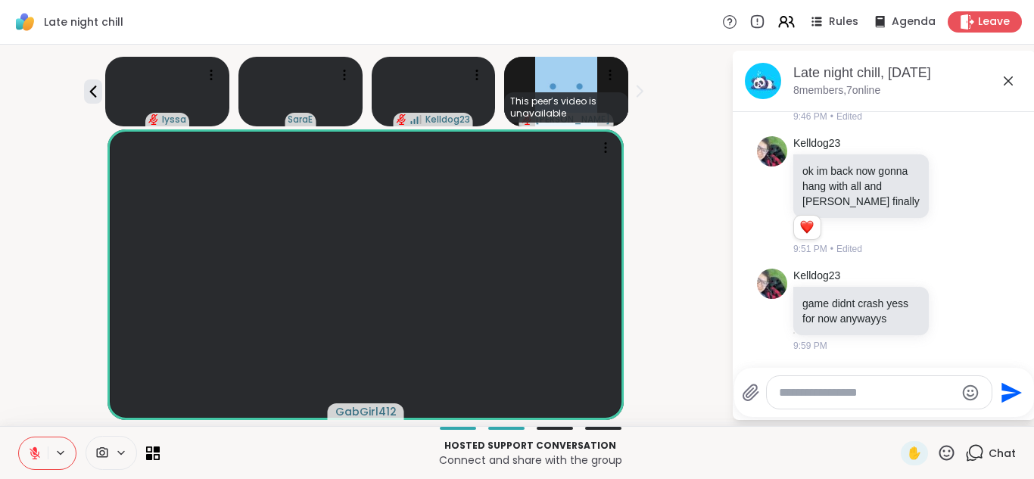
scroll to position [467, 0]
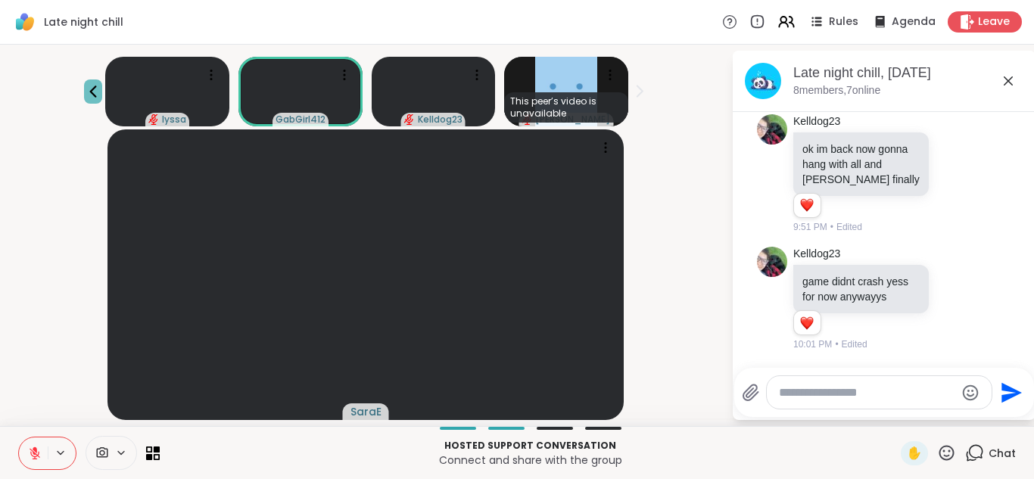
click at [85, 97] on icon at bounding box center [93, 92] width 18 height 18
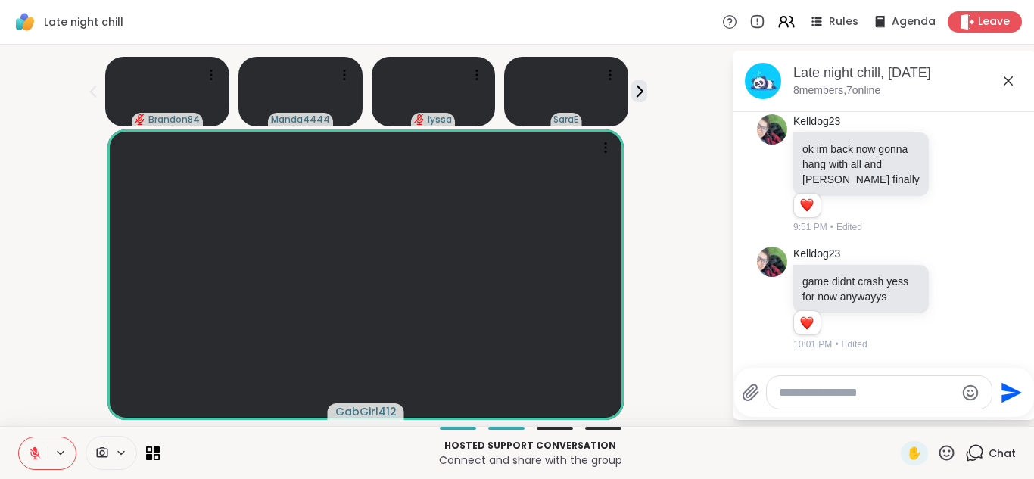
click at [30, 450] on icon at bounding box center [35, 454] width 14 height 14
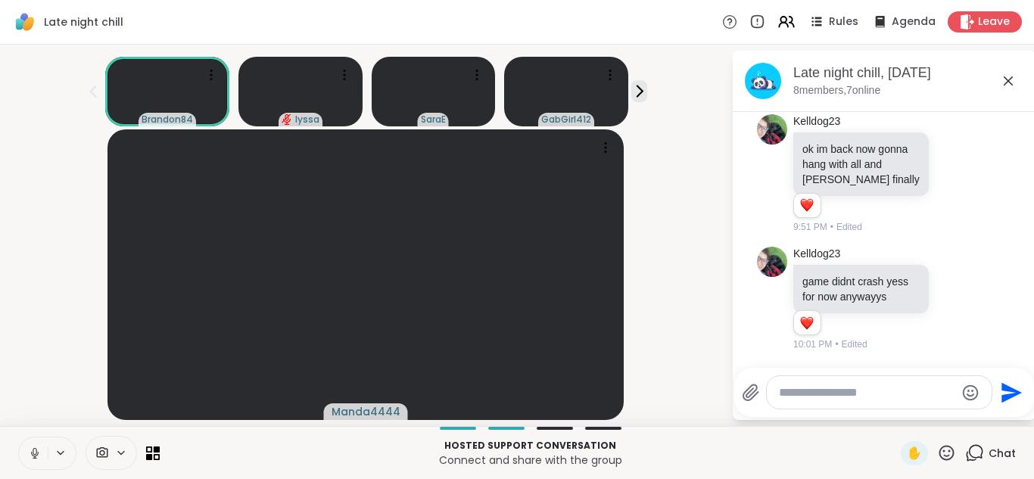
click at [30, 450] on icon at bounding box center [35, 454] width 14 height 14
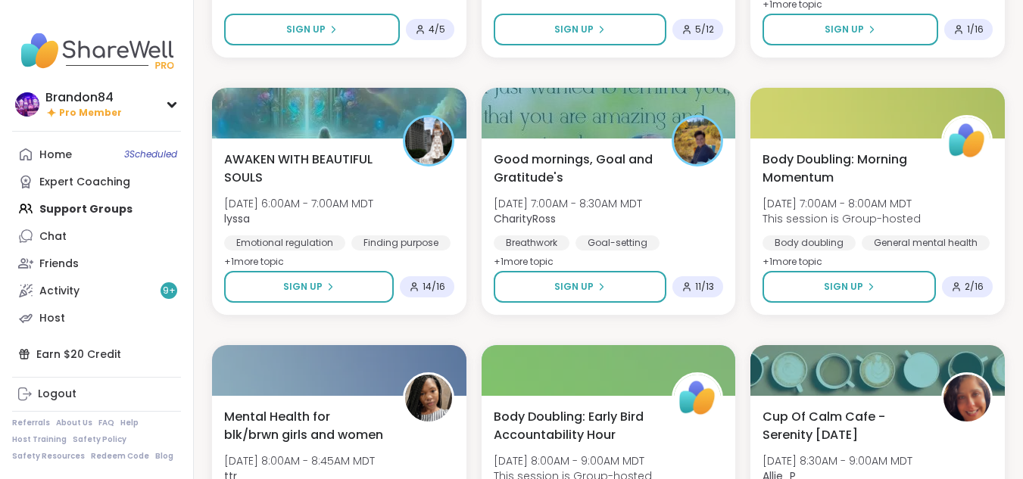
scroll to position [627, 0]
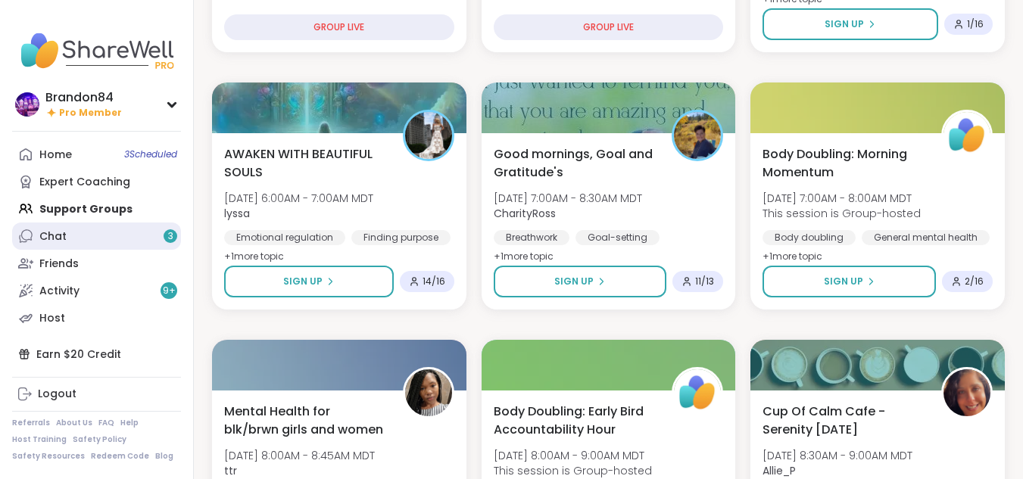
click at [60, 240] on div "Chat 3" at bounding box center [52, 236] width 27 height 15
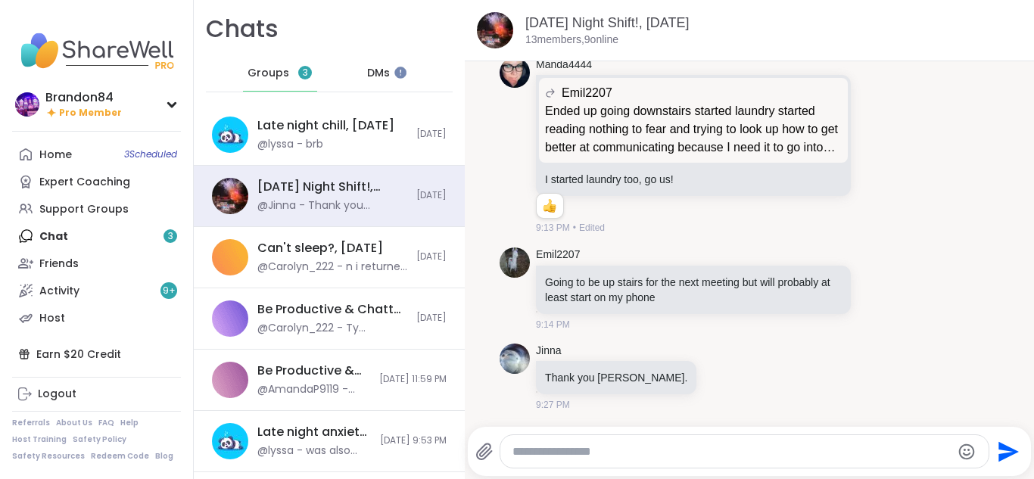
click at [280, 70] on span "Groups" at bounding box center [269, 73] width 42 height 15
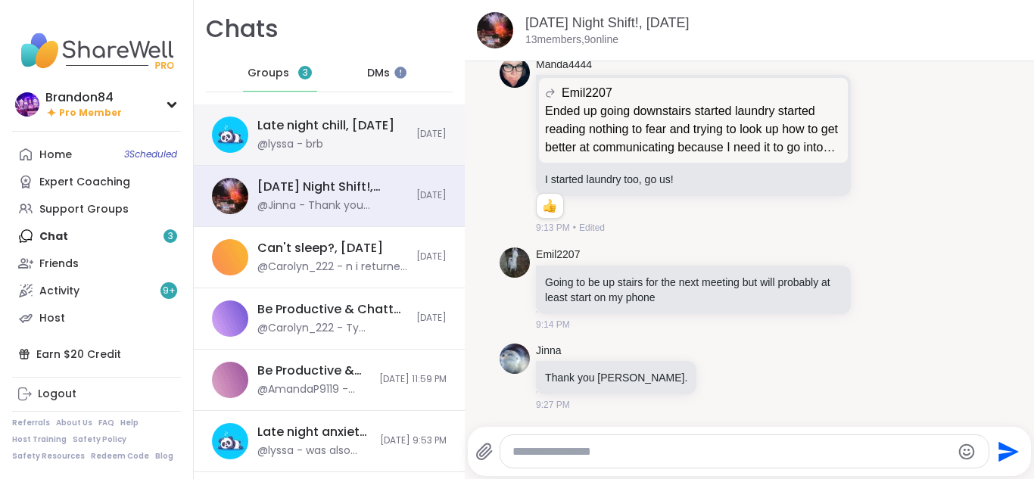
click at [287, 148] on div "@lyssa - brb" at bounding box center [290, 144] width 66 height 15
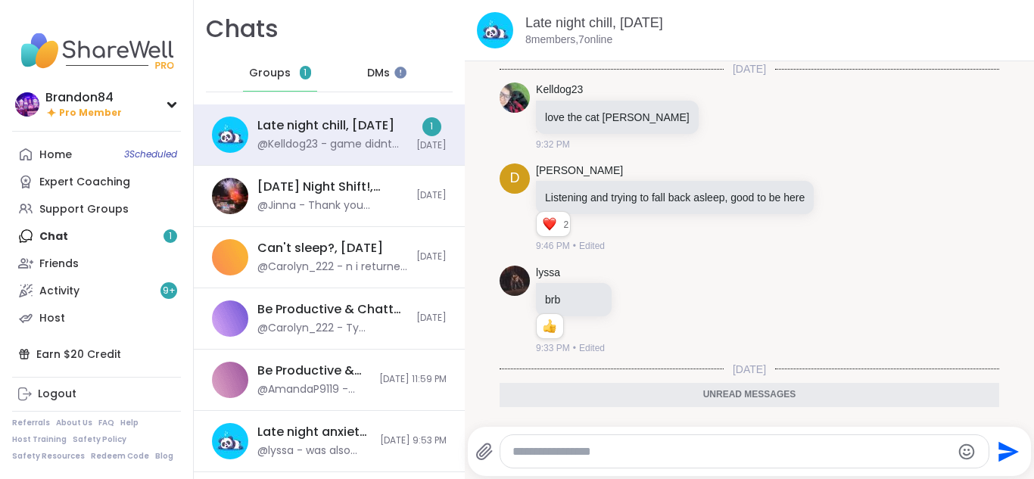
scroll to position [178, 0]
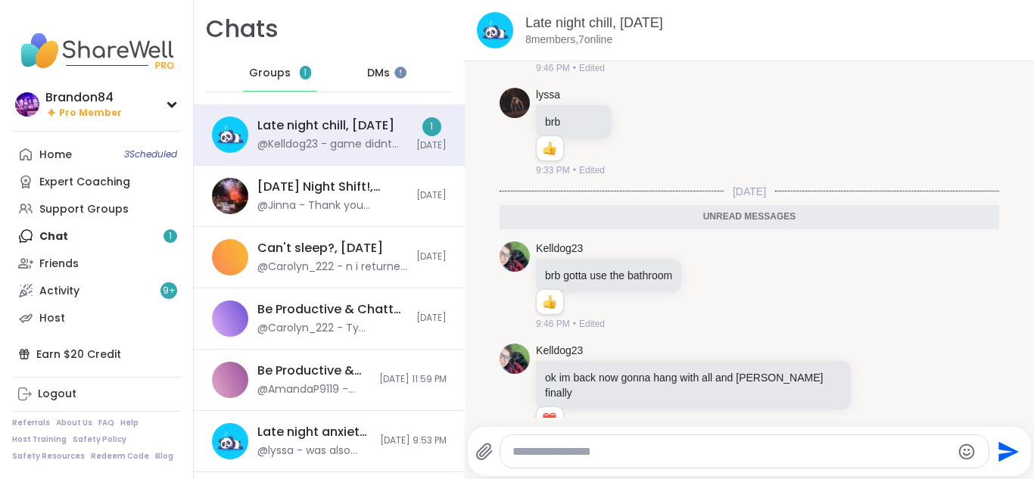
click at [376, 70] on span "DMs" at bounding box center [378, 73] width 23 height 15
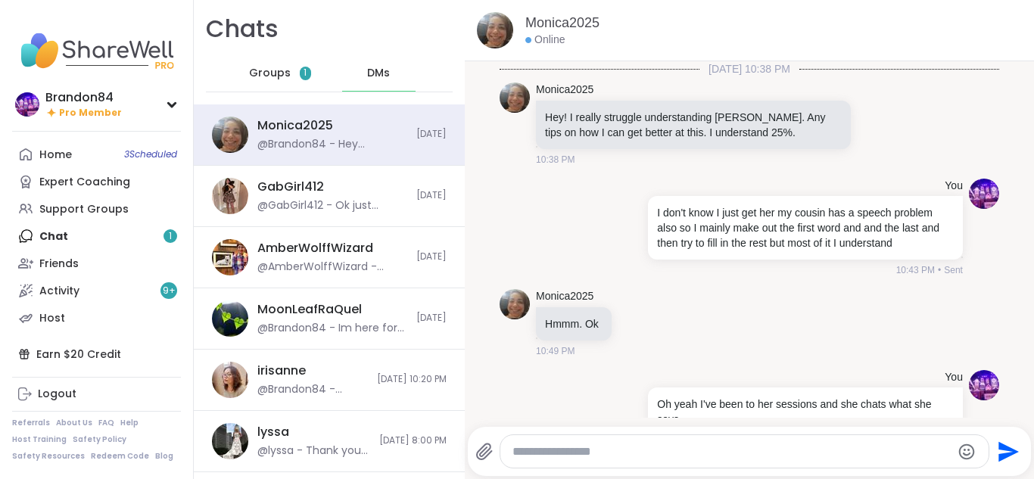
scroll to position [5222, 0]
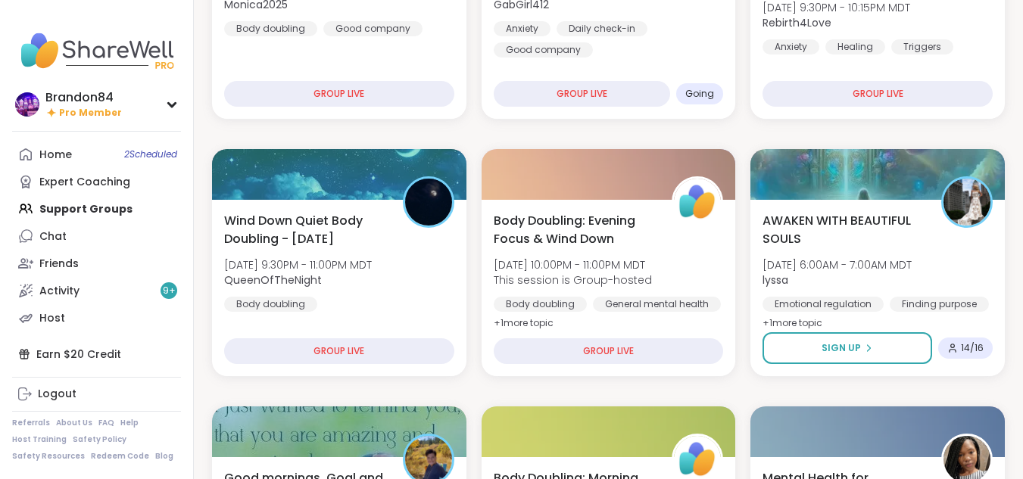
scroll to position [394, 0]
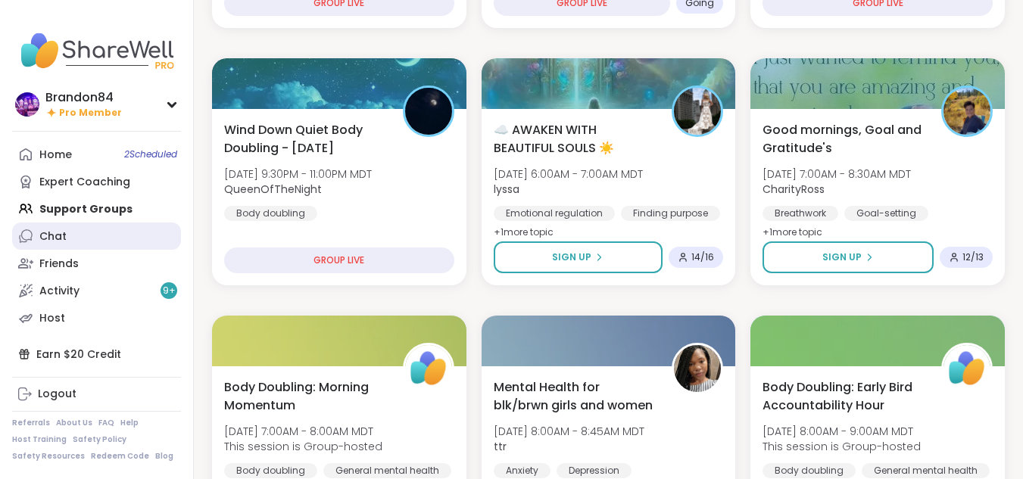
click at [55, 238] on div "Chat" at bounding box center [52, 236] width 27 height 15
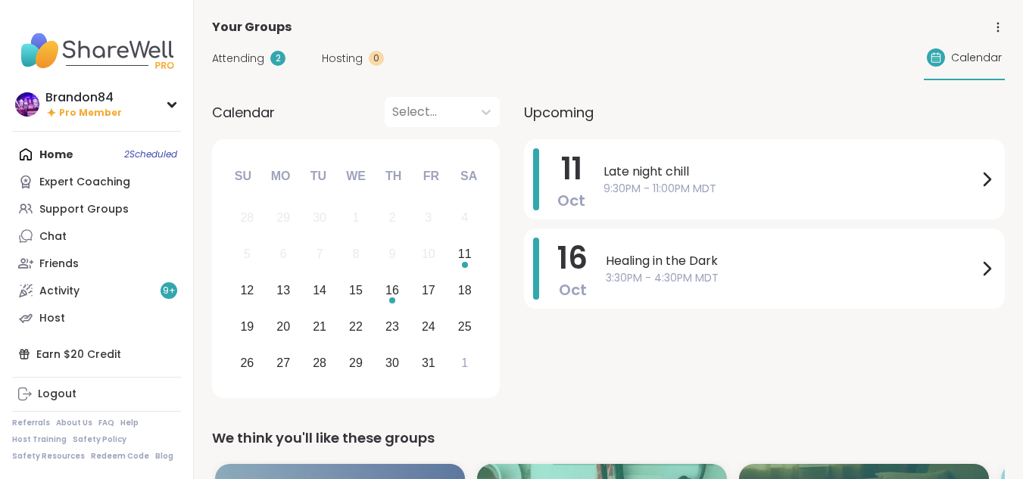
drag, startPoint x: 0, startPoint y: 0, endPoint x: 243, endPoint y: 51, distance: 248.3
click at [243, 51] on span "Attending" at bounding box center [238, 59] width 52 height 16
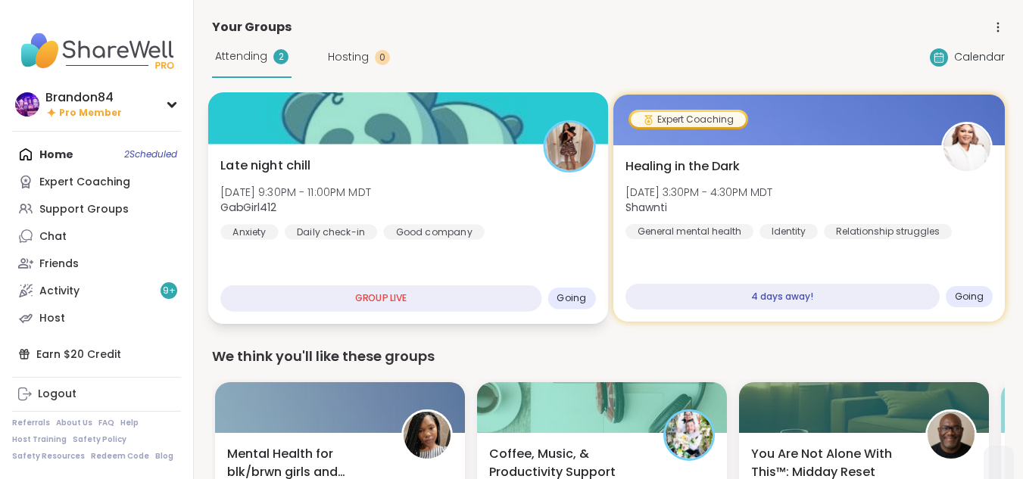
click at [349, 224] on div "Daily check-in" at bounding box center [331, 231] width 92 height 15
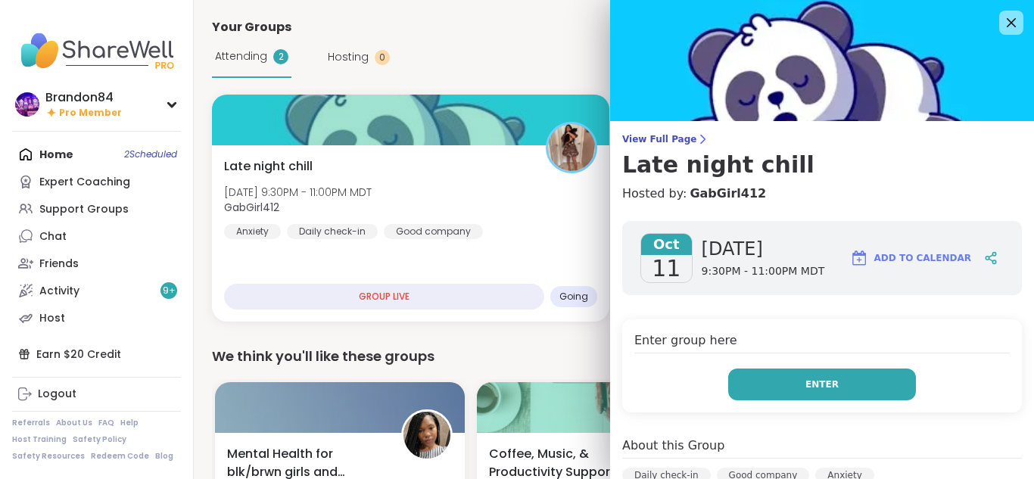
click at [728, 376] on button "Enter" at bounding box center [822, 385] width 188 height 32
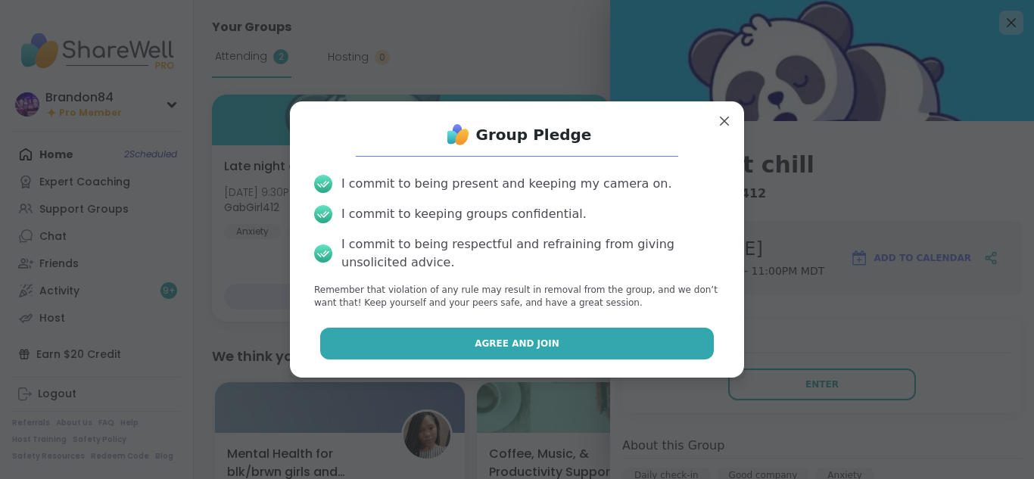
click at [417, 348] on button "Agree and Join" at bounding box center [517, 344] width 394 height 32
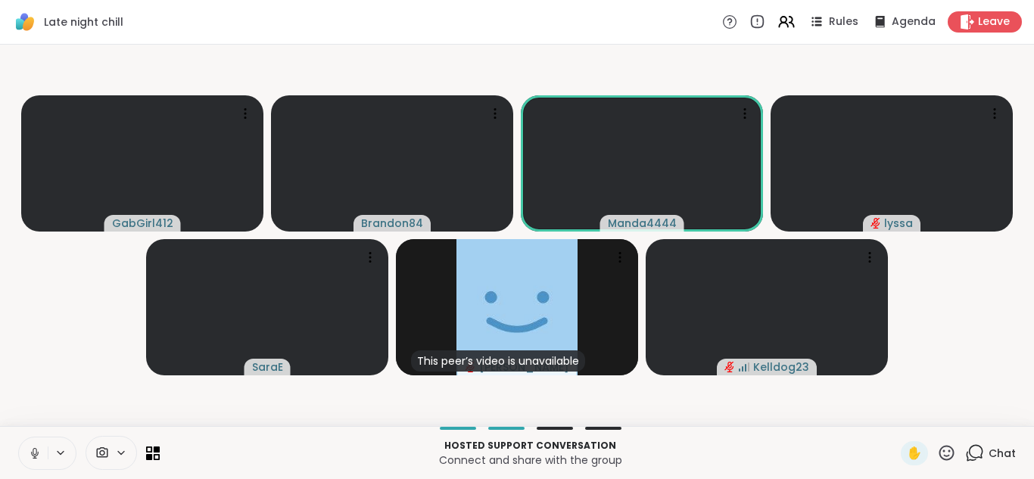
click at [38, 450] on icon at bounding box center [35, 454] width 14 height 14
click at [974, 447] on div "1" at bounding box center [982, 444] width 17 height 17
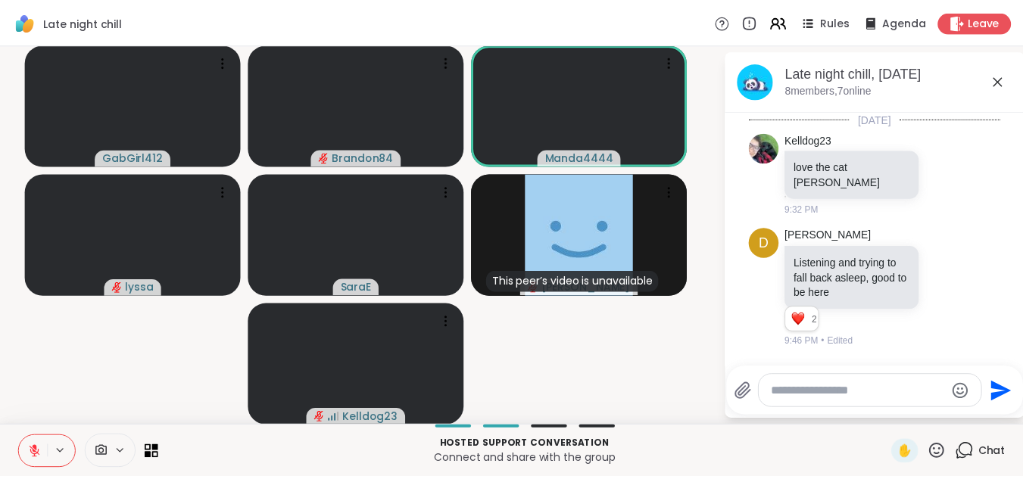
scroll to position [650, 0]
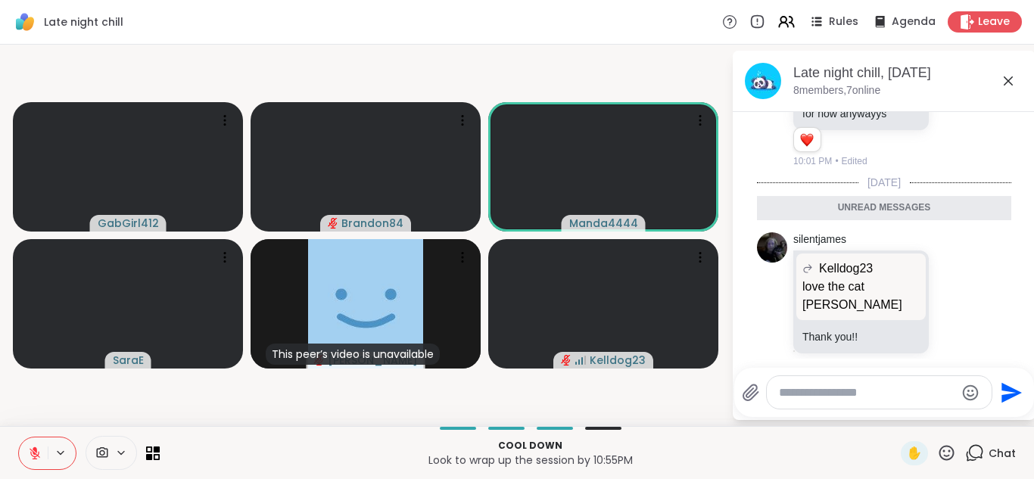
click at [26, 447] on button at bounding box center [33, 454] width 29 height 32
click at [34, 445] on button at bounding box center [33, 454] width 29 height 32
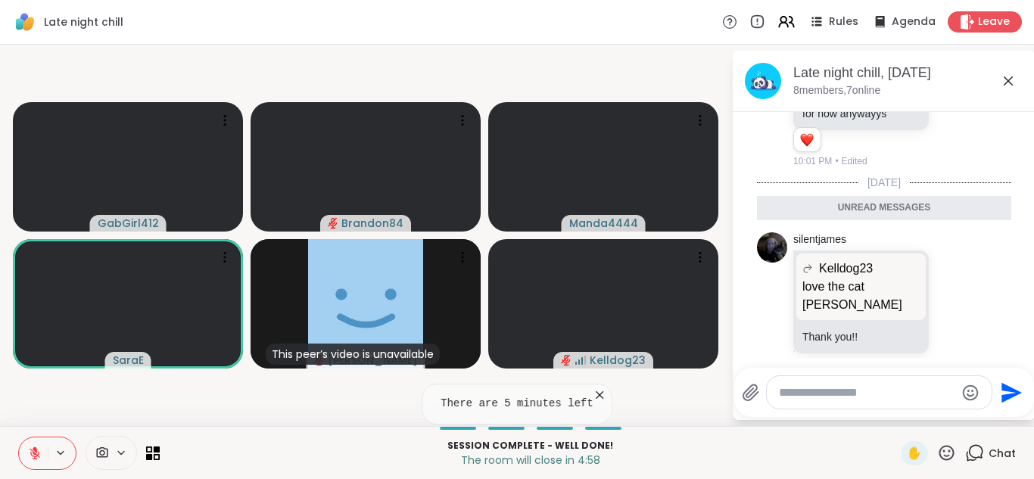
click at [34, 445] on button at bounding box center [33, 454] width 29 height 32
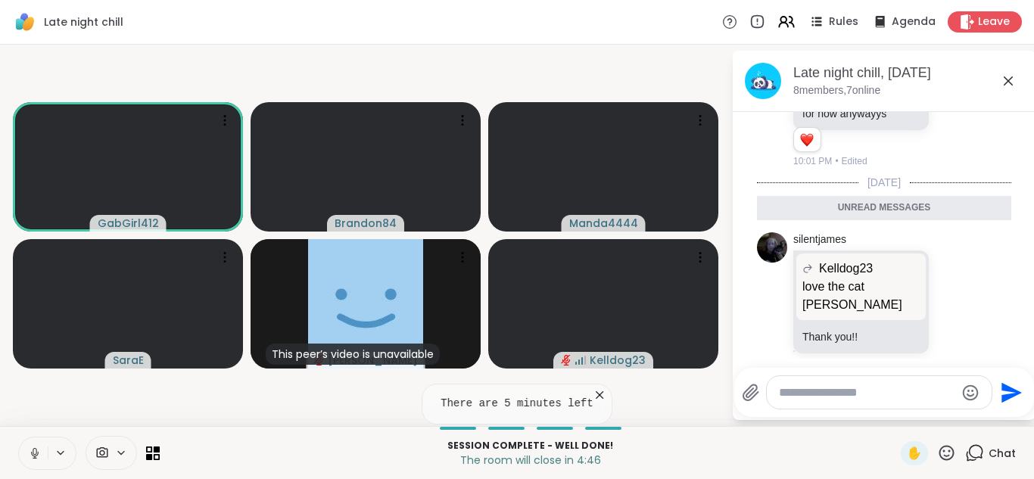
click at [19, 438] on button at bounding box center [33, 454] width 29 height 32
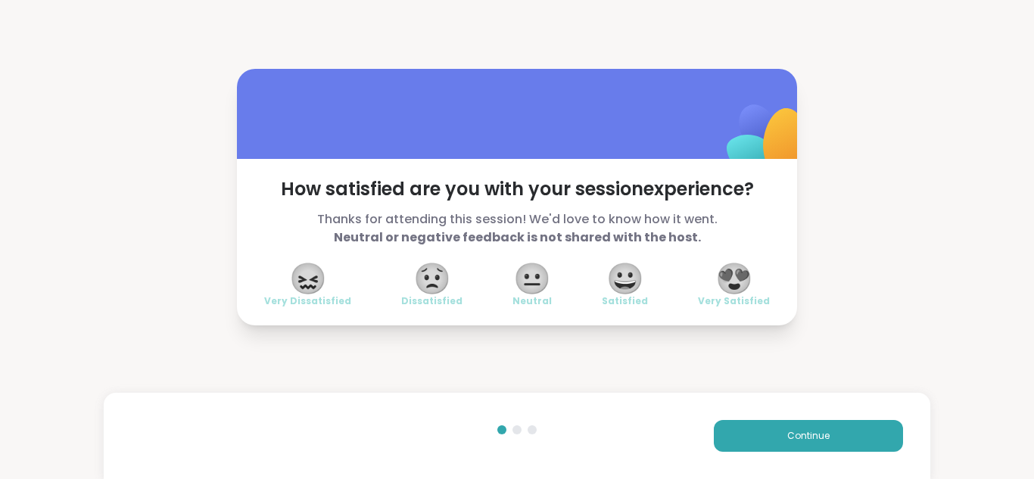
click at [736, 285] on span "😍" at bounding box center [734, 278] width 38 height 27
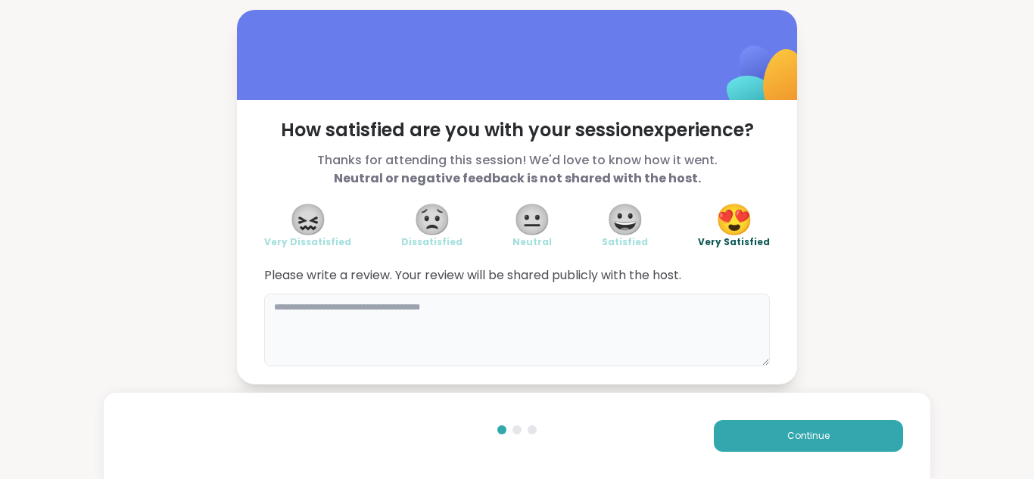
click at [310, 319] on textarea at bounding box center [517, 330] width 506 height 73
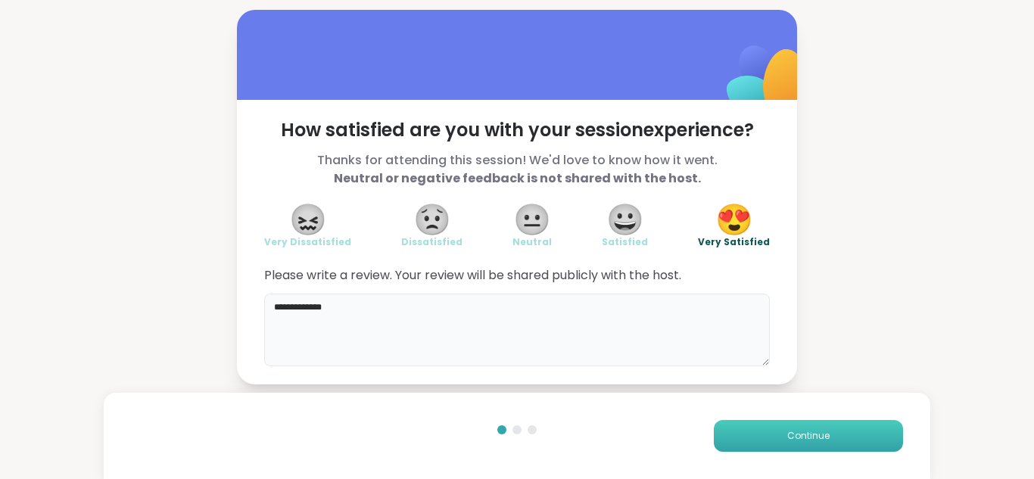
type textarea "**********"
click at [804, 435] on span "Continue" at bounding box center [808, 436] width 42 height 14
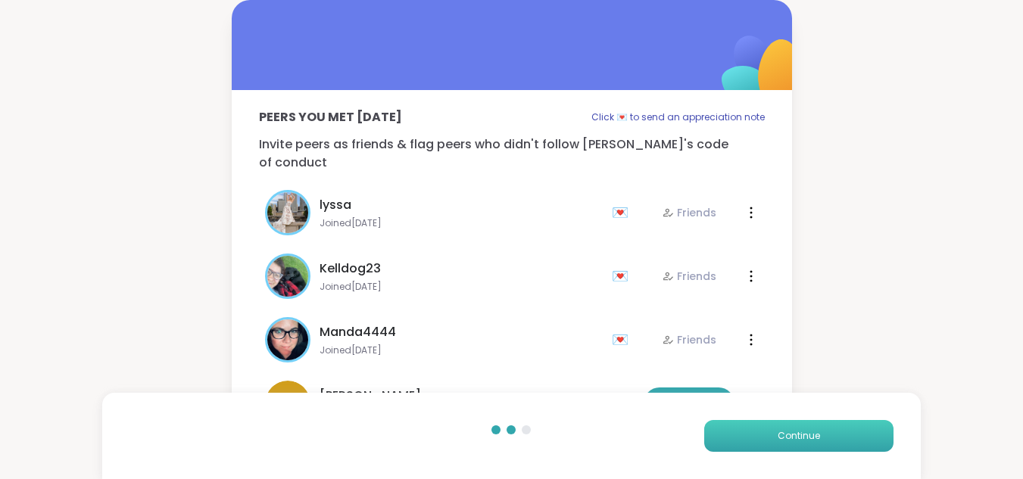
click at [837, 432] on button "Continue" at bounding box center [798, 436] width 189 height 32
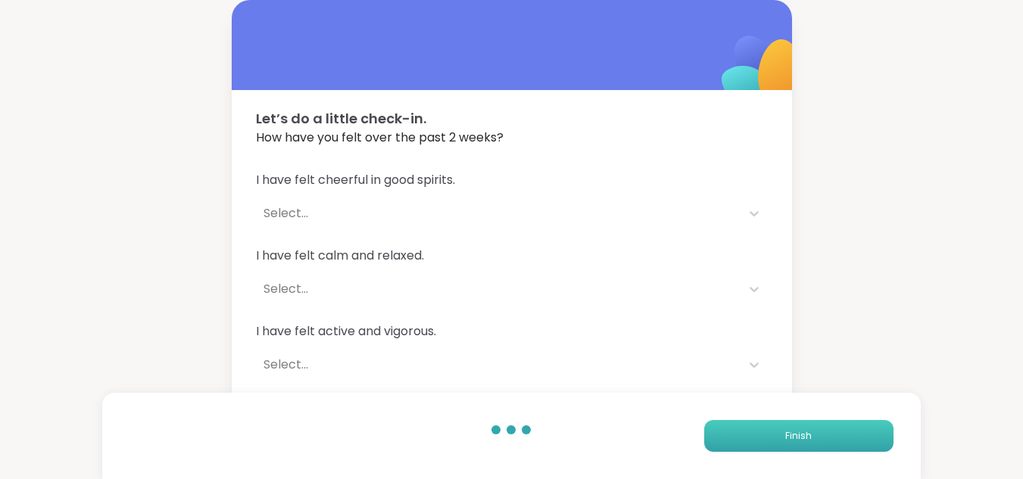
click at [837, 432] on button "Finish" at bounding box center [798, 436] width 189 height 32
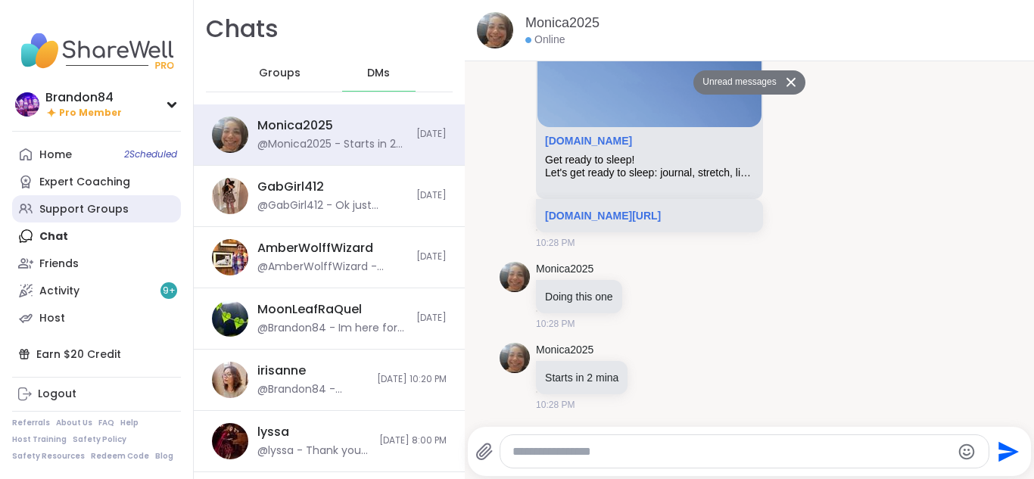
click at [85, 204] on div "Support Groups" at bounding box center [83, 209] width 89 height 15
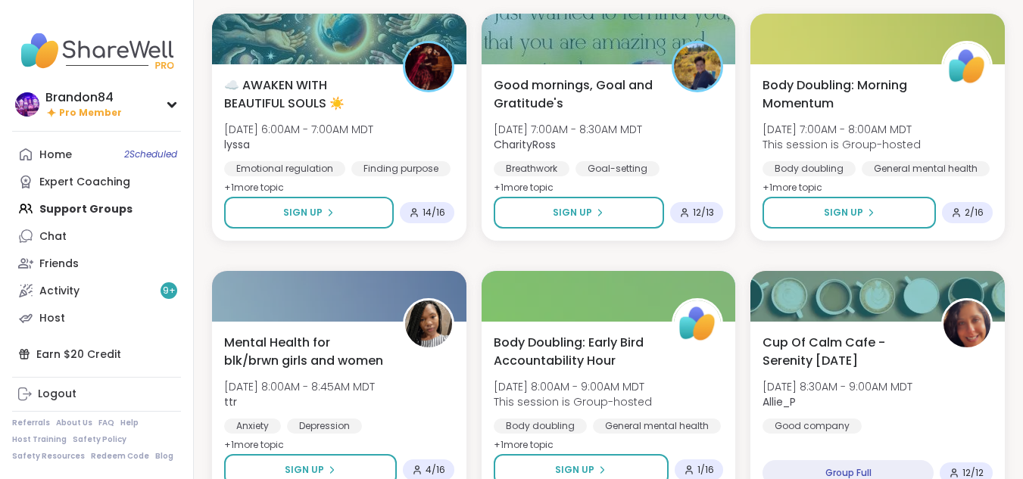
scroll to position [505, 0]
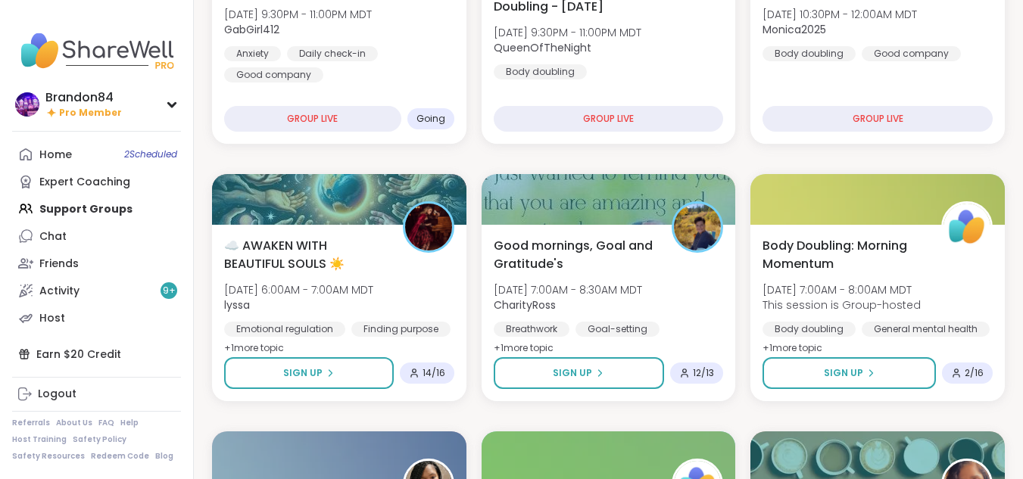
scroll to position [295, 0]
